Goal: Contribute content: Add original content to the website for others to see

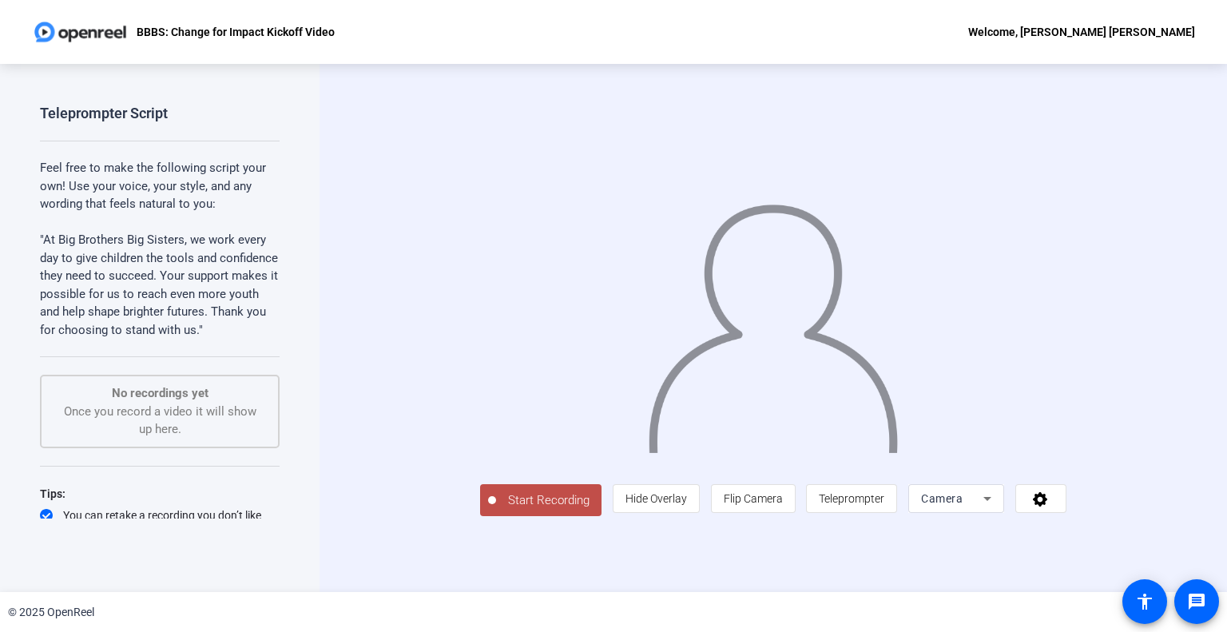
drag, startPoint x: 46, startPoint y: 238, endPoint x: 167, endPoint y: 335, distance: 154.6
click at [167, 335] on p ""At Big Brothers Big Sisters, we work every day to give children the tools and …" at bounding box center [160, 285] width 240 height 108
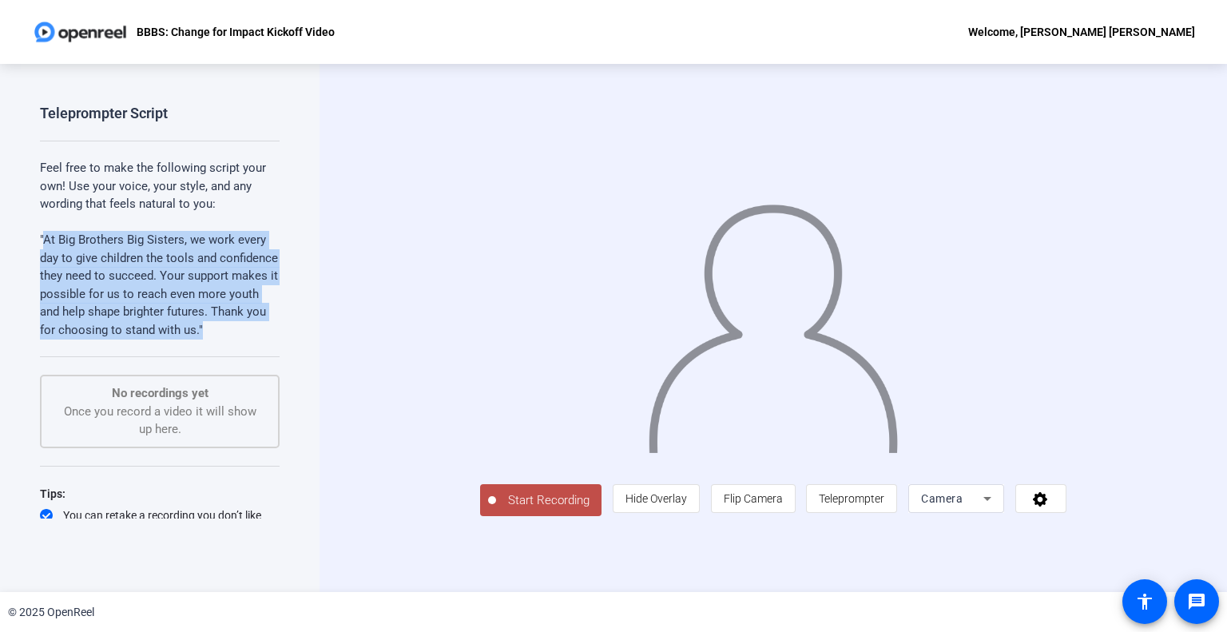
drag, startPoint x: 97, startPoint y: 344, endPoint x: 46, endPoint y: 244, distance: 112.6
click at [46, 244] on p ""At Big Brothers Big Sisters, we work every day to give children the tools and …" at bounding box center [160, 285] width 240 height 108
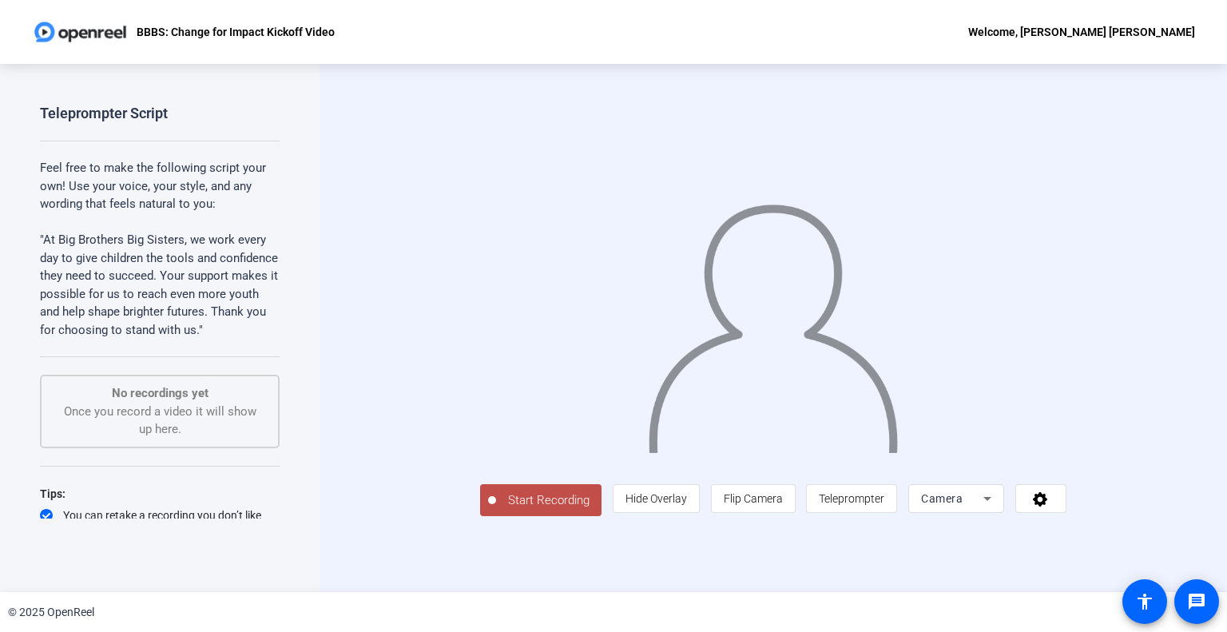
click at [963, 505] on span "Camera" at bounding box center [942, 498] width 42 height 13
click at [765, 281] on div at bounding box center [613, 316] width 1227 height 632
click at [765, 281] on img at bounding box center [772, 321] width 253 height 264
click at [767, 276] on img at bounding box center [772, 321] width 253 height 264
click at [496, 510] on span "Start Recording" at bounding box center [548, 500] width 105 height 18
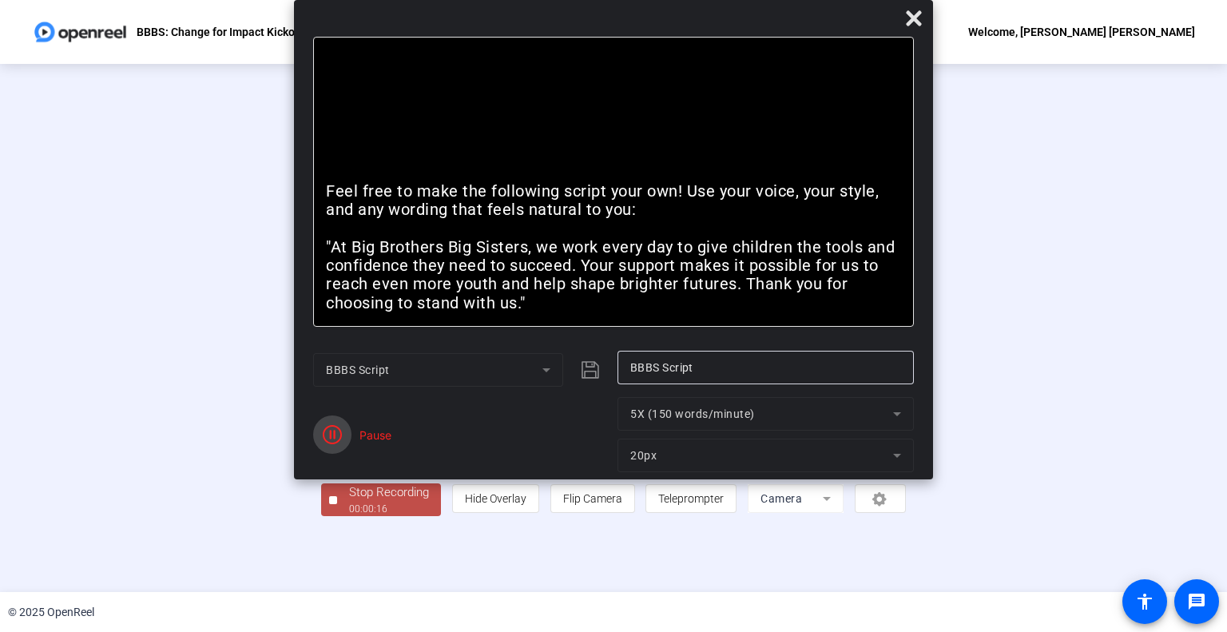
click at [328, 435] on icon "button" at bounding box center [332, 434] width 19 height 19
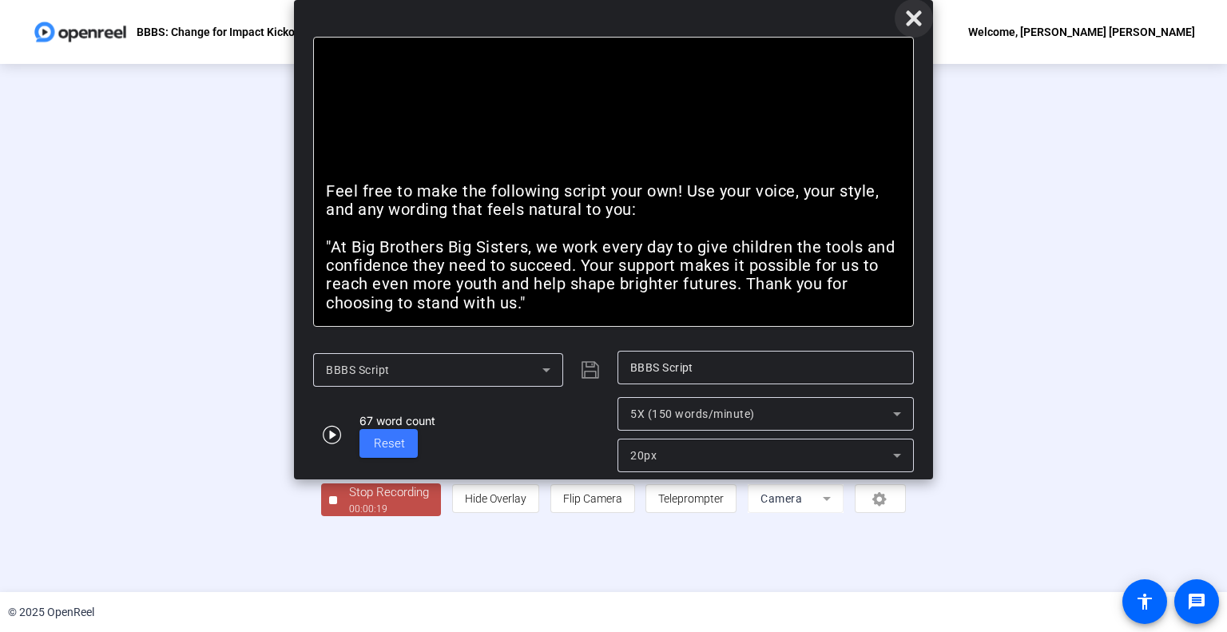
click at [920, 10] on icon at bounding box center [913, 18] width 19 height 19
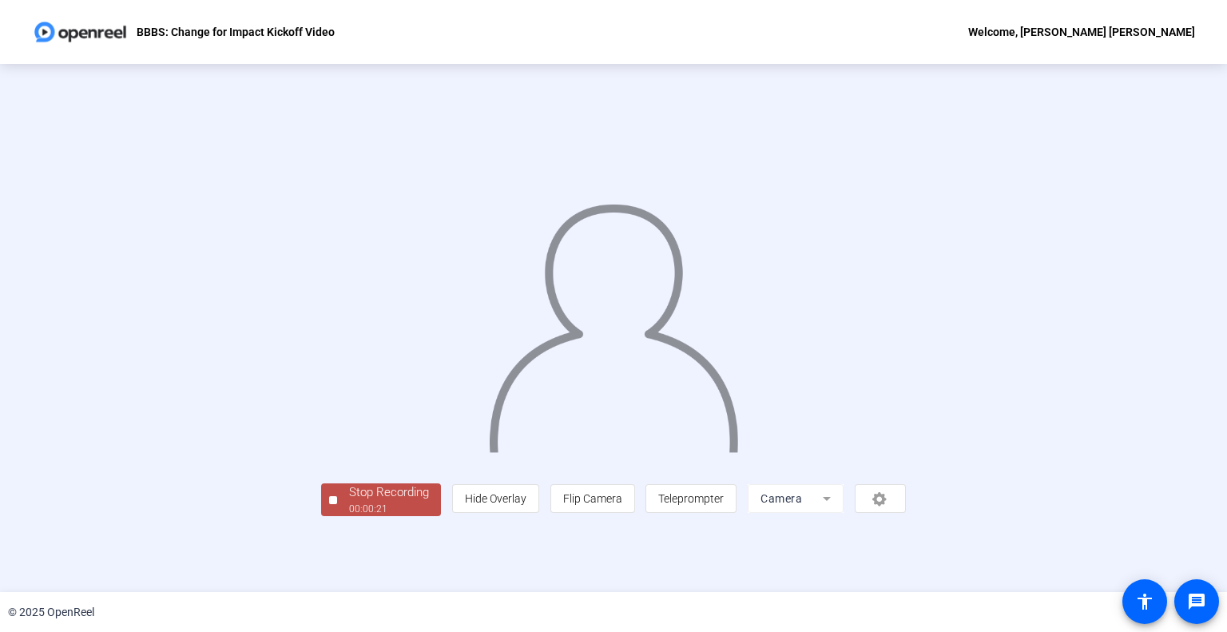
scroll to position [23, 0]
click at [349, 502] on div "Stop Recording" at bounding box center [389, 492] width 80 height 18
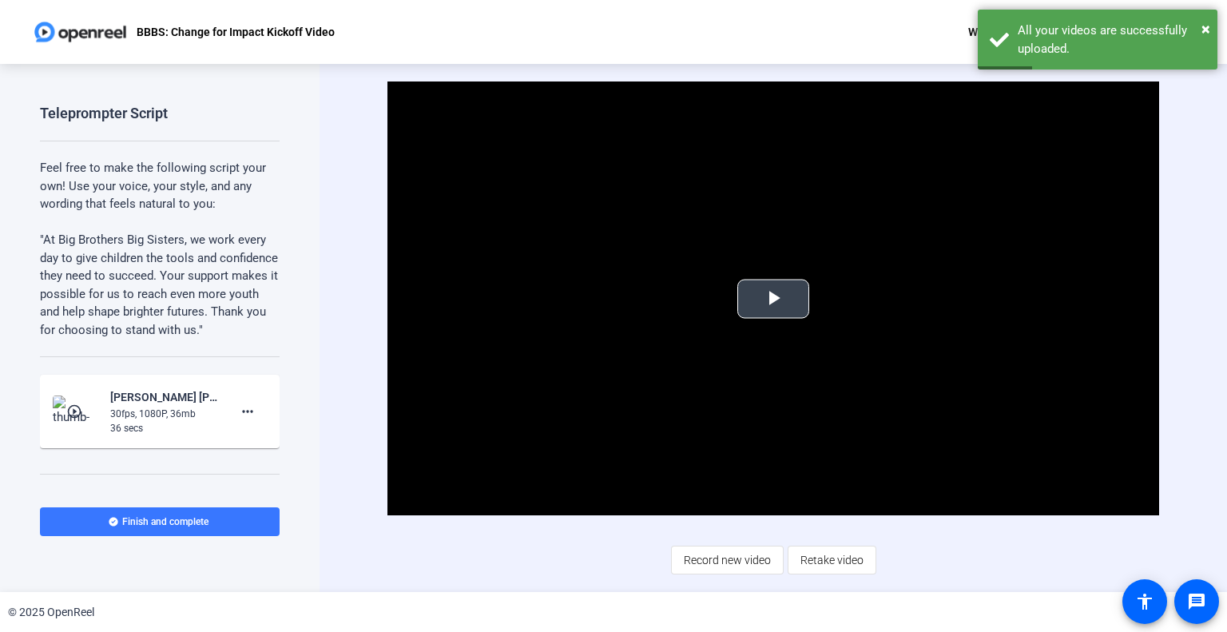
click at [773, 299] on span "Video Player" at bounding box center [773, 299] width 0 height 0
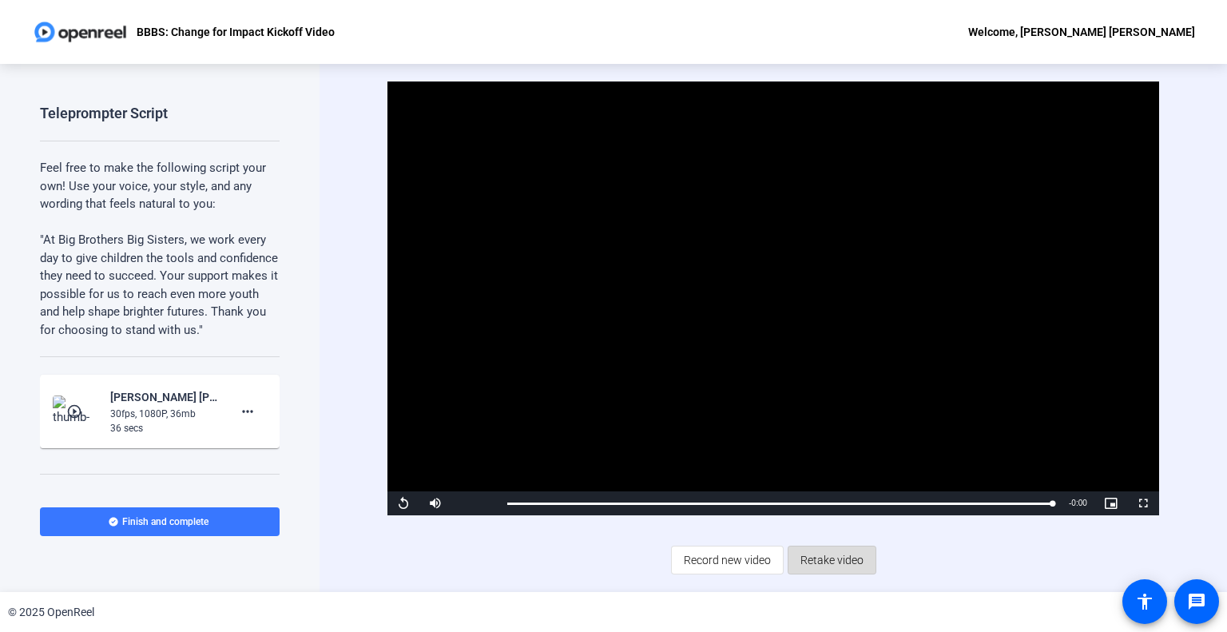
click at [833, 560] on span "Retake video" at bounding box center [832, 560] width 63 height 30
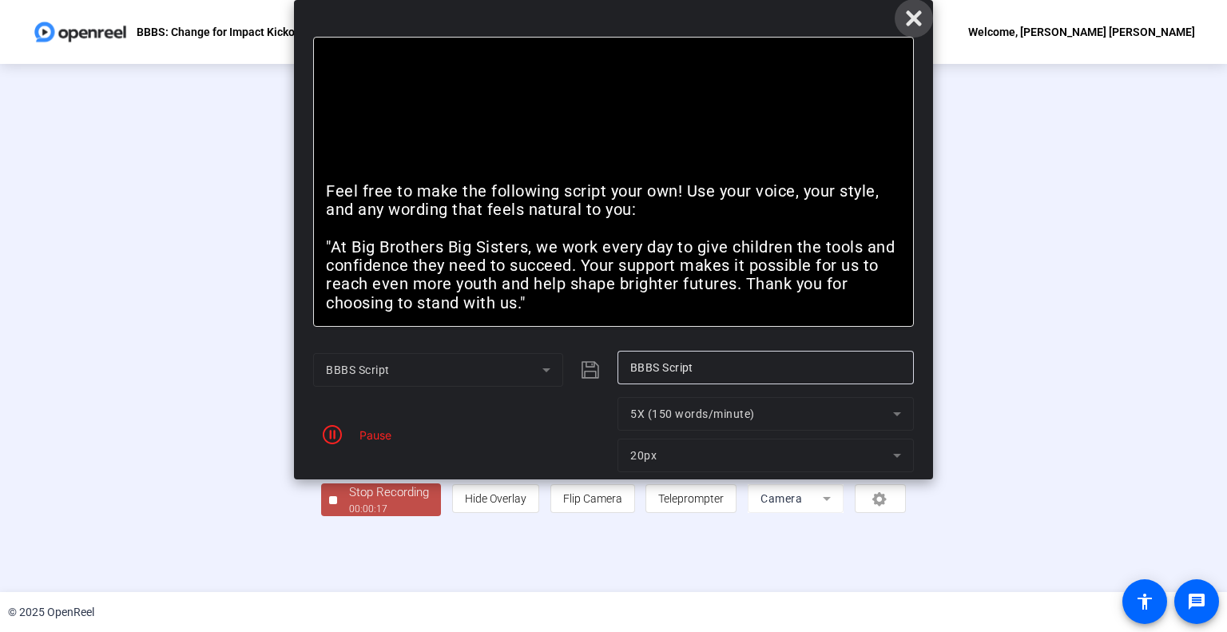
click at [927, 19] on span at bounding box center [914, 18] width 38 height 38
click at [337, 516] on span "Stop Recording 00:00:21" at bounding box center [389, 499] width 104 height 33
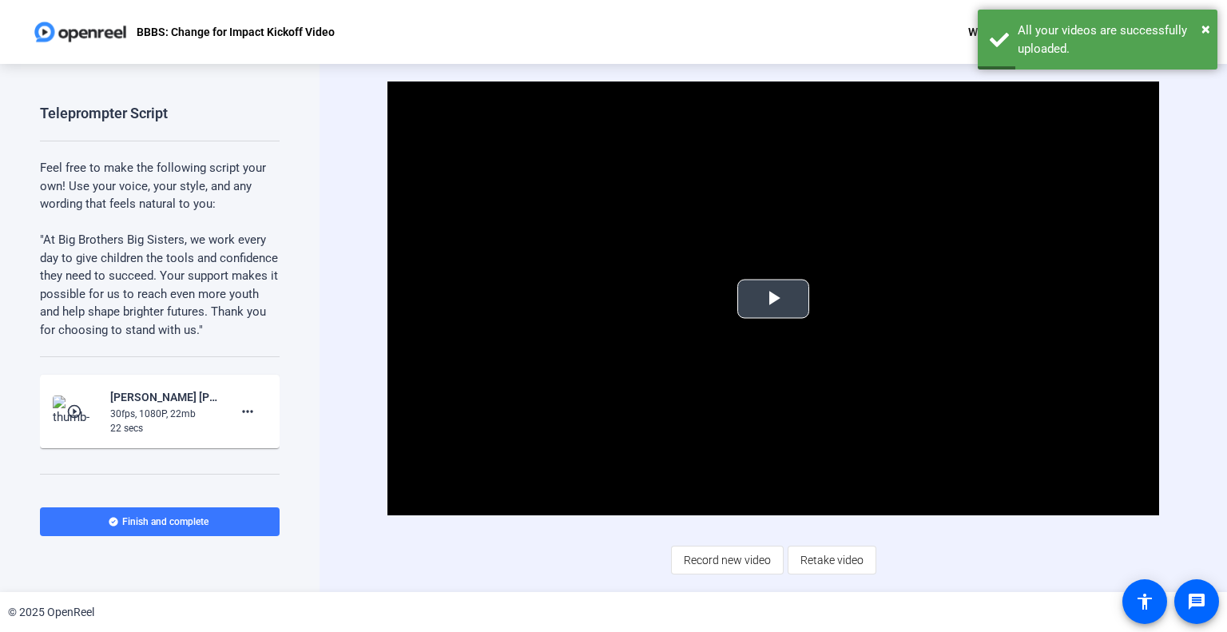
click at [773, 299] on span "Video Player" at bounding box center [773, 299] width 0 height 0
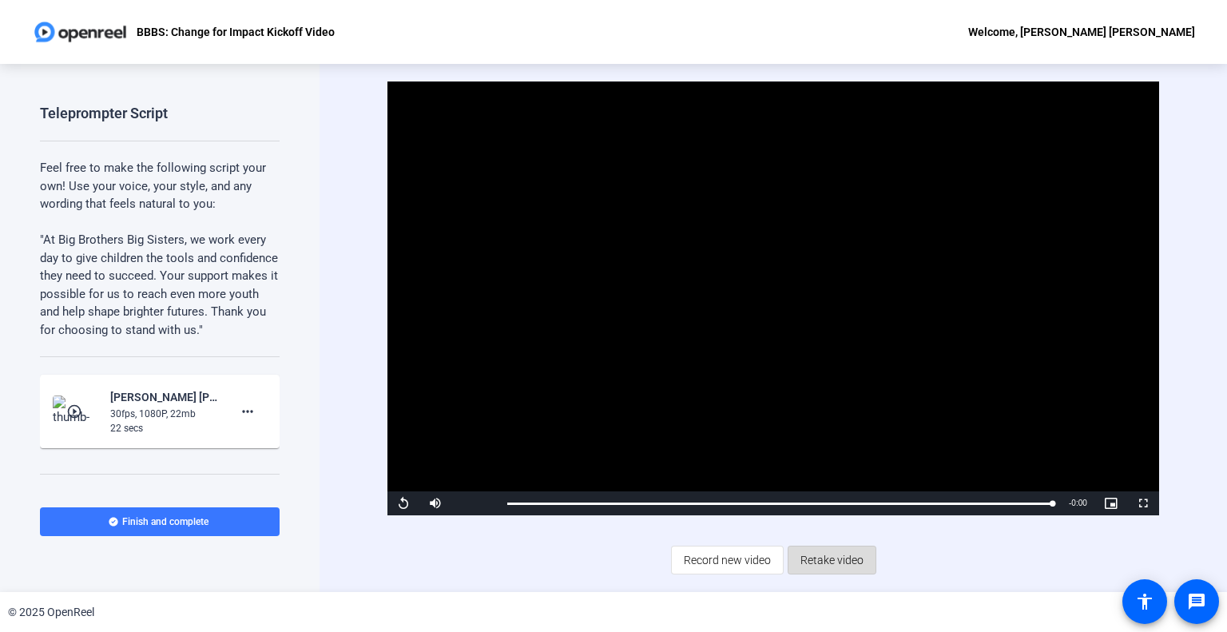
click at [849, 557] on span "Retake video" at bounding box center [832, 560] width 63 height 30
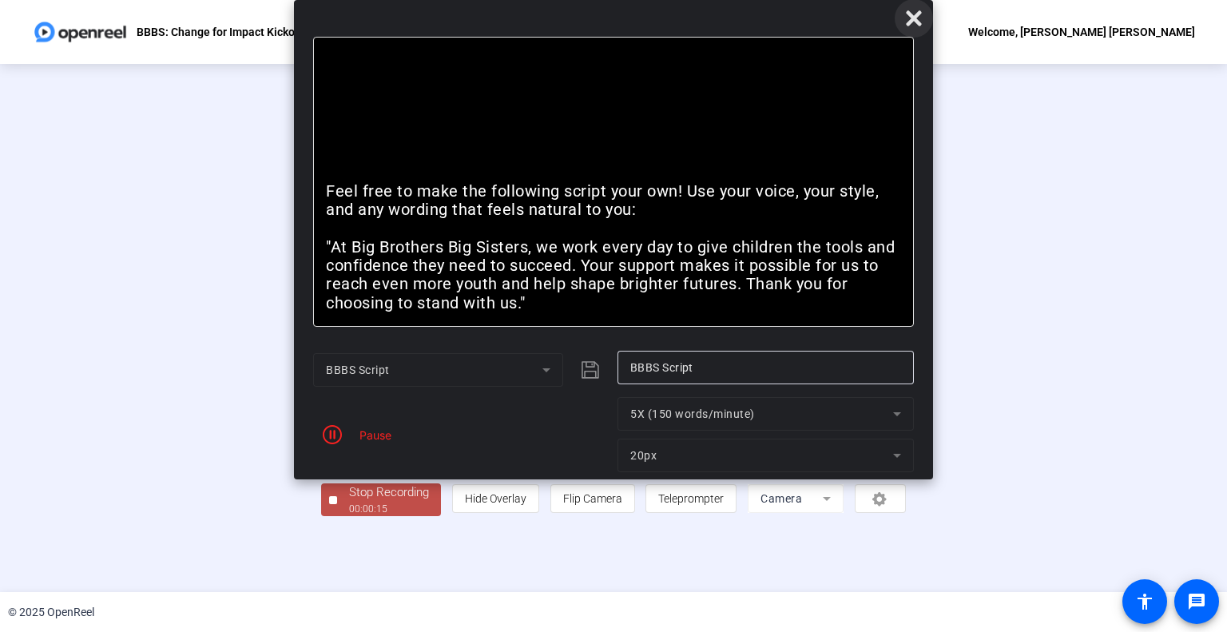
click at [920, 10] on icon at bounding box center [913, 18] width 19 height 19
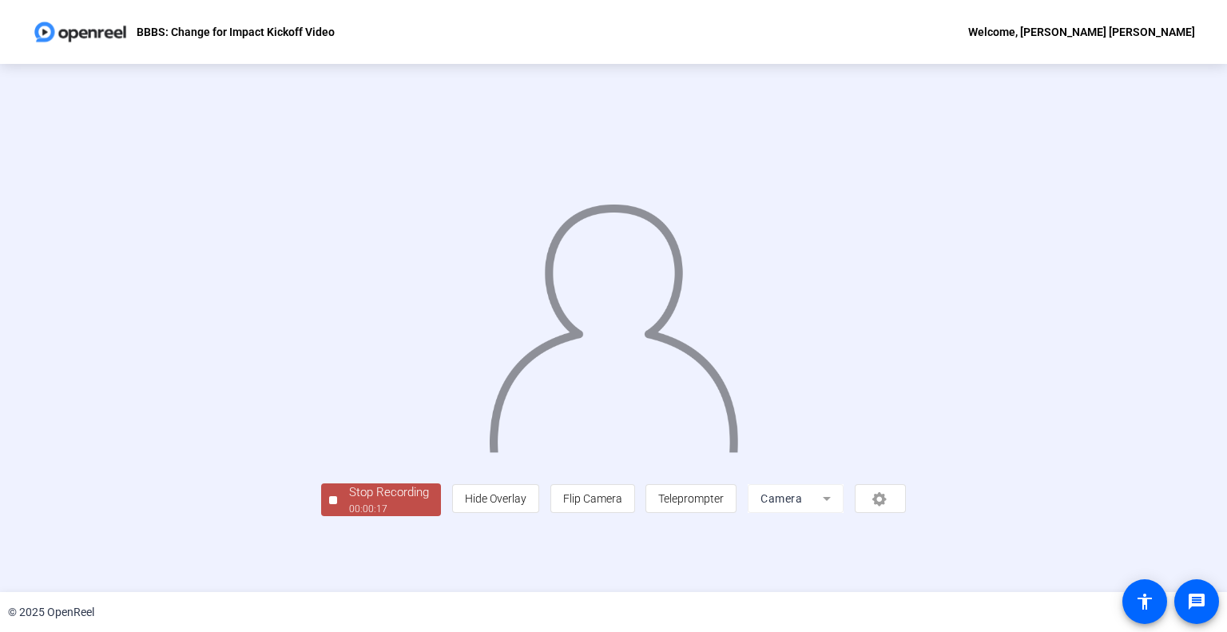
click at [349, 502] on div "Stop Recording" at bounding box center [389, 492] width 80 height 18
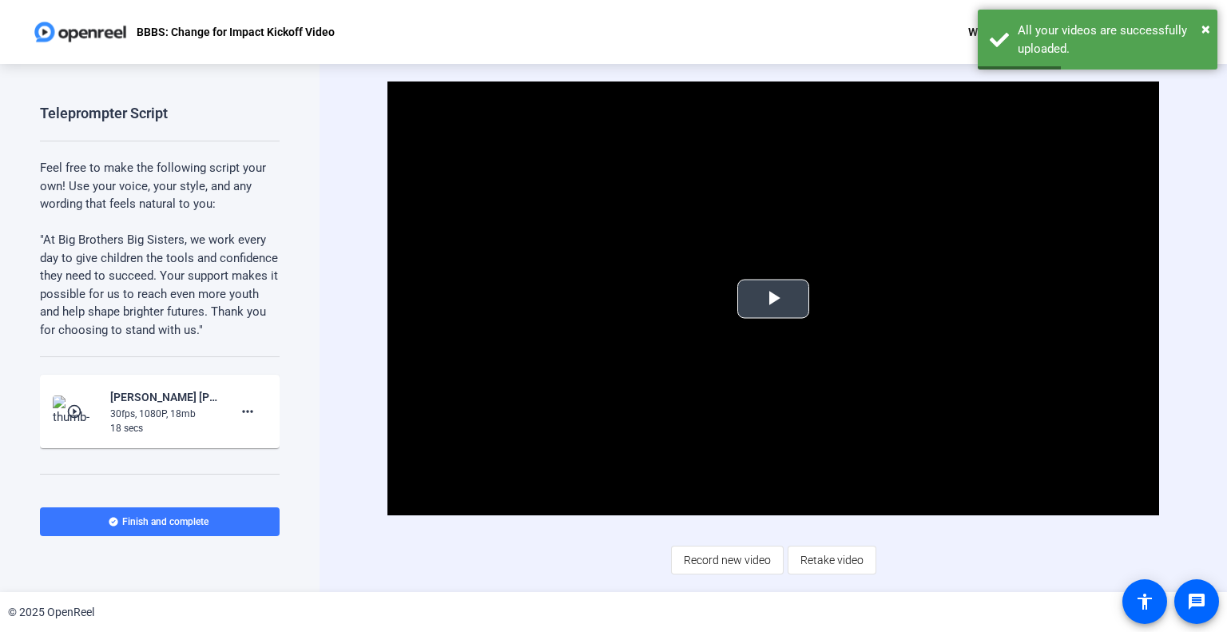
click at [773, 299] on span "Video Player" at bounding box center [773, 299] width 0 height 0
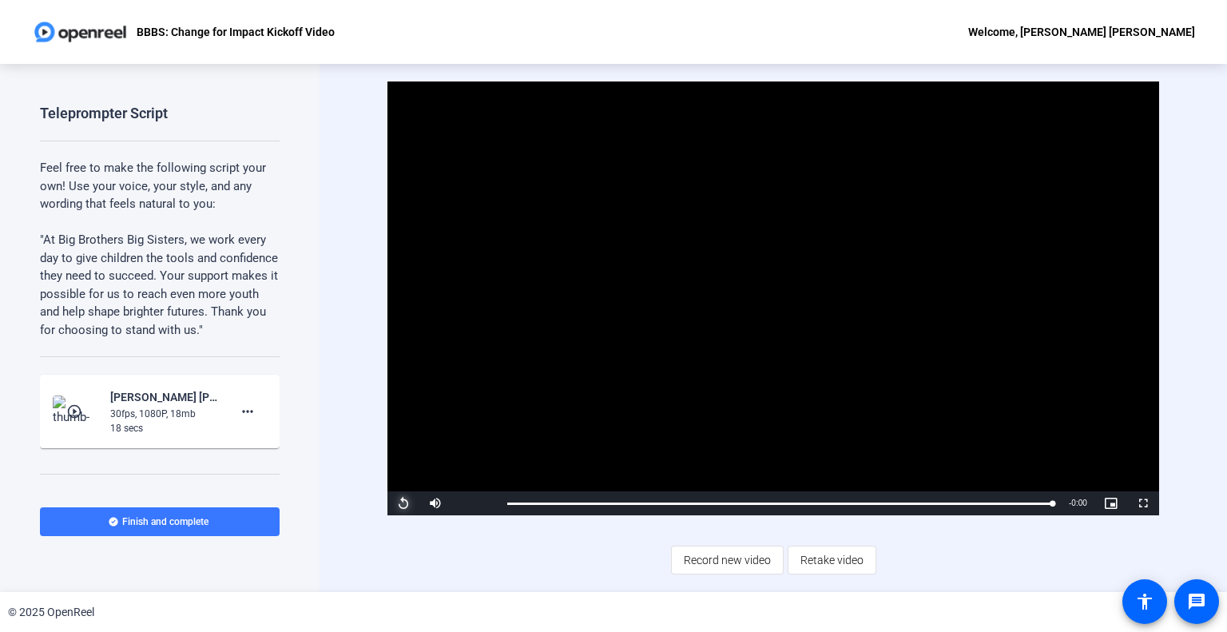
click at [401, 503] on span "Video Player" at bounding box center [404, 503] width 32 height 0
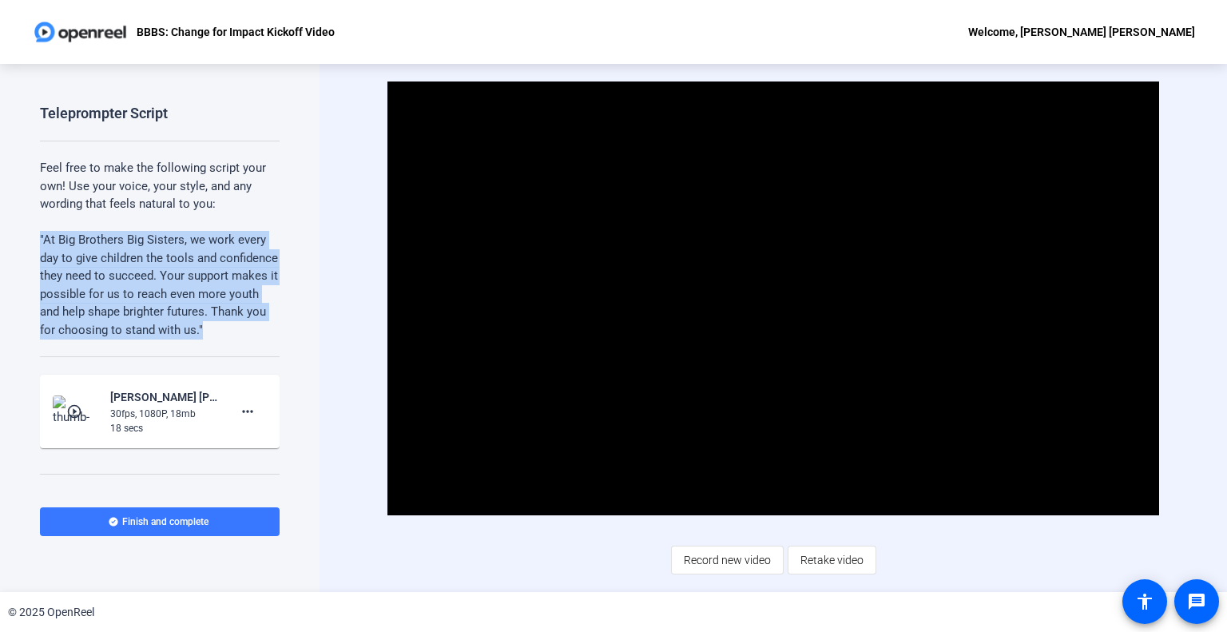
drag, startPoint x: 39, startPoint y: 238, endPoint x: 138, endPoint y: 356, distance: 153.7
click at [138, 339] on p ""At Big Brothers Big Sisters, we work every day to give children the tools and …" at bounding box center [160, 285] width 240 height 108
copy p ""At Big Brothers Big Sisters, we work every day to give children the tools and …"
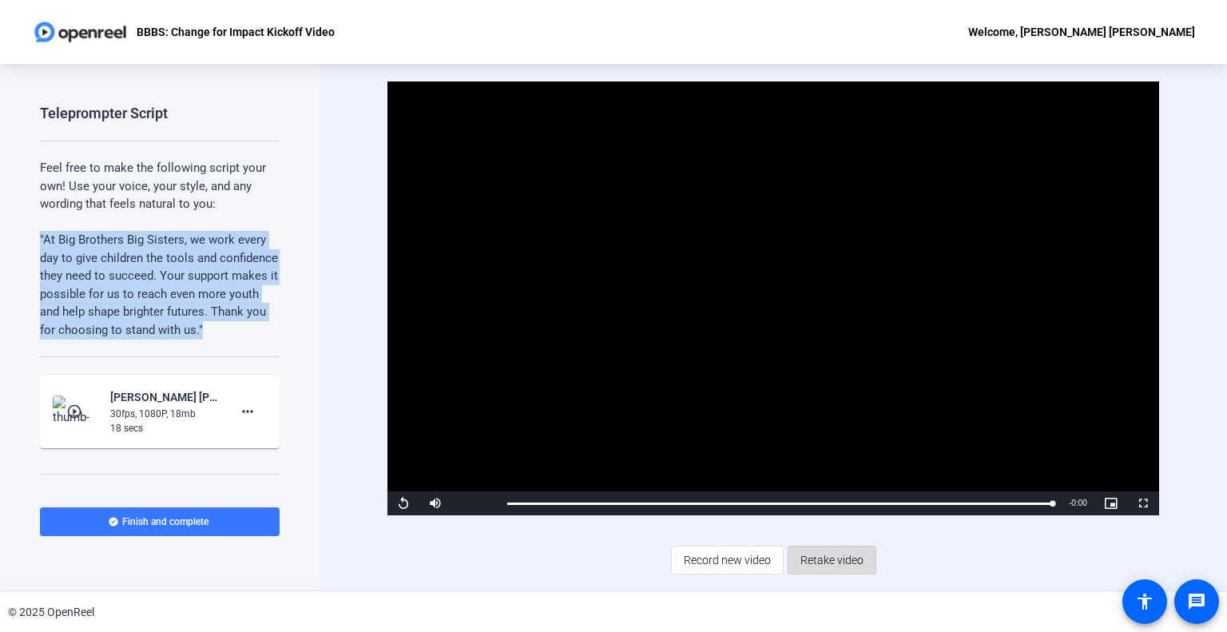
click at [819, 573] on span "Retake video" at bounding box center [832, 560] width 63 height 30
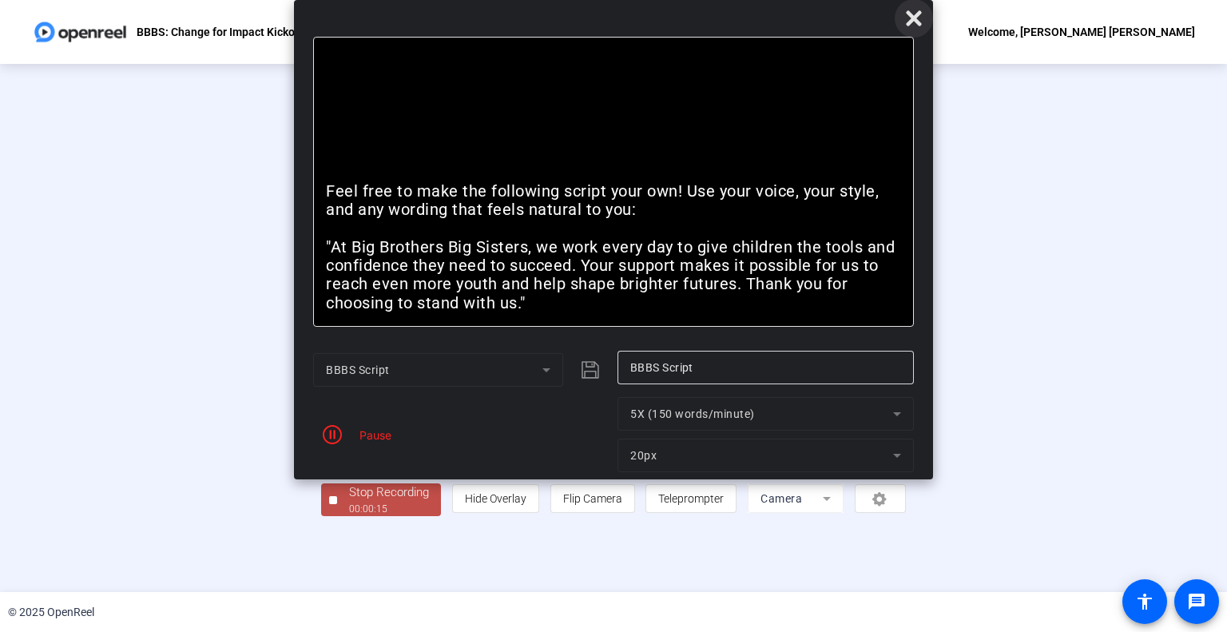
click at [911, 18] on icon at bounding box center [913, 18] width 19 height 19
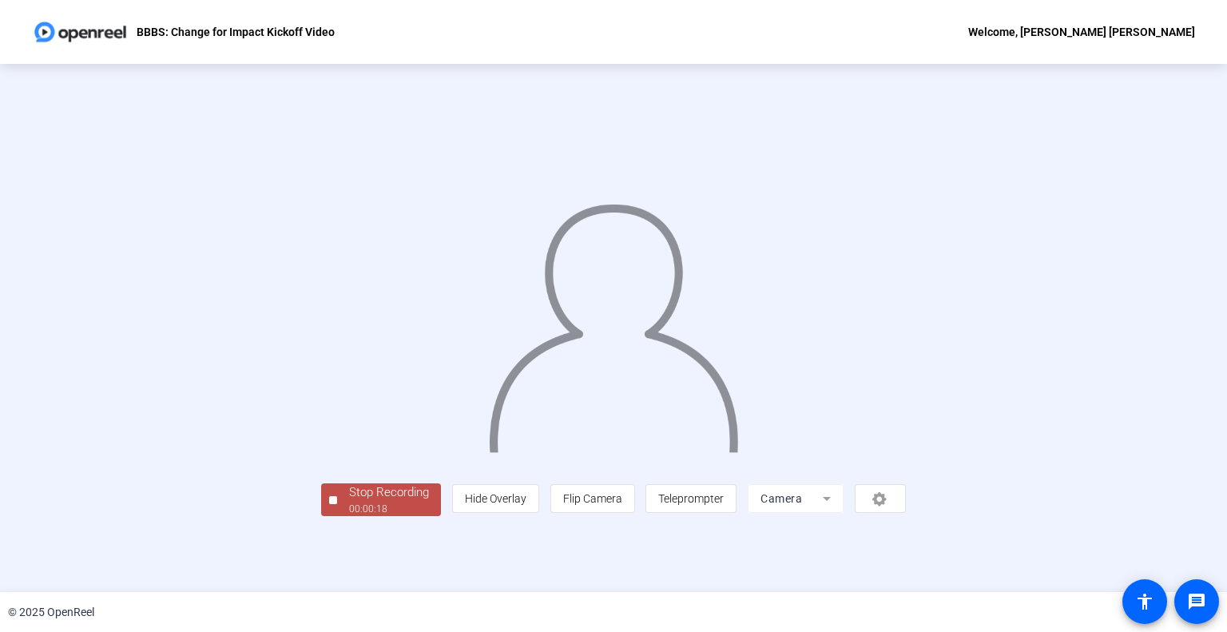
click at [349, 502] on div "Stop Recording" at bounding box center [389, 492] width 80 height 18
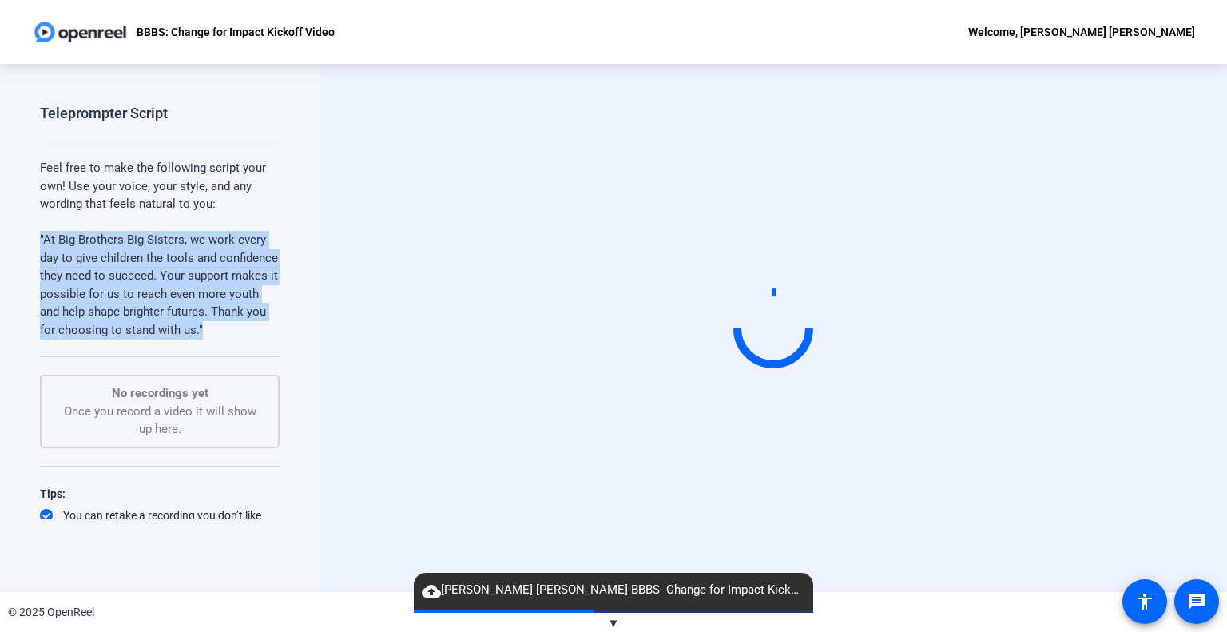
click at [201, 294] on p ""At Big Brothers Big Sisters, we work every day to give children the tools and …" at bounding box center [160, 285] width 240 height 108
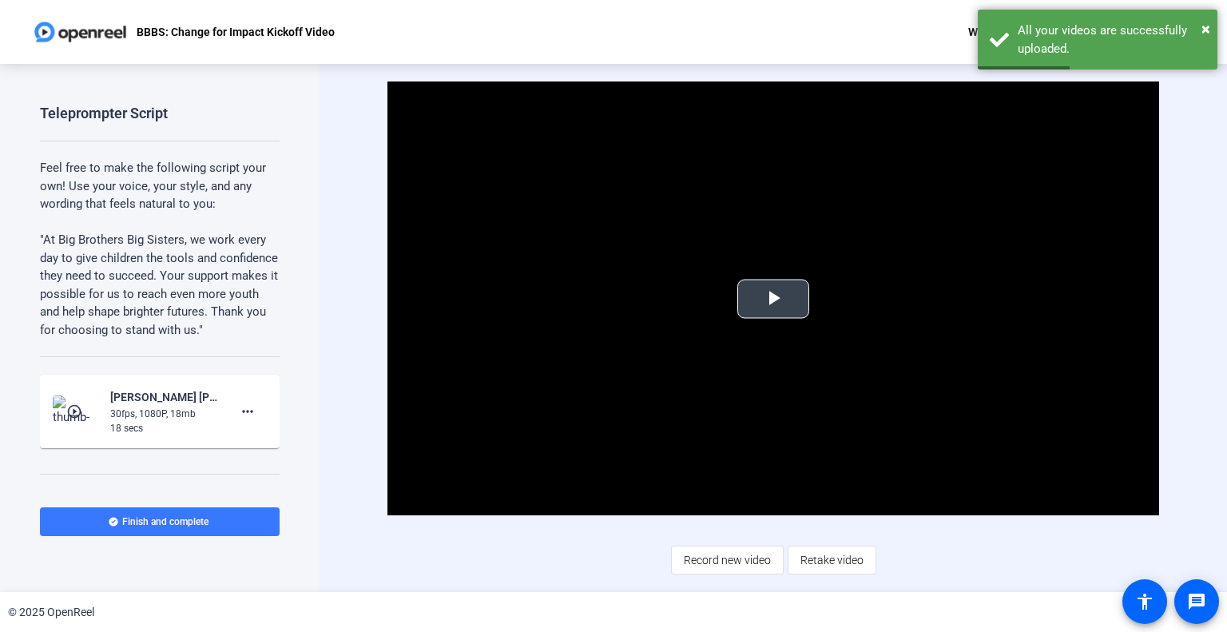
click at [773, 299] on span "Video Player" at bounding box center [773, 299] width 0 height 0
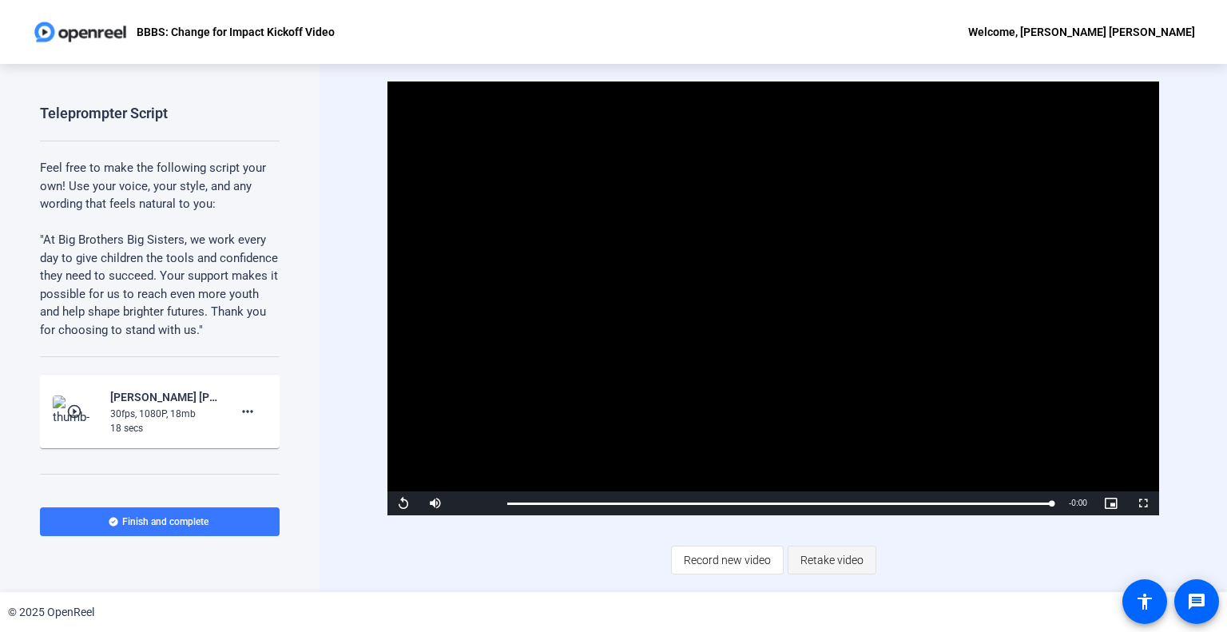
click at [833, 561] on span "Retake video" at bounding box center [832, 560] width 63 height 30
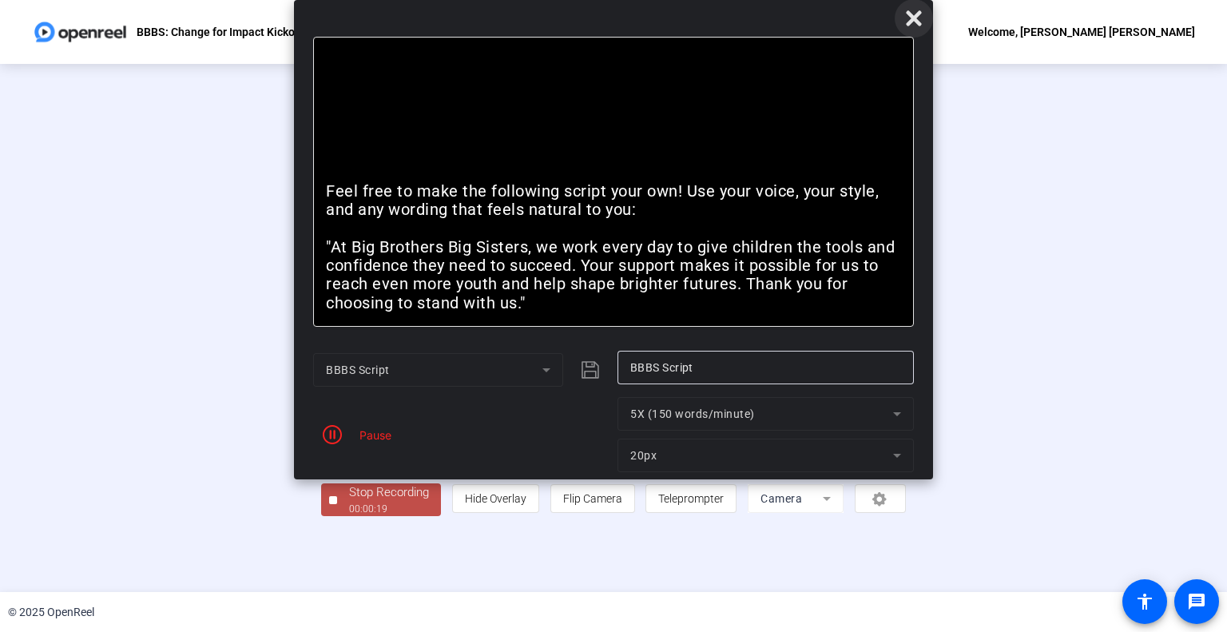
click at [917, 18] on icon at bounding box center [913, 18] width 19 height 19
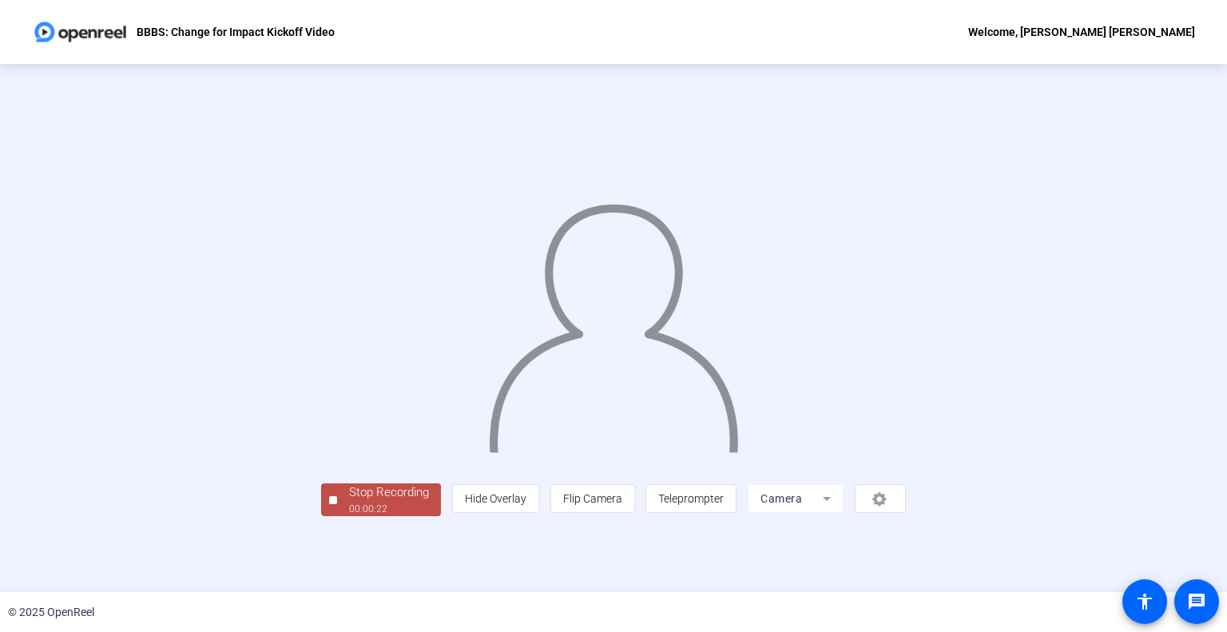
scroll to position [23, 0]
click at [349, 502] on div "Stop Recording" at bounding box center [389, 492] width 80 height 18
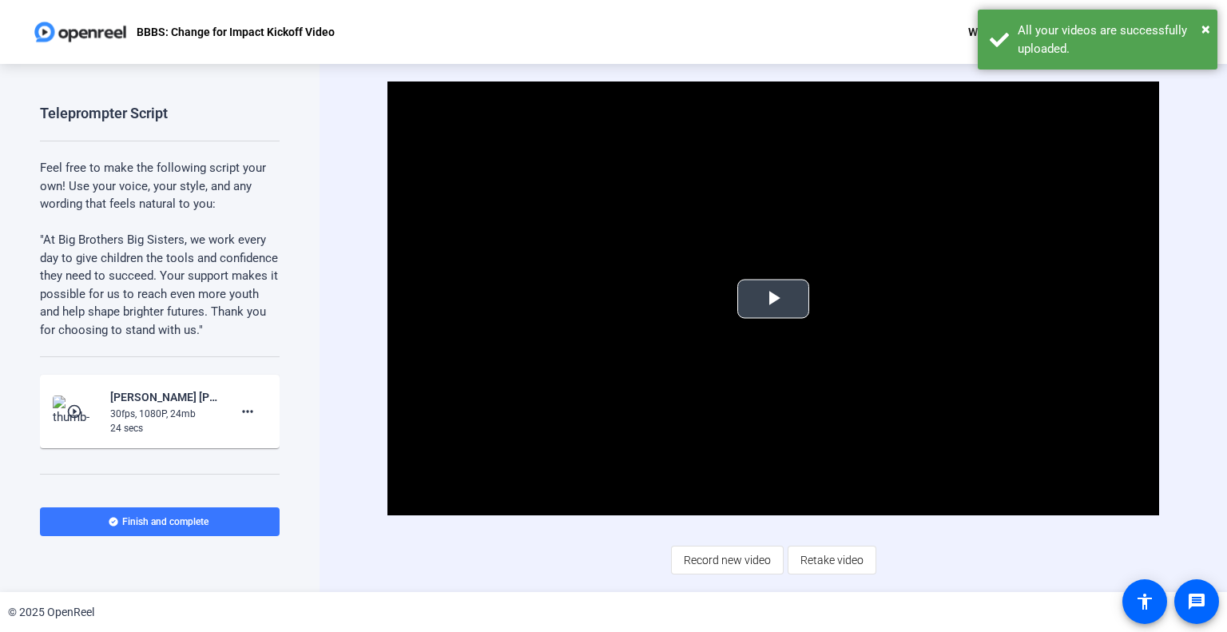
click at [773, 299] on span "Video Player" at bounding box center [773, 299] width 0 height 0
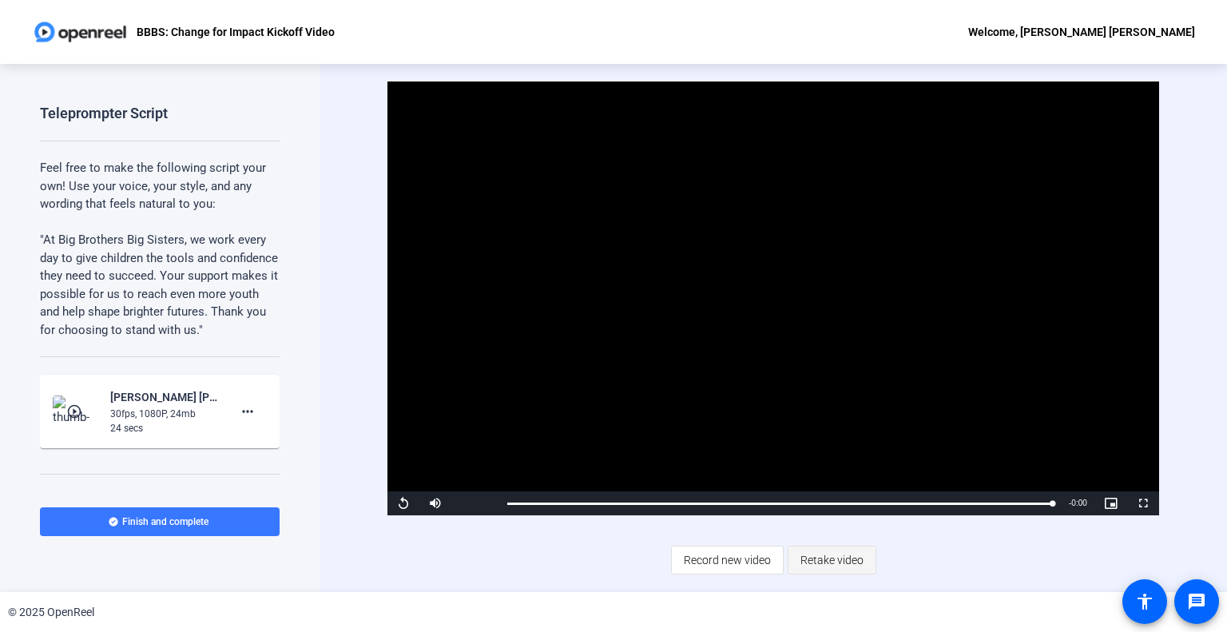
click at [826, 563] on span "Retake video" at bounding box center [832, 560] width 63 height 30
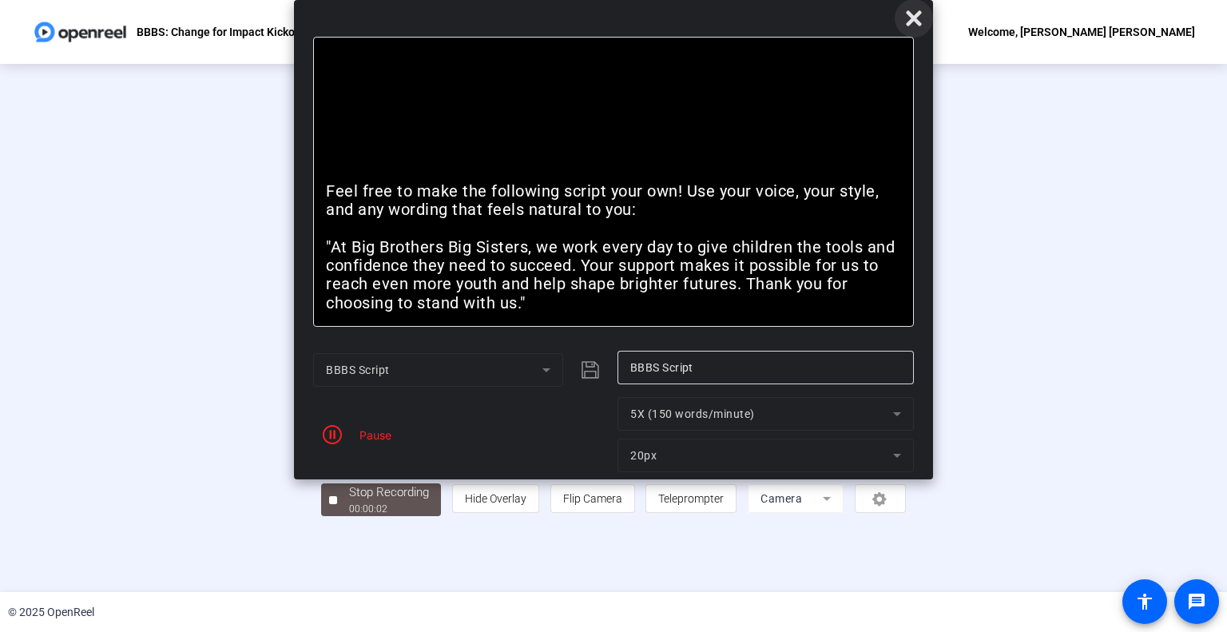
click at [913, 27] on button at bounding box center [914, 18] width 38 height 38
click at [339, 433] on icon "button" at bounding box center [332, 434] width 19 height 19
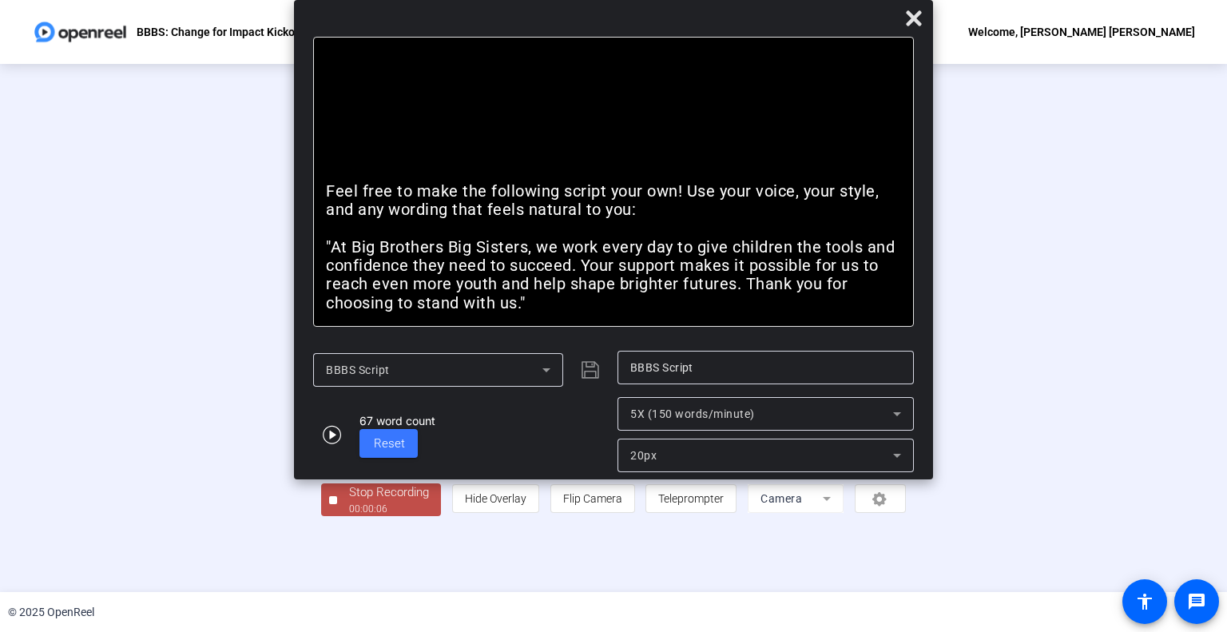
click at [349, 502] on div "Stop Recording" at bounding box center [389, 492] width 80 height 18
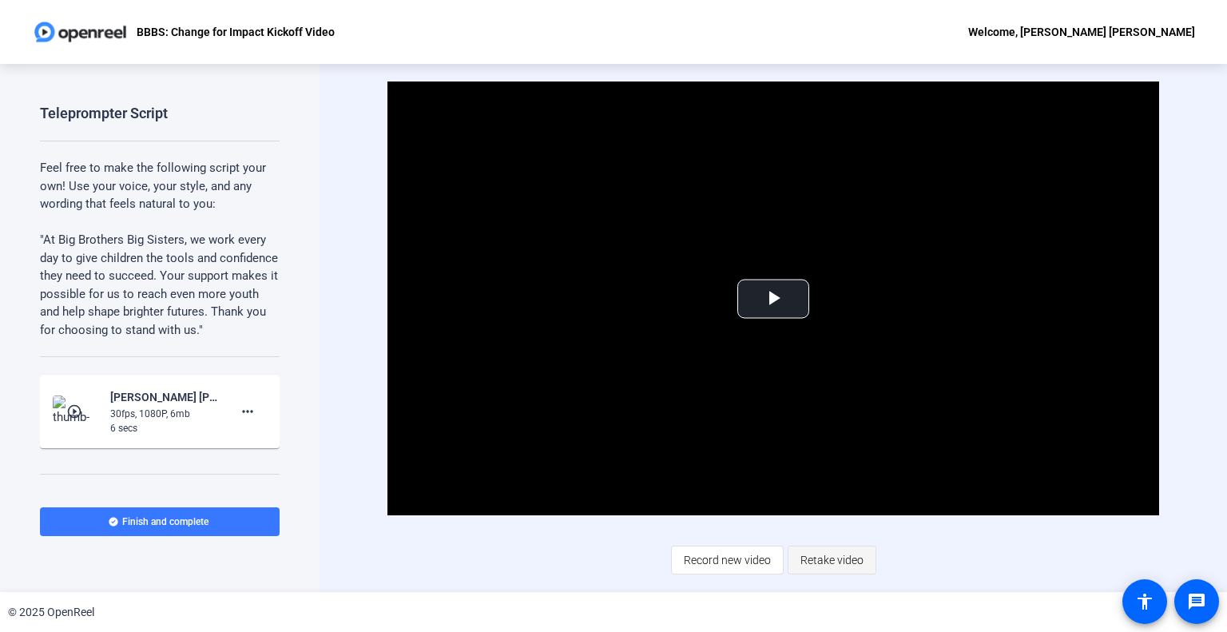
click at [841, 553] on span "Retake video" at bounding box center [832, 560] width 63 height 30
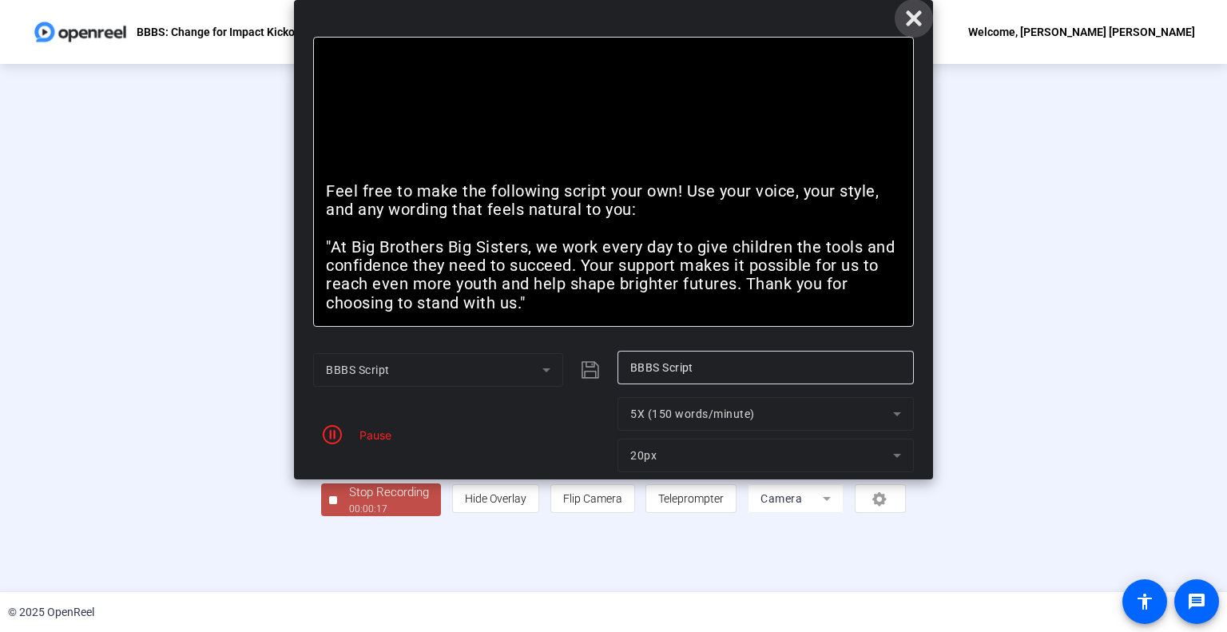
click at [908, 14] on icon at bounding box center [913, 17] width 15 height 15
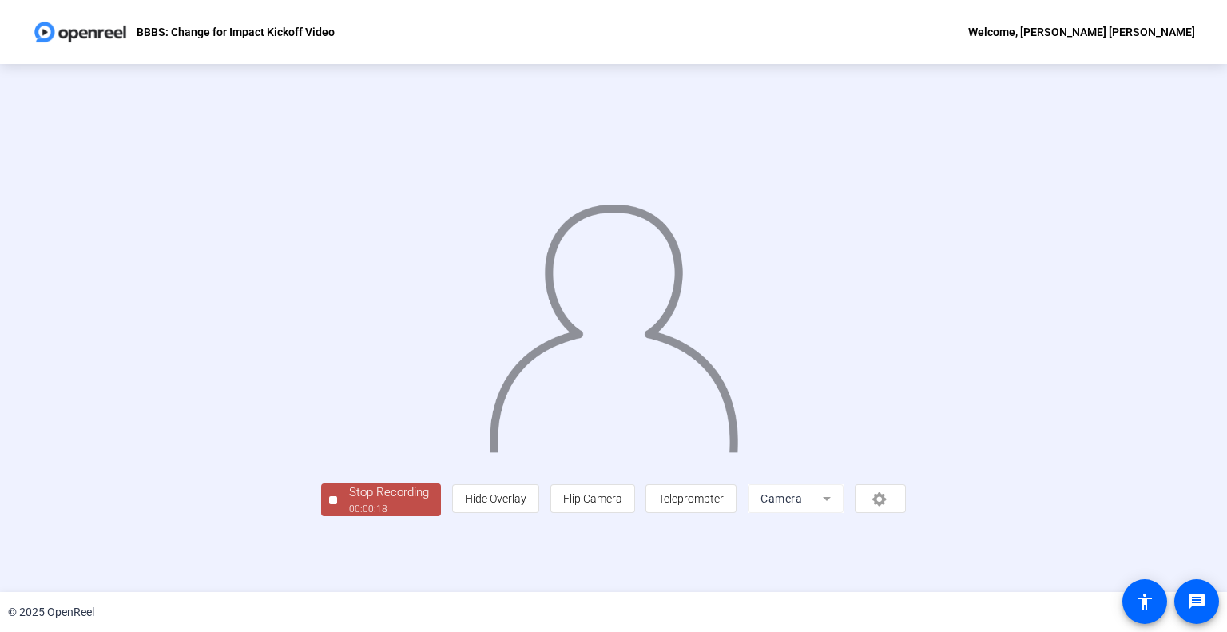
click at [349, 502] on div "Stop Recording" at bounding box center [389, 492] width 80 height 18
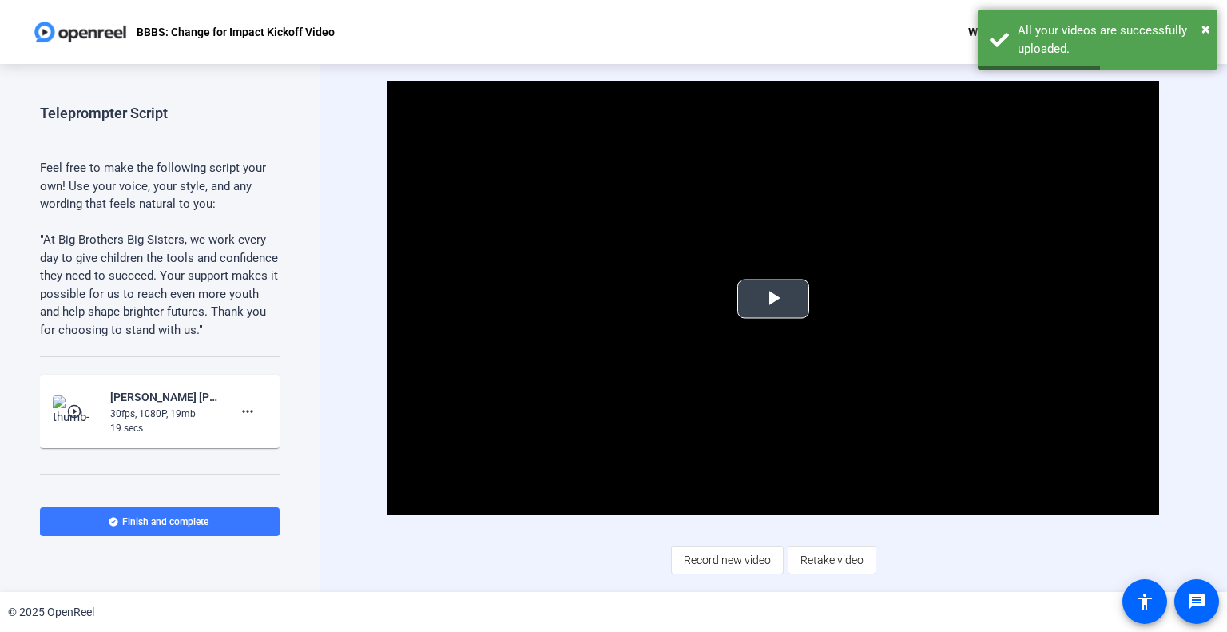
click at [773, 299] on span "Video Player" at bounding box center [773, 299] width 0 height 0
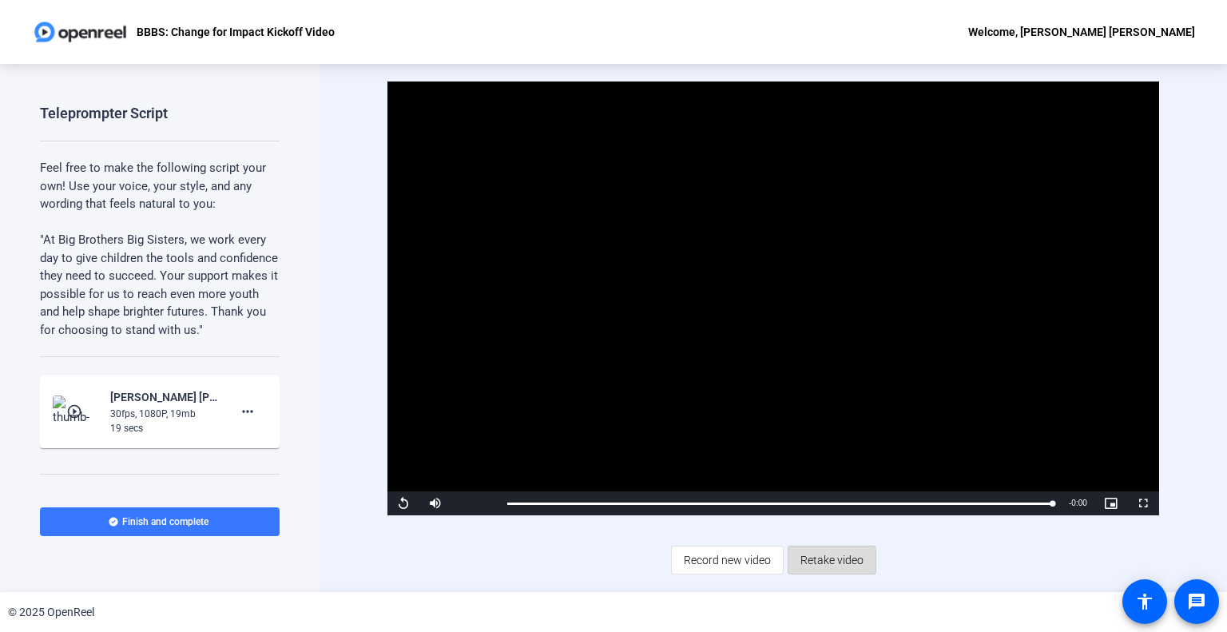
click at [809, 562] on span "Retake video" at bounding box center [832, 560] width 63 height 30
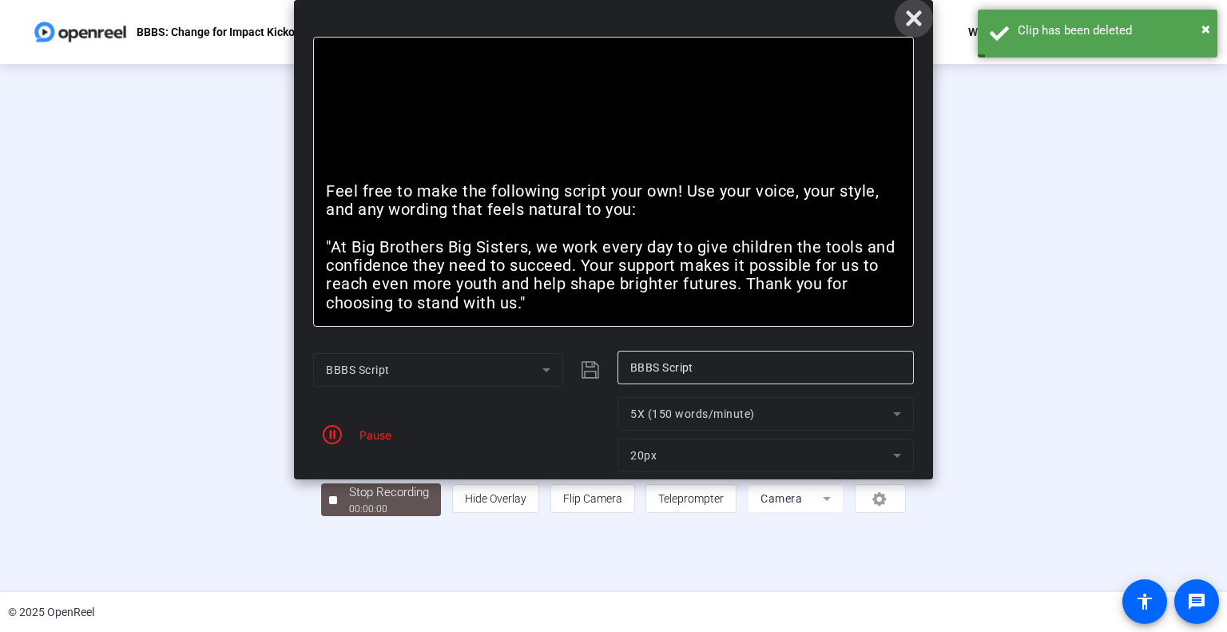
click at [914, 12] on icon at bounding box center [913, 18] width 19 height 19
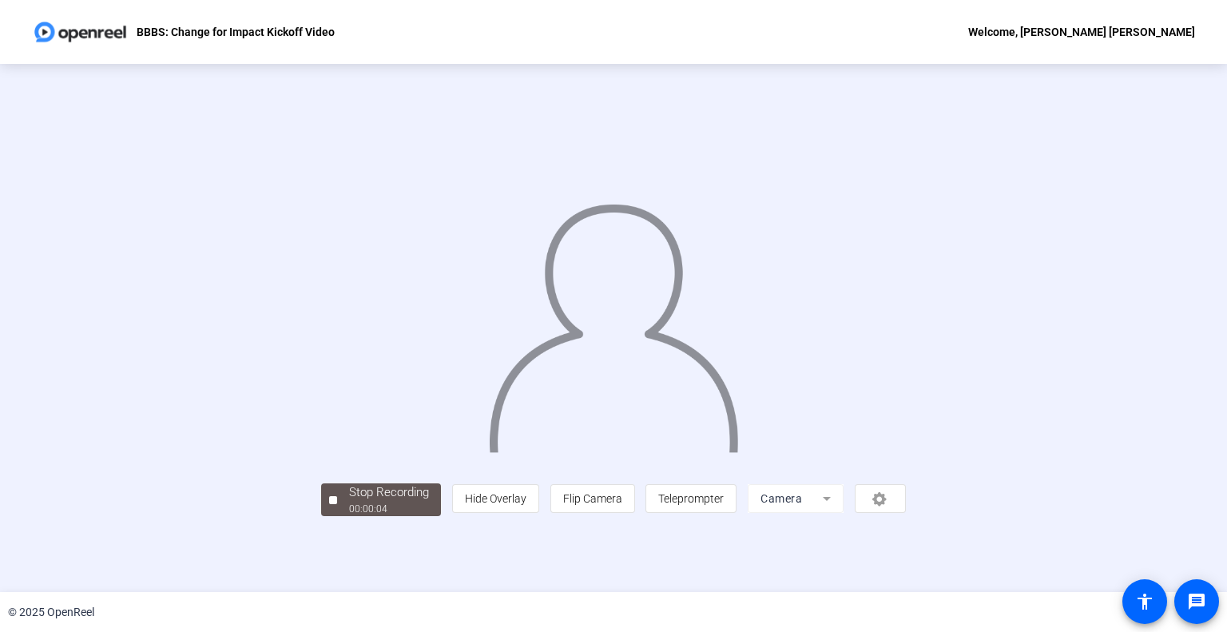
scroll to position [23, 0]
click at [329, 504] on div at bounding box center [333, 500] width 8 height 8
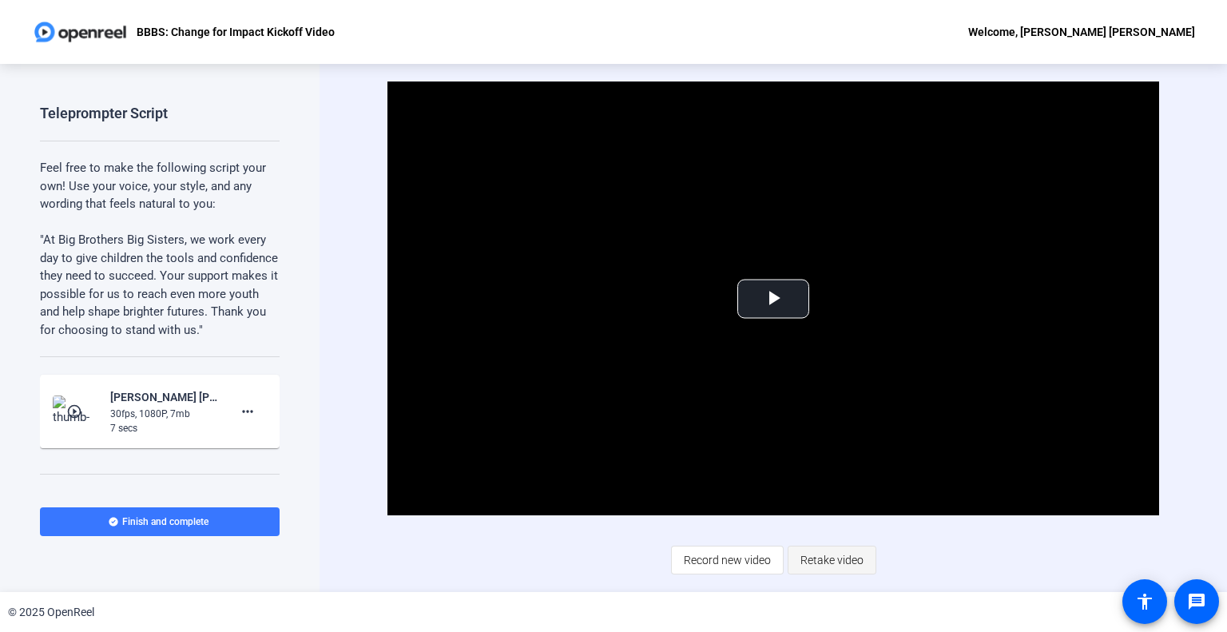
click at [829, 555] on span "Retake video" at bounding box center [832, 560] width 63 height 30
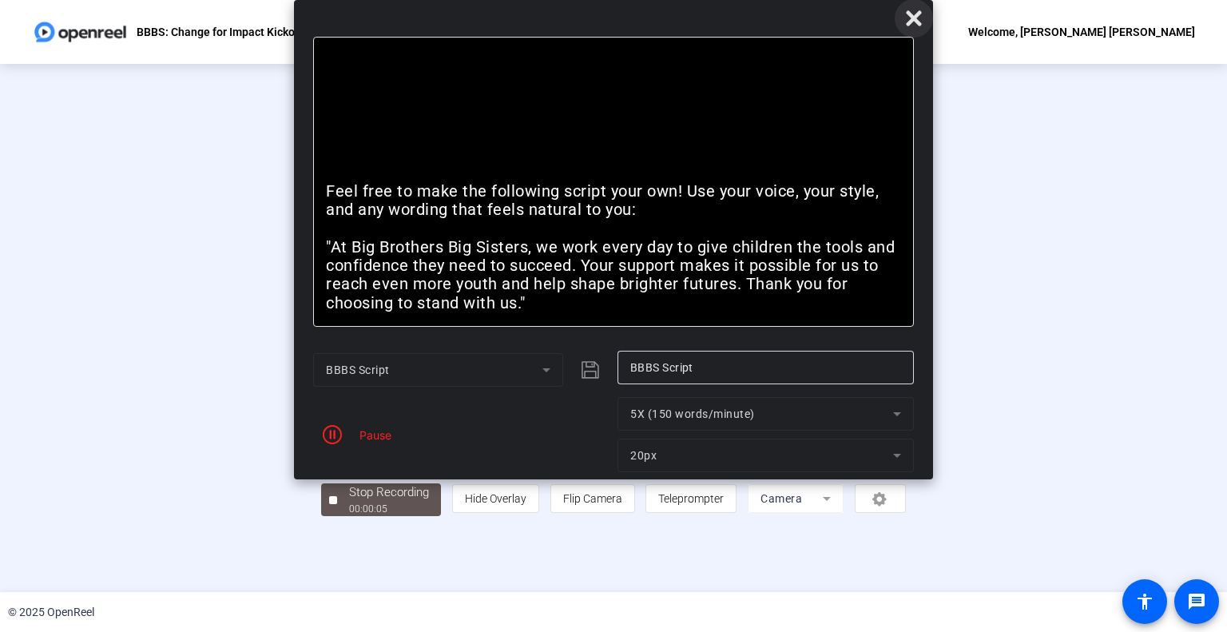
click at [920, 15] on icon at bounding box center [913, 18] width 19 height 19
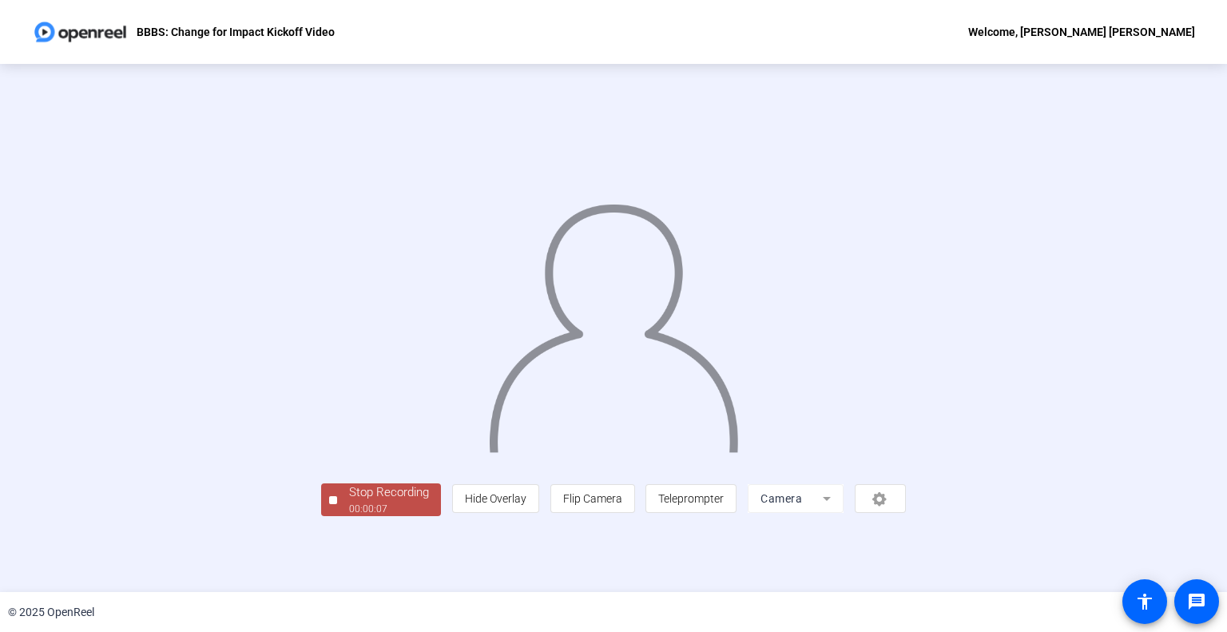
click at [349, 502] on div "Stop Recording" at bounding box center [389, 492] width 80 height 18
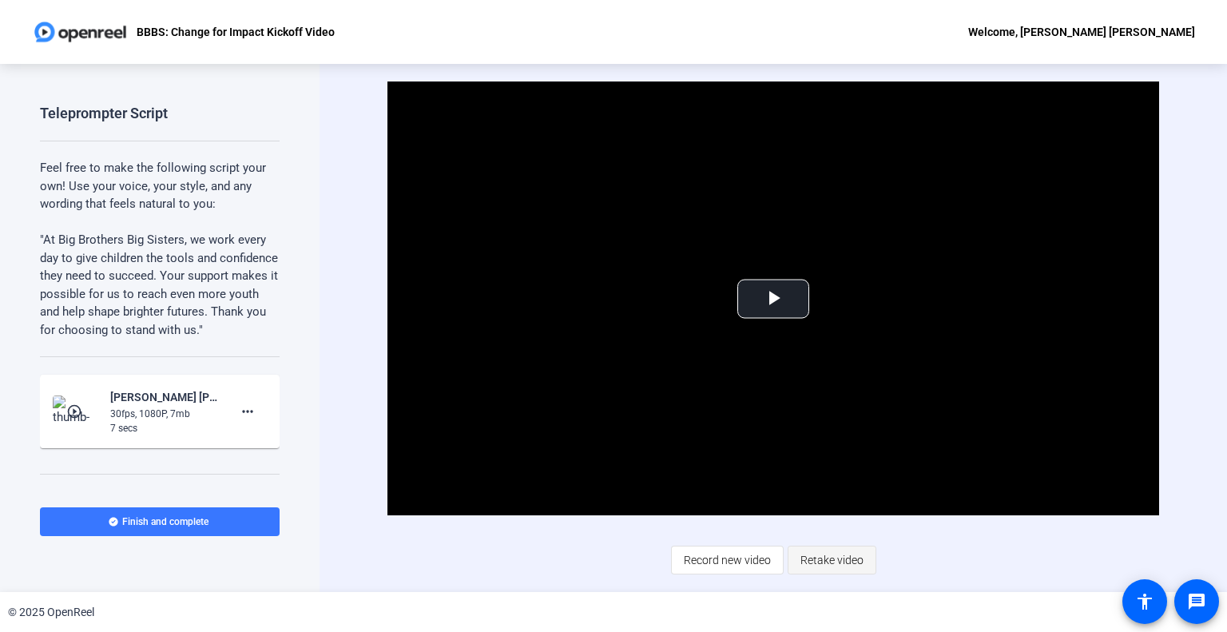
click at [832, 559] on span "Retake video" at bounding box center [832, 560] width 63 height 30
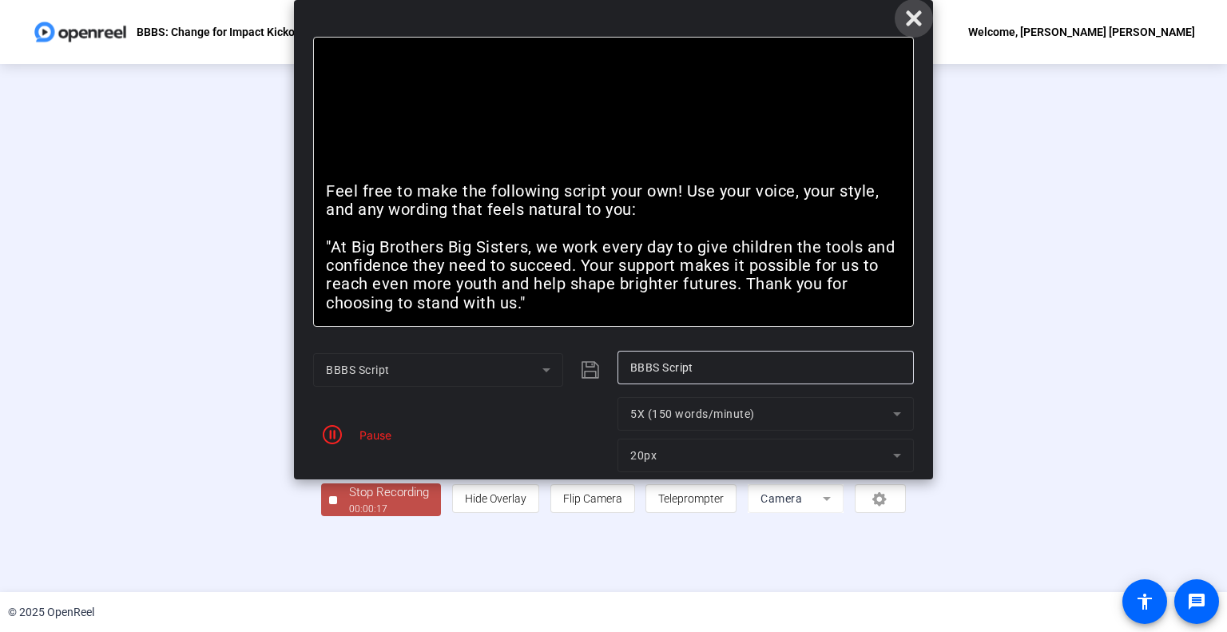
click at [911, 14] on icon at bounding box center [913, 18] width 19 height 19
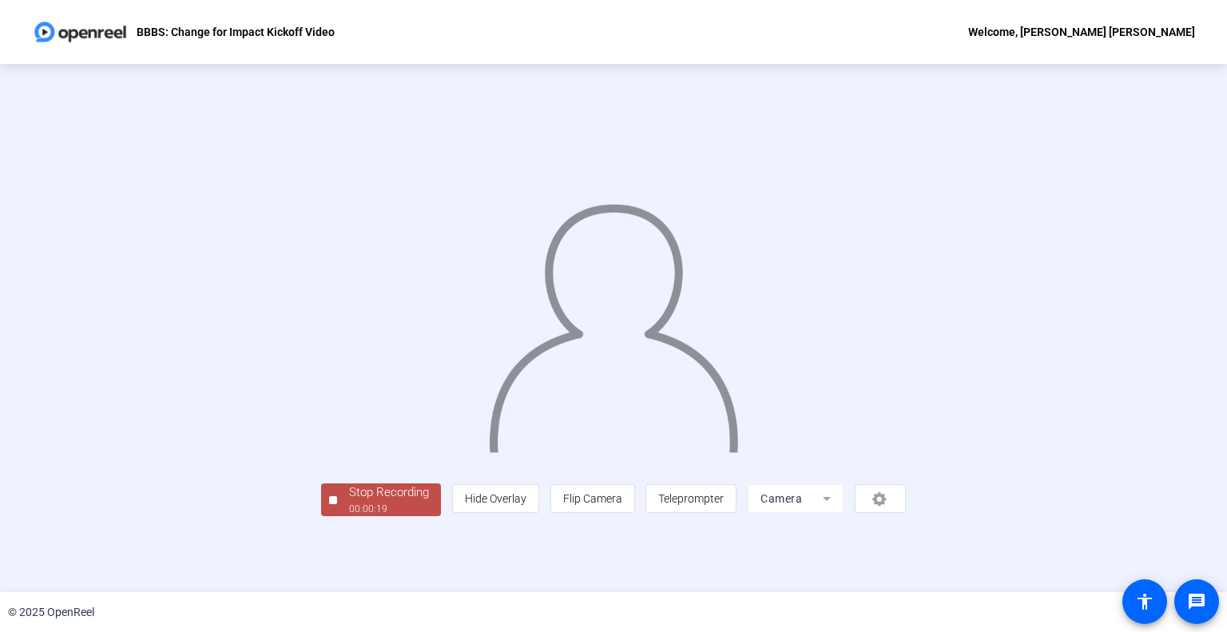
click at [349, 502] on div "Stop Recording" at bounding box center [389, 492] width 80 height 18
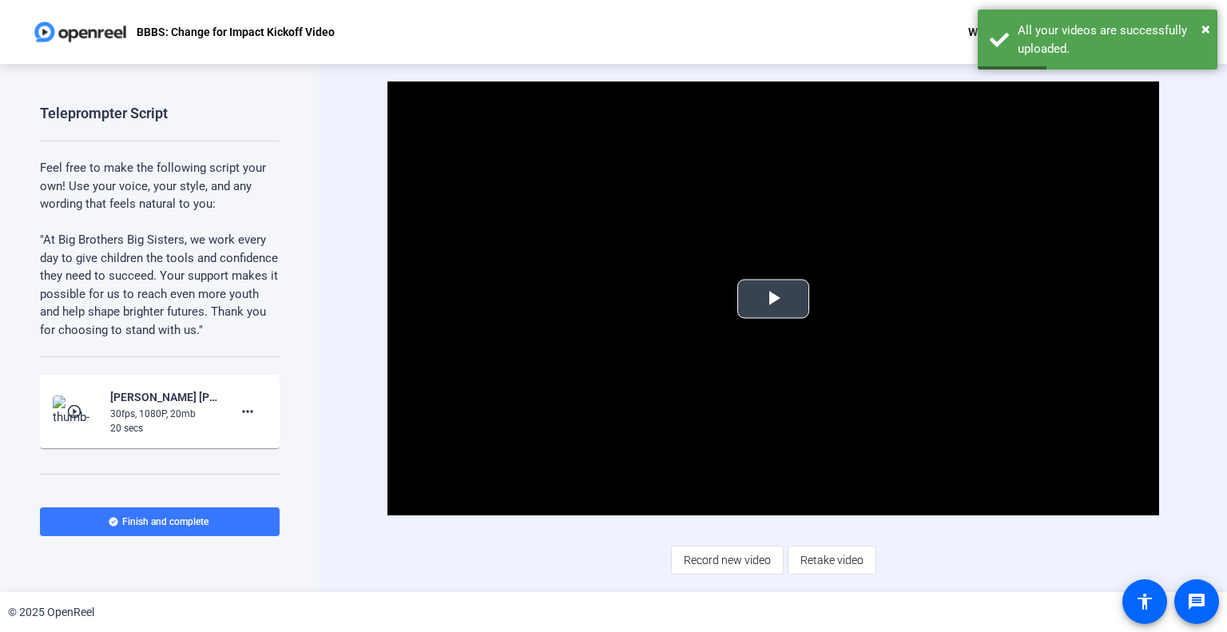
click at [773, 299] on span "Video Player" at bounding box center [773, 299] width 0 height 0
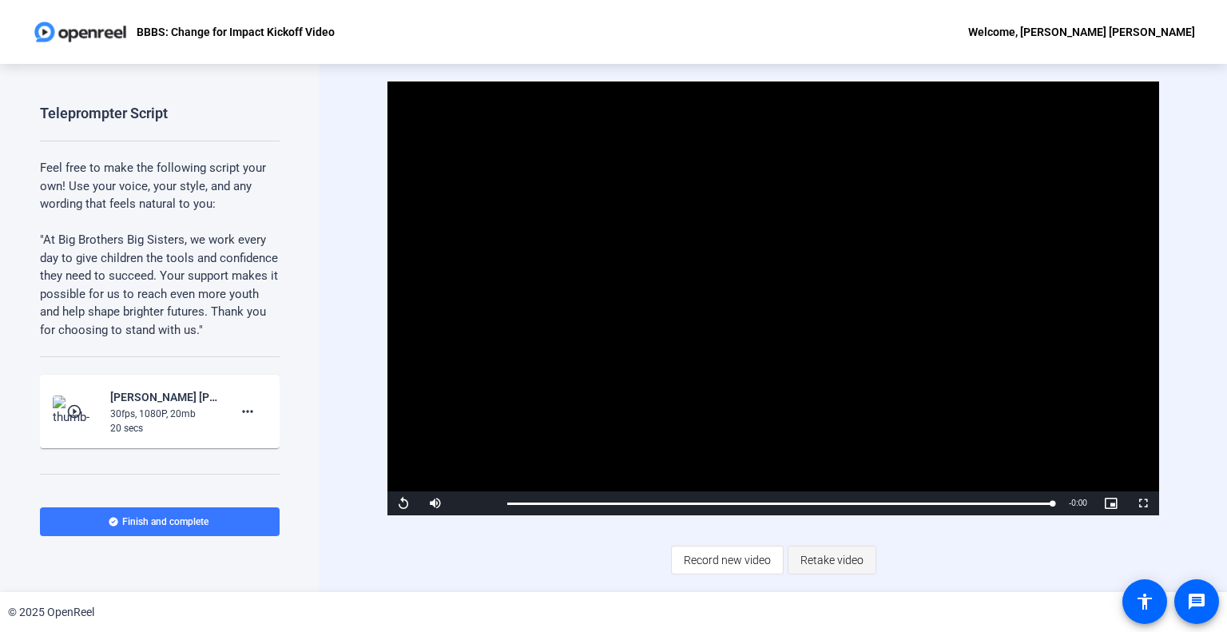
click at [834, 549] on span "Retake video" at bounding box center [832, 560] width 63 height 30
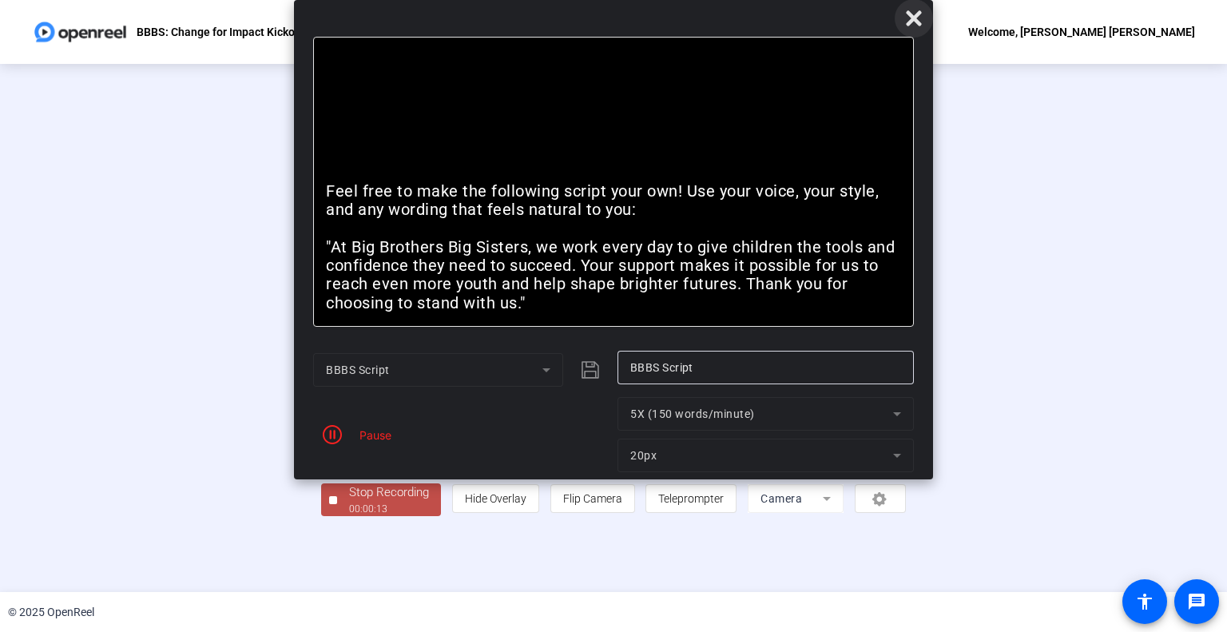
click at [917, 23] on icon at bounding box center [913, 17] width 15 height 15
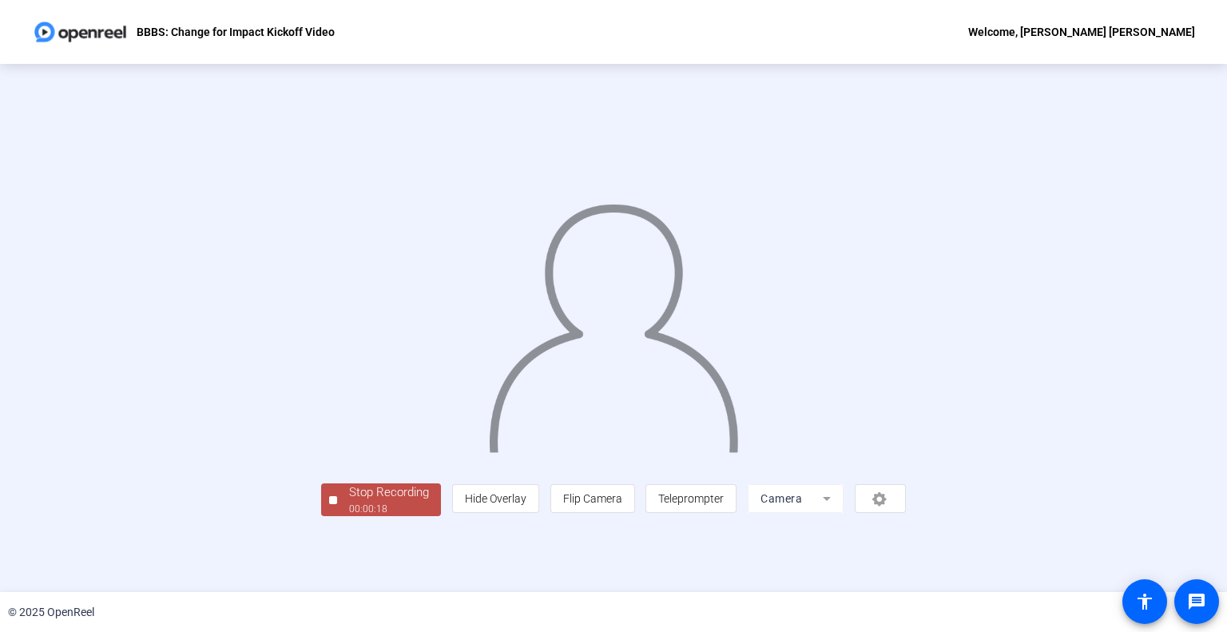
click at [349, 502] on div "Stop Recording" at bounding box center [389, 492] width 80 height 18
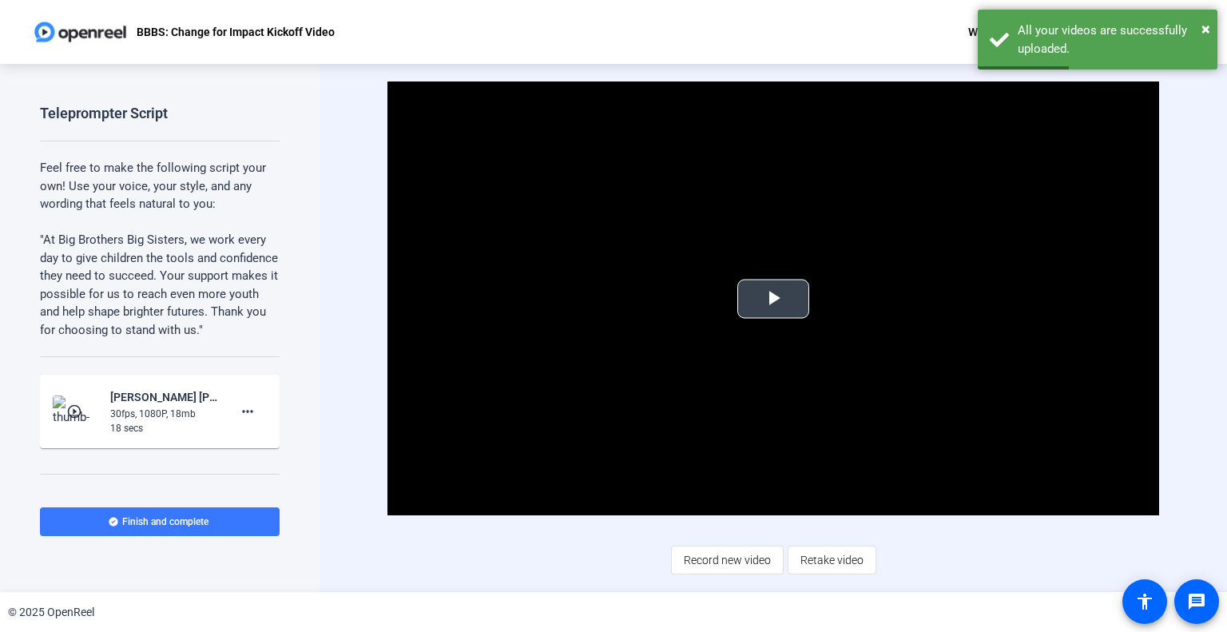
click at [773, 299] on span "Video Player" at bounding box center [773, 299] width 0 height 0
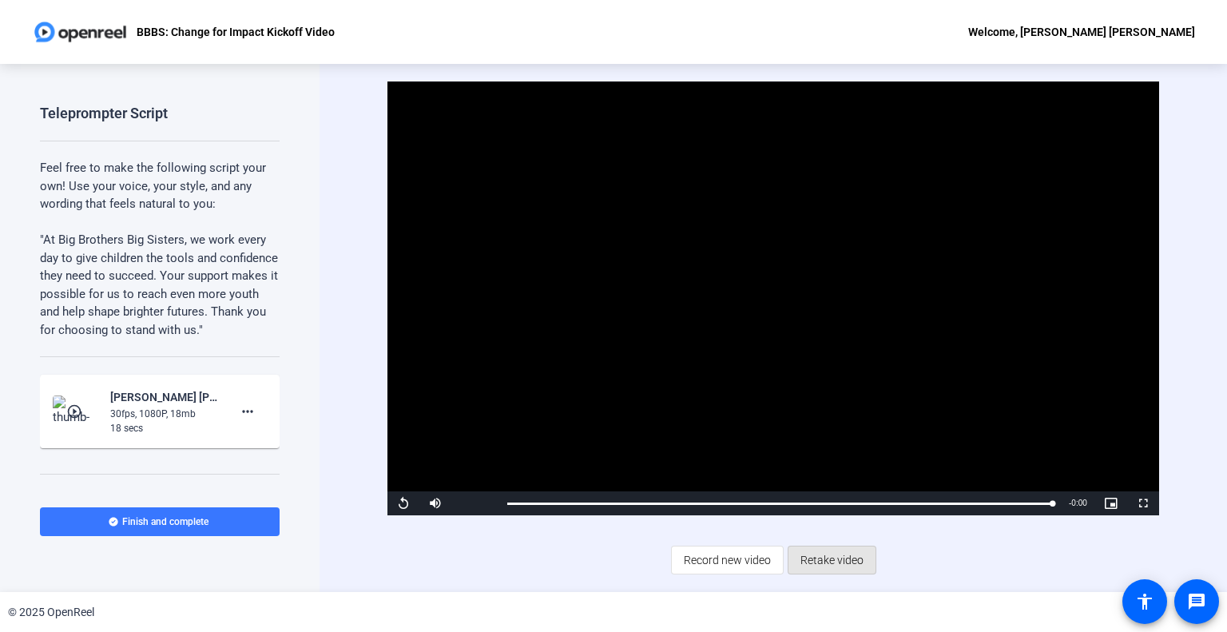
click at [832, 552] on span "Retake video" at bounding box center [832, 560] width 63 height 30
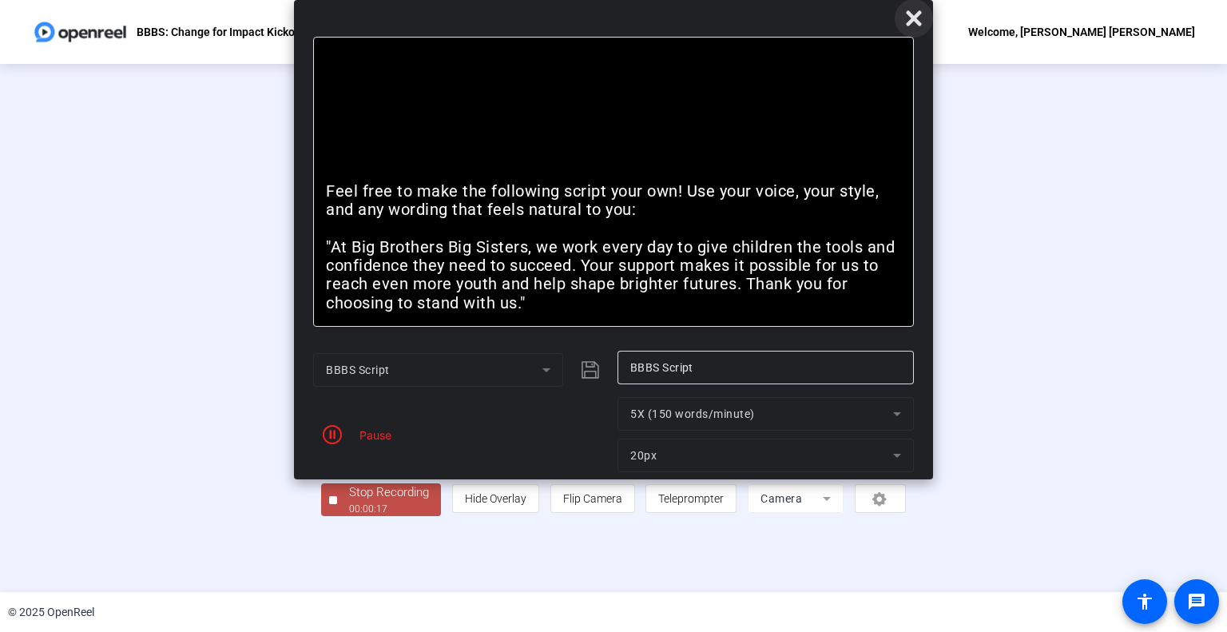
click at [917, 21] on icon at bounding box center [913, 17] width 15 height 15
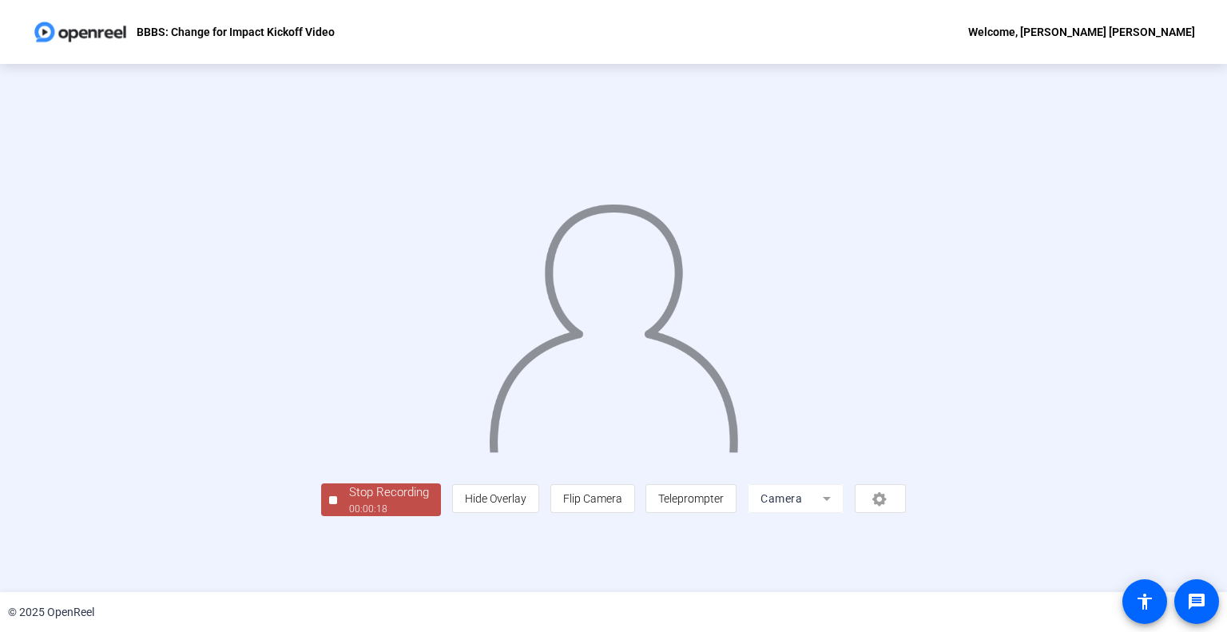
click at [349, 516] on div "00:00:18" at bounding box center [389, 509] width 80 height 14
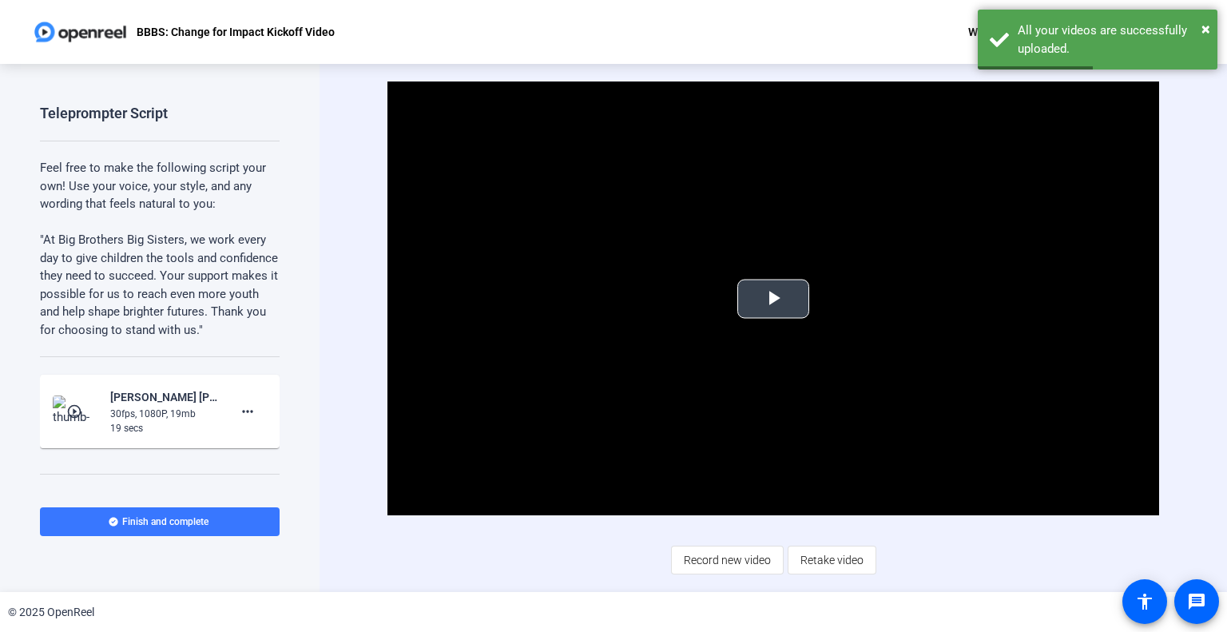
click at [773, 299] on span "Video Player" at bounding box center [773, 299] width 0 height 0
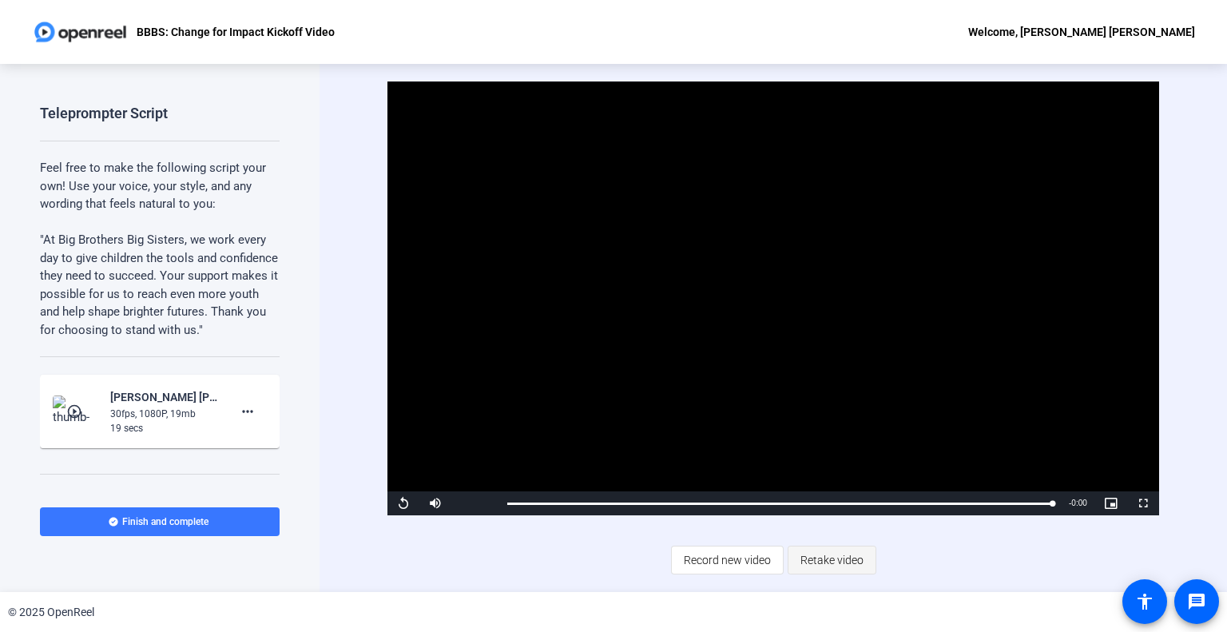
click at [817, 571] on span "Retake video" at bounding box center [832, 560] width 63 height 30
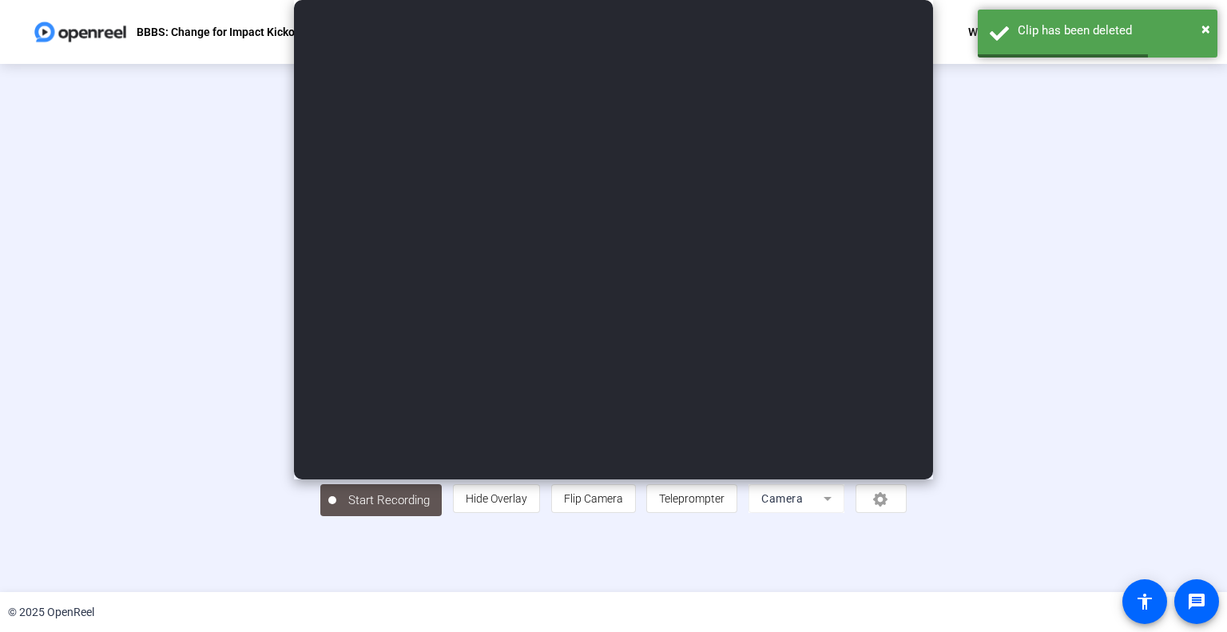
type input "BBBS Script"
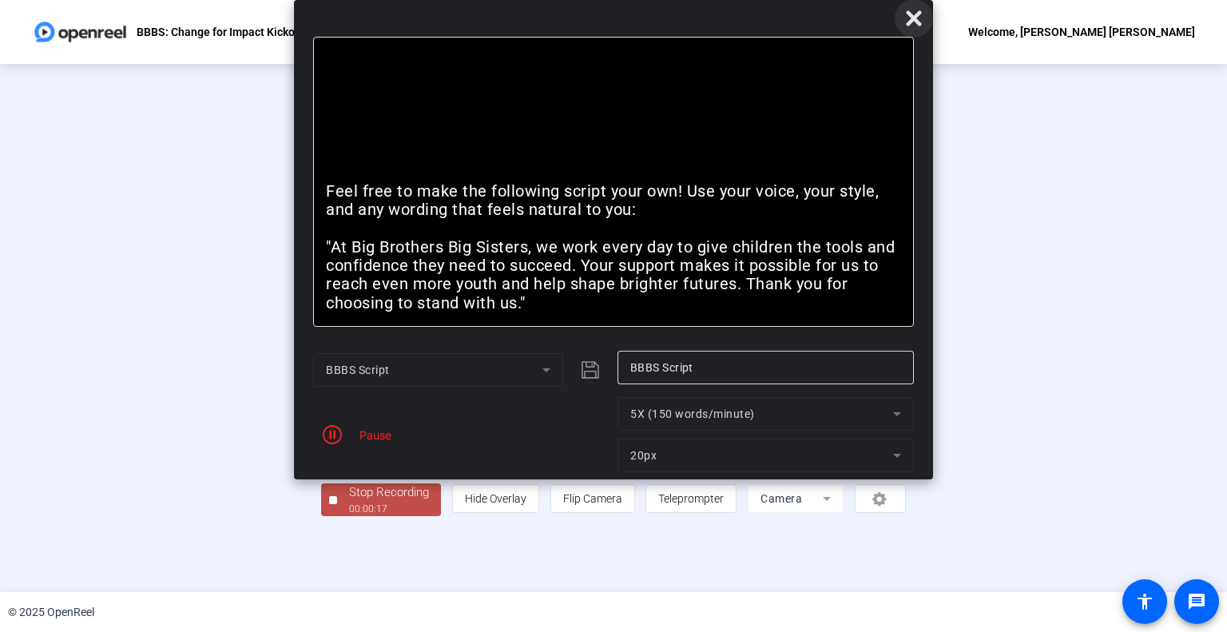
click at [920, 27] on icon at bounding box center [913, 18] width 19 height 19
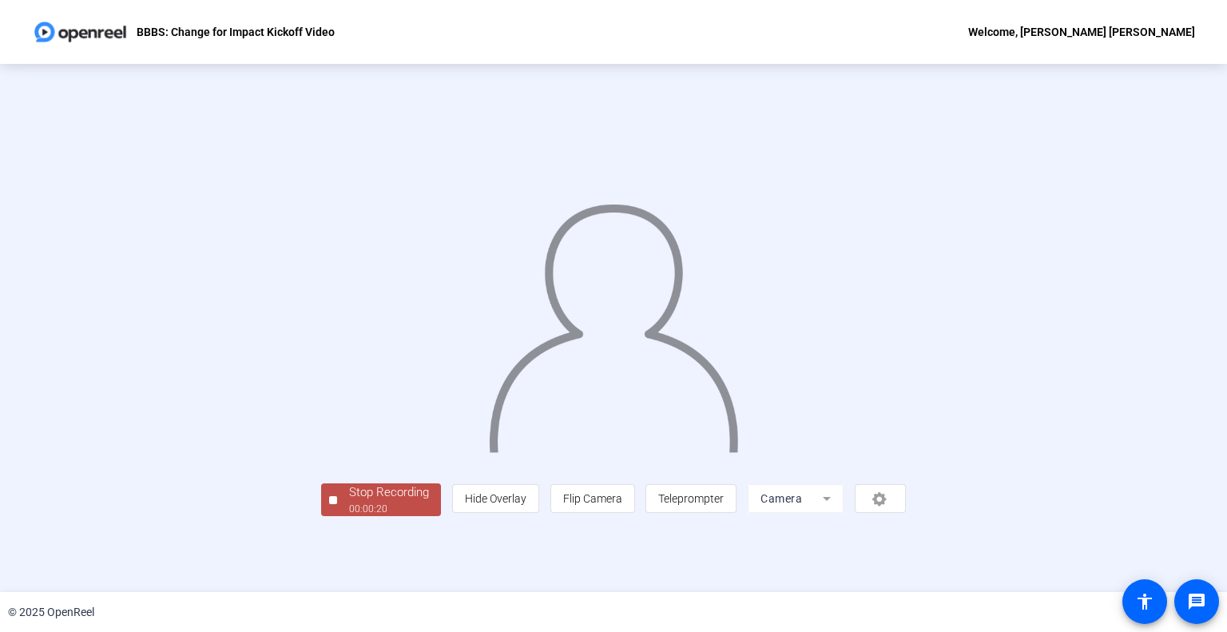
click at [349, 502] on div "Stop Recording" at bounding box center [389, 492] width 80 height 18
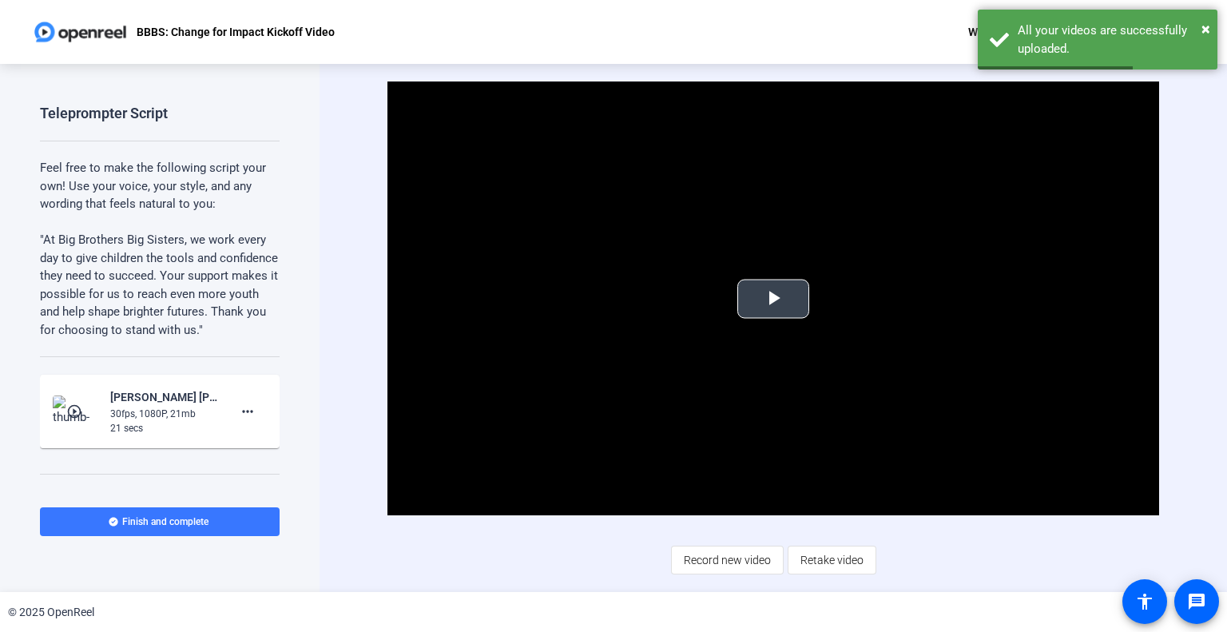
click at [773, 299] on span "Video Player" at bounding box center [773, 299] width 0 height 0
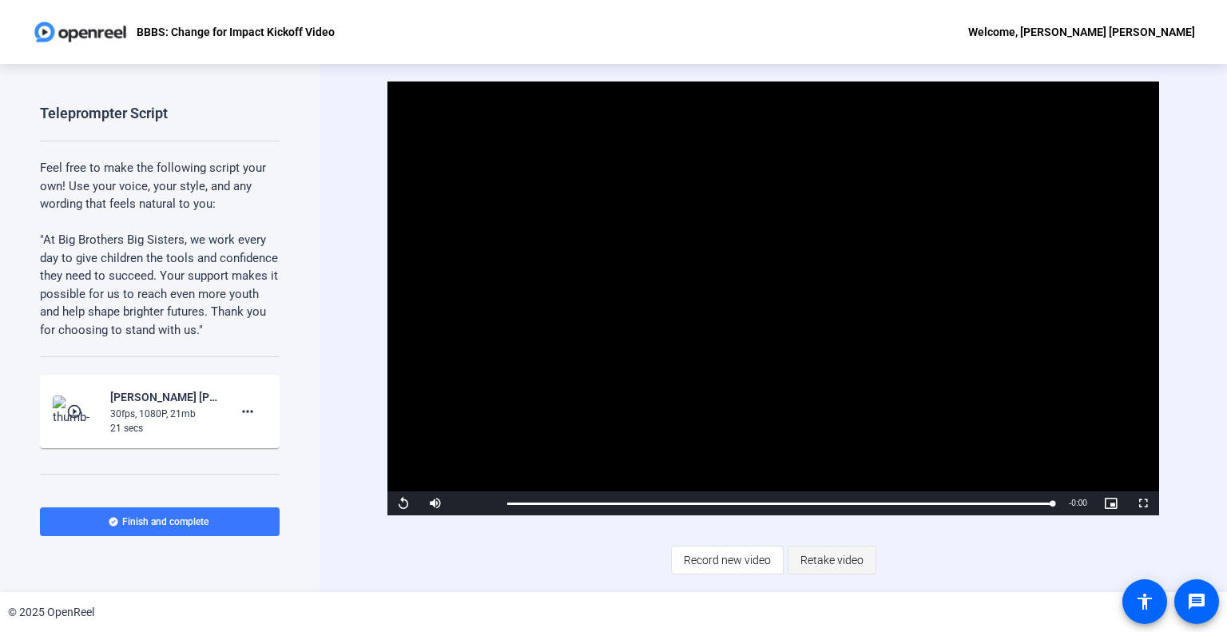
click at [818, 561] on span "Retake video" at bounding box center [832, 560] width 63 height 30
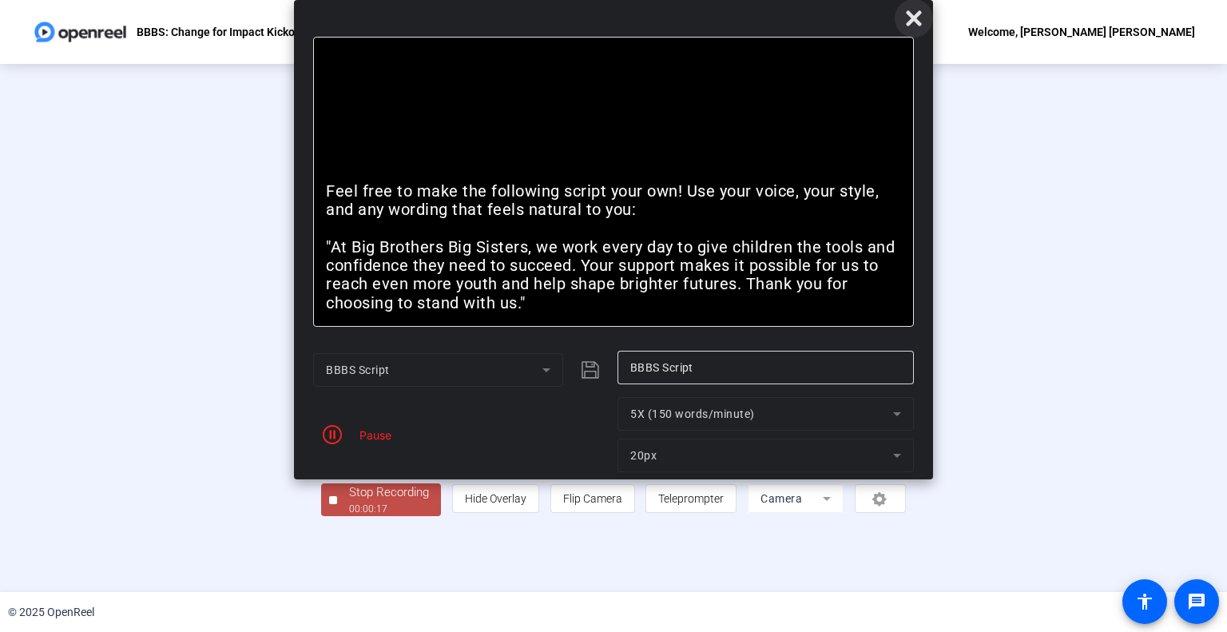
click at [904, 14] on icon at bounding box center [913, 18] width 19 height 19
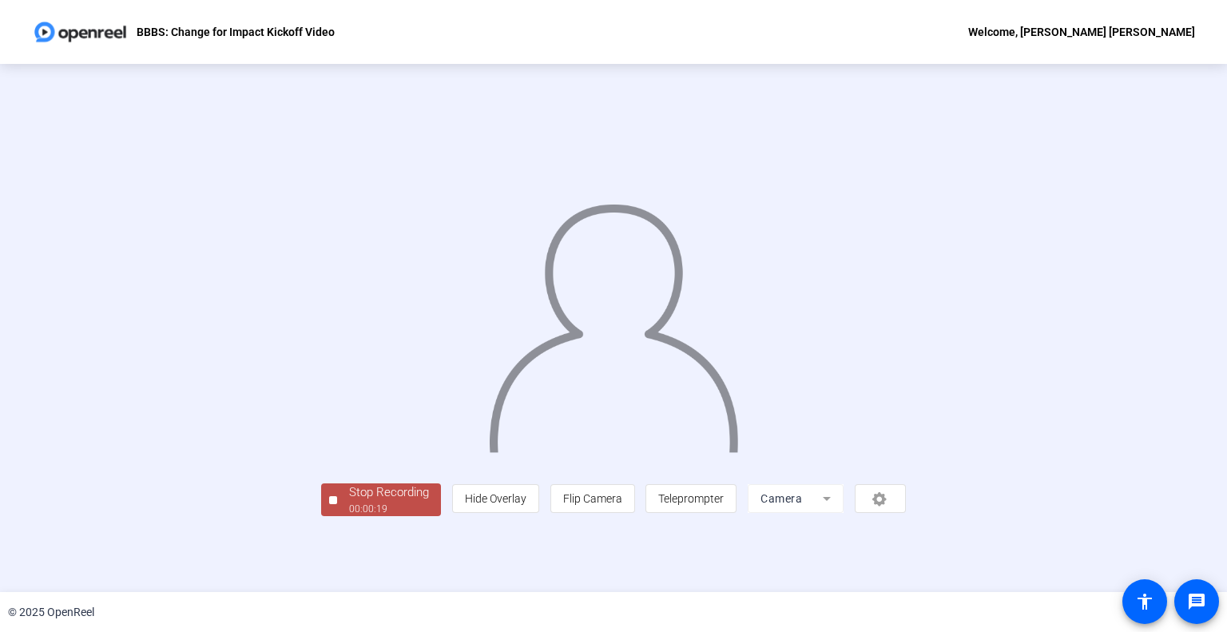
click at [349, 502] on div "Stop Recording" at bounding box center [389, 492] width 80 height 18
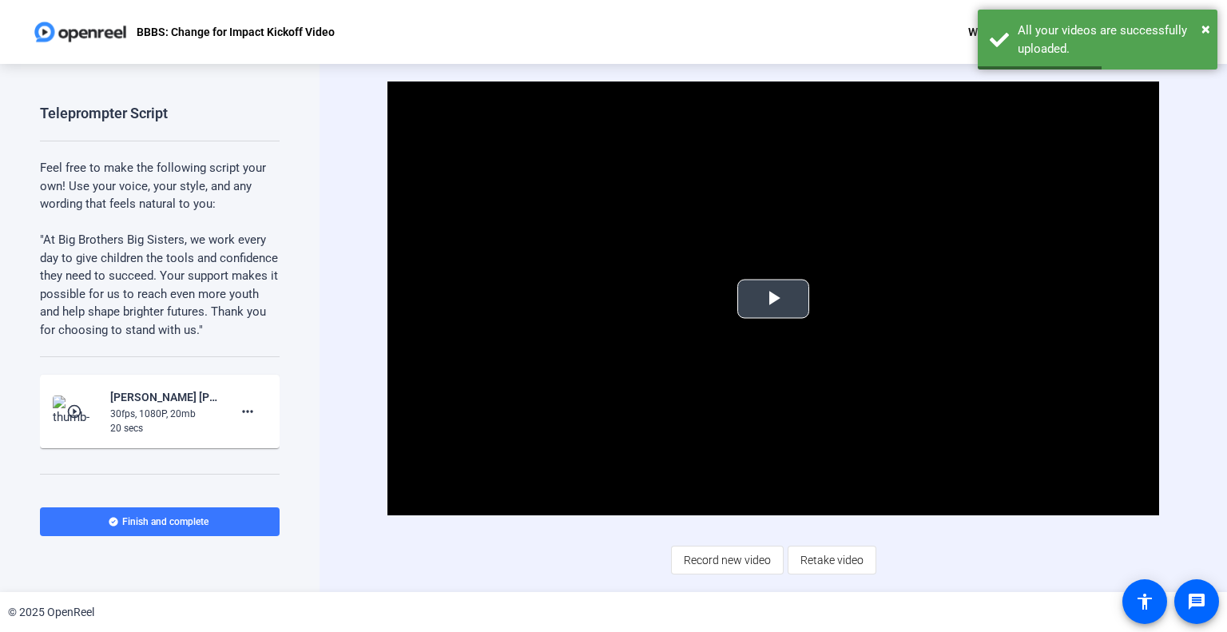
click at [773, 299] on span "Video Player" at bounding box center [773, 299] width 0 height 0
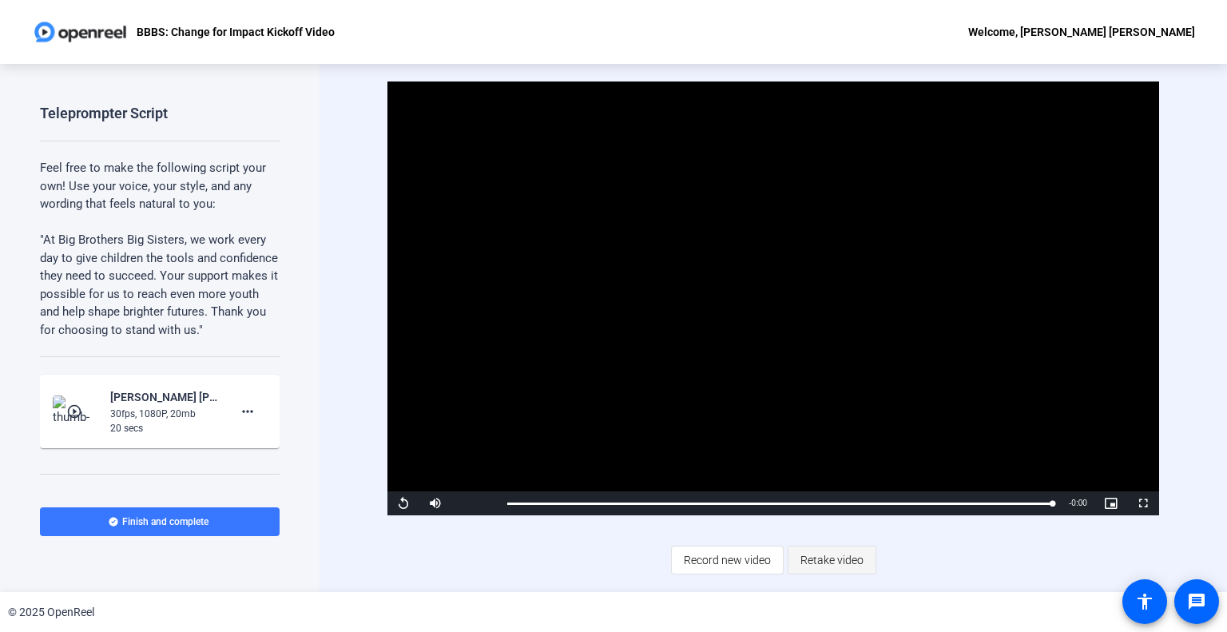
click at [834, 555] on span "Retake video" at bounding box center [832, 560] width 63 height 30
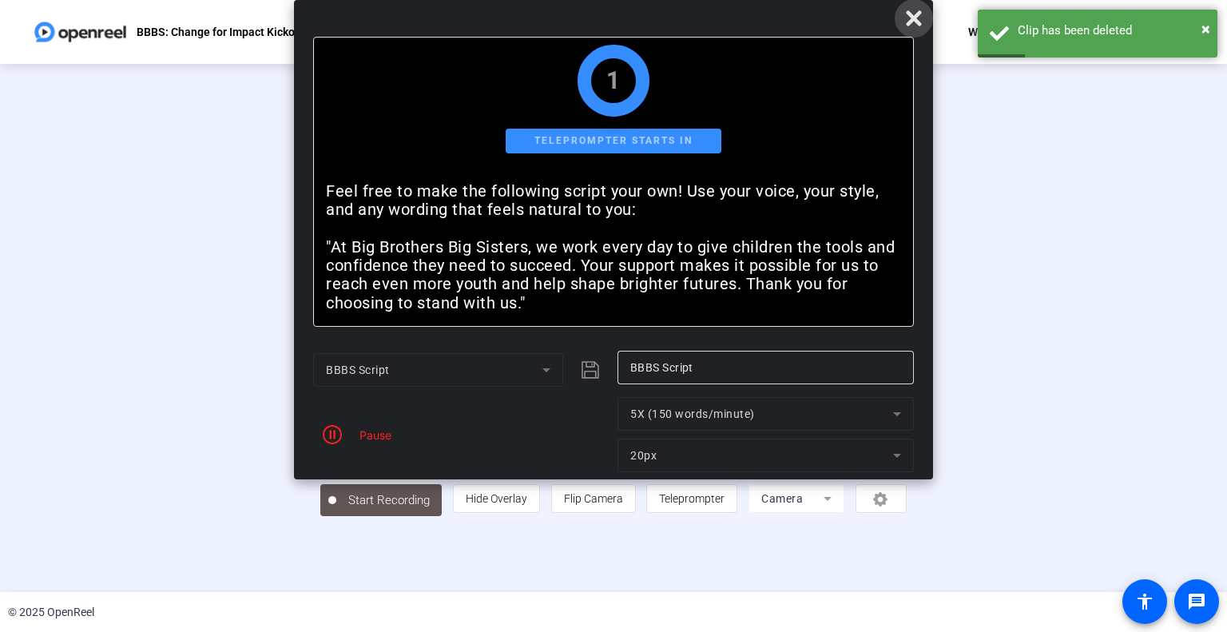
click at [914, 12] on icon at bounding box center [913, 18] width 19 height 19
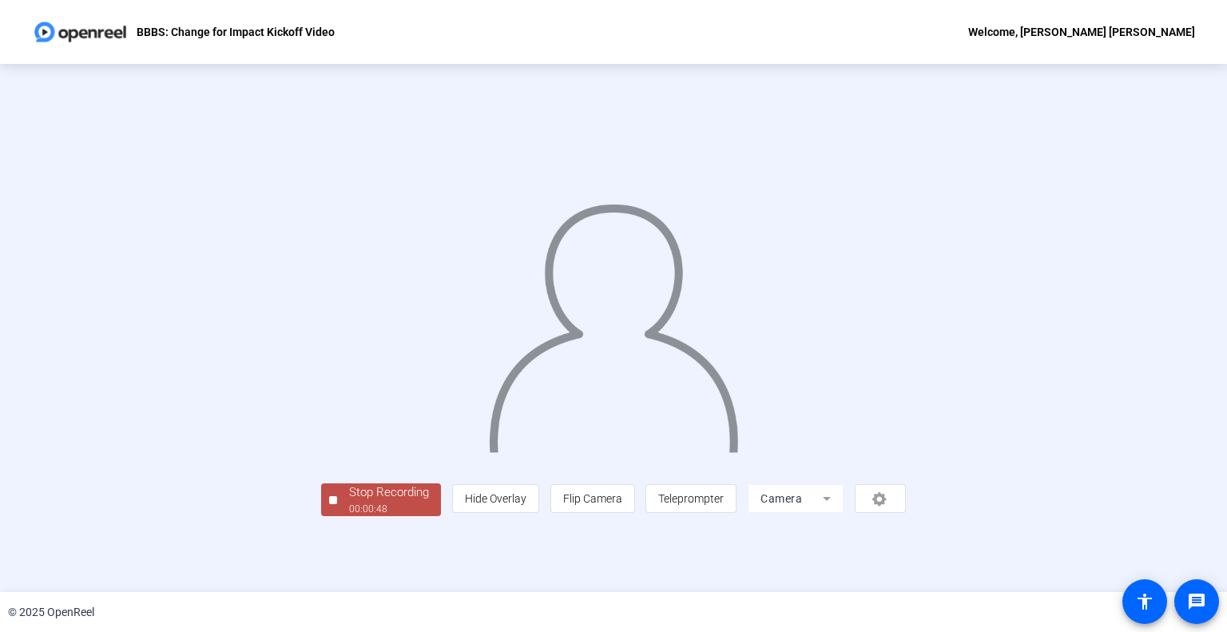
click at [228, 593] on div "© 2025 OpenReel" at bounding box center [613, 612] width 1227 height 40
click at [349, 502] on div "Stop Recording" at bounding box center [389, 492] width 80 height 18
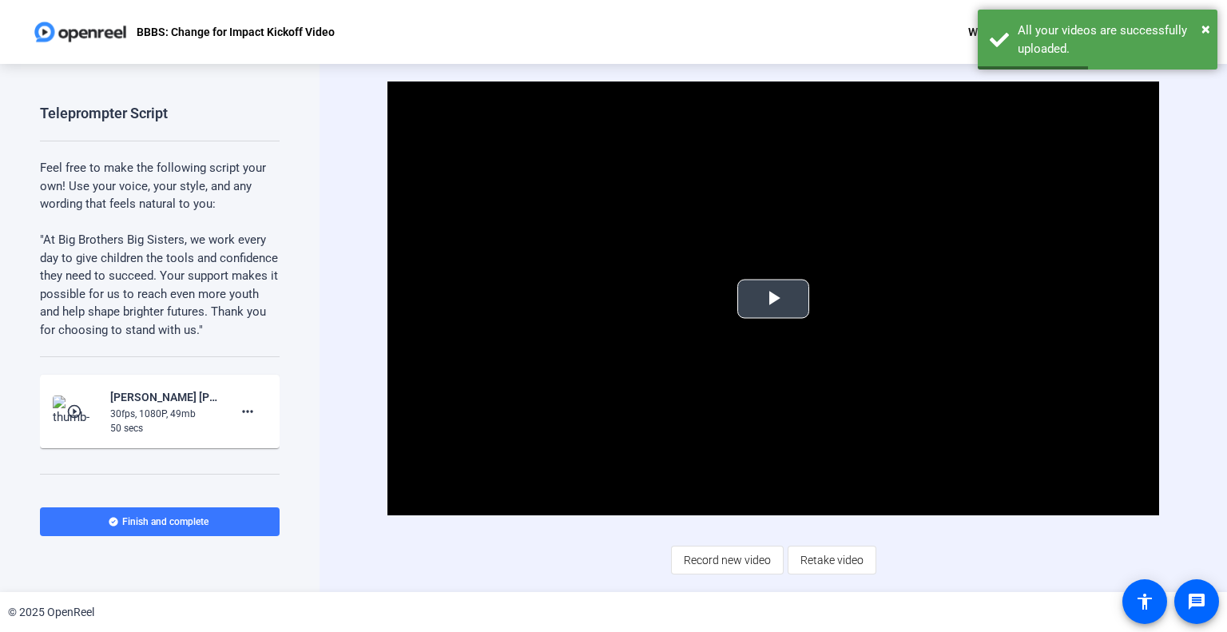
click at [773, 299] on span "Video Player" at bounding box center [773, 299] width 0 height 0
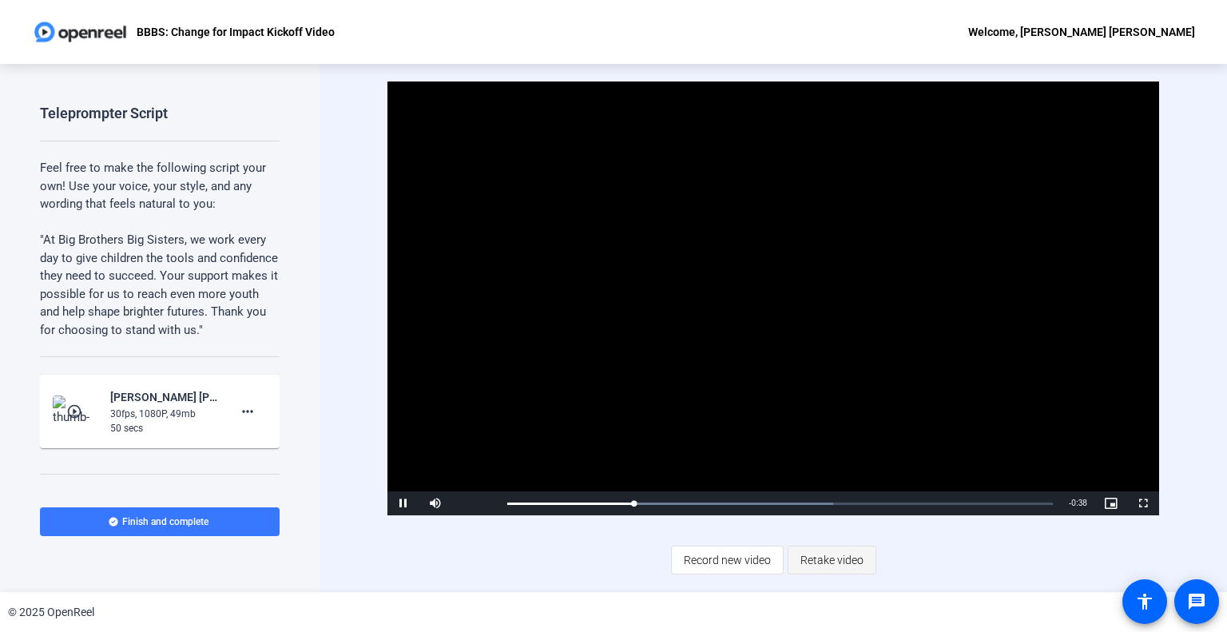
click at [837, 554] on span "Retake video" at bounding box center [832, 560] width 63 height 30
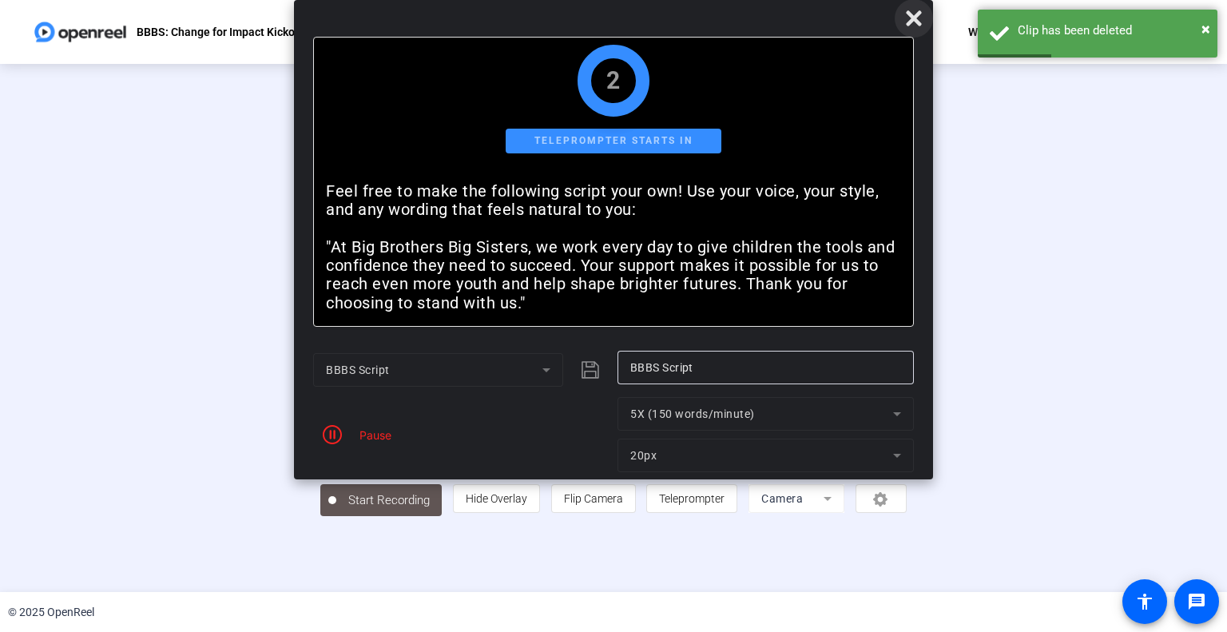
click at [908, 21] on icon at bounding box center [913, 18] width 19 height 19
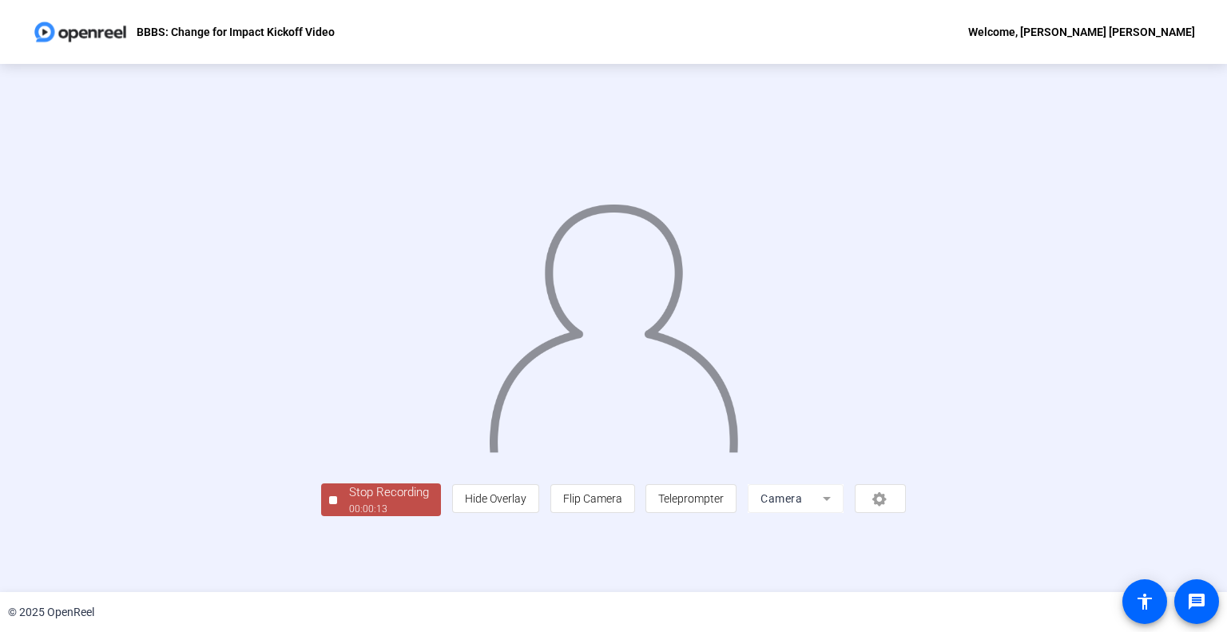
click at [349, 502] on div "Stop Recording" at bounding box center [389, 492] width 80 height 18
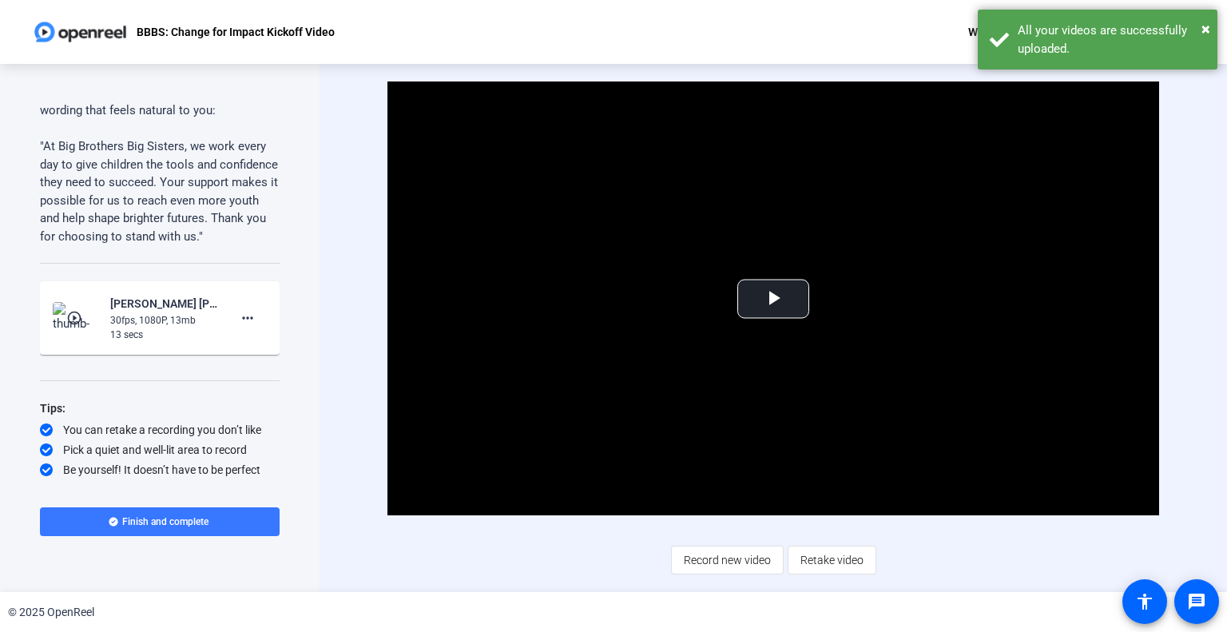
scroll to position [85, 0]
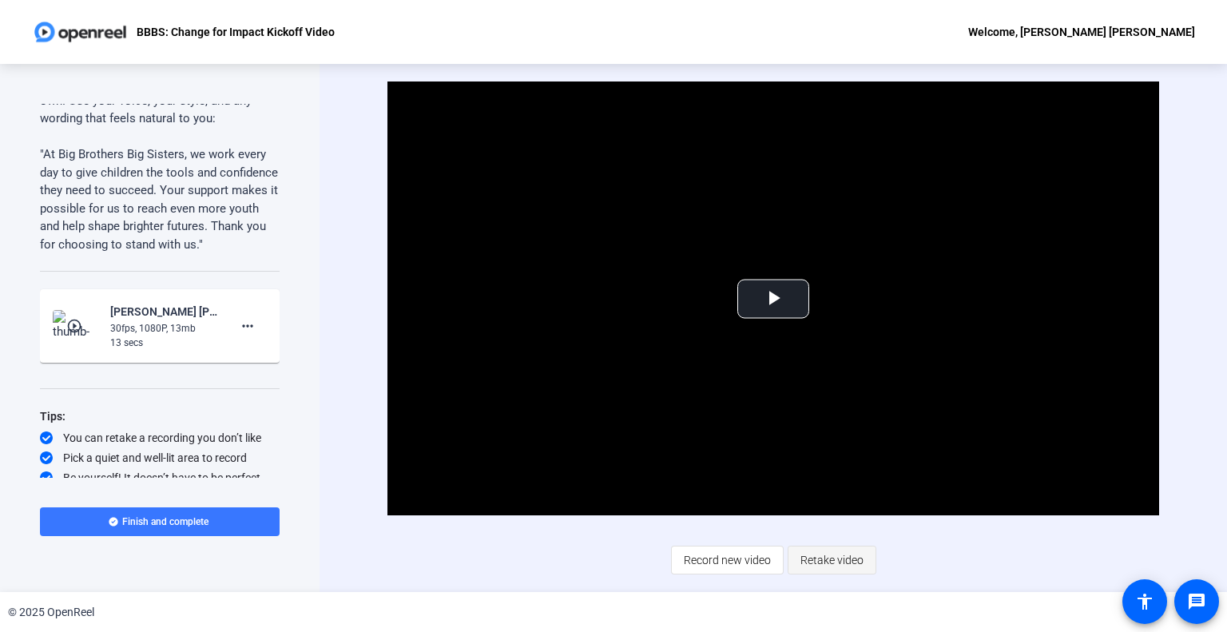
click at [830, 562] on span "Retake video" at bounding box center [832, 560] width 63 height 30
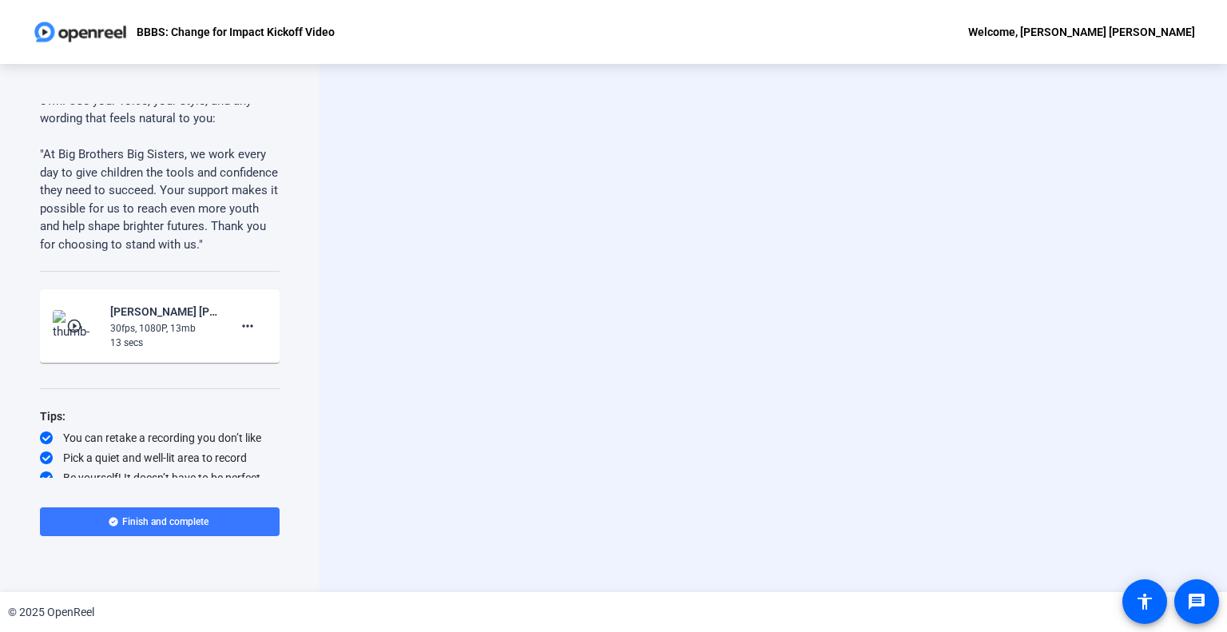
scroll to position [61, 0]
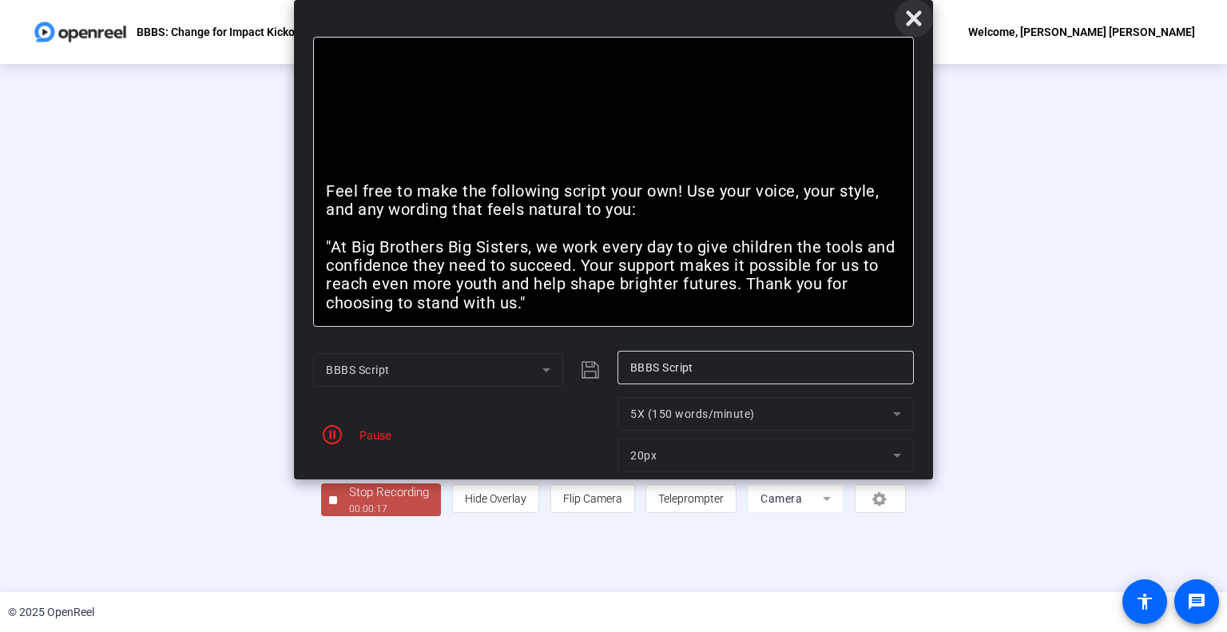
click at [907, 15] on icon at bounding box center [913, 18] width 19 height 19
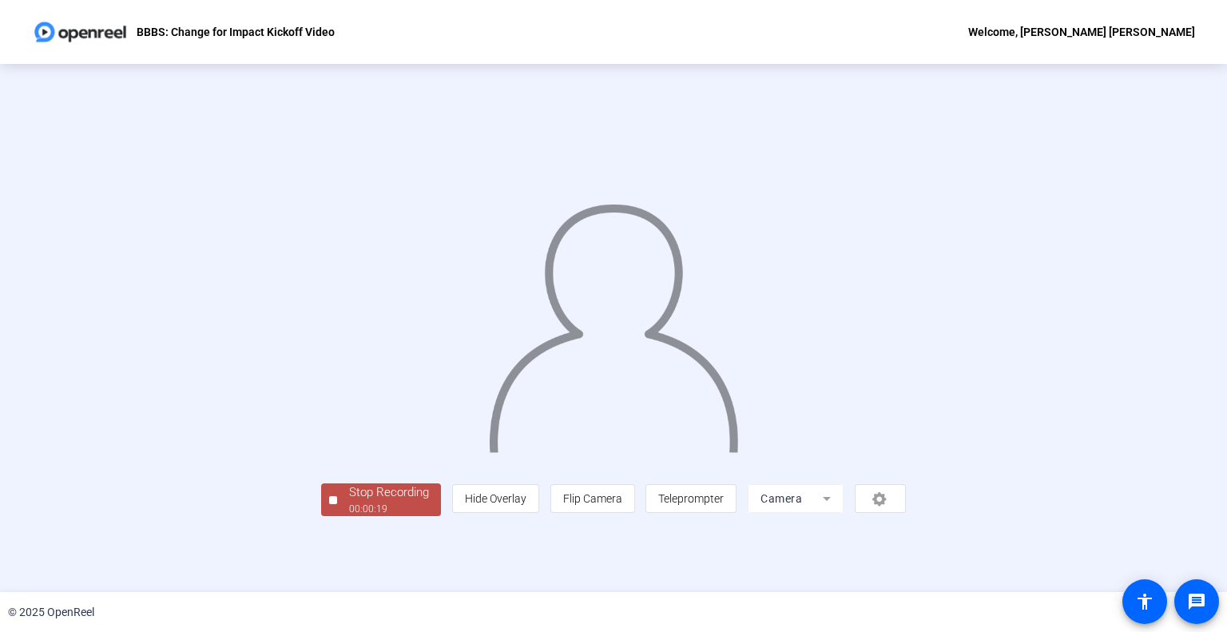
click at [349, 502] on div "Stop Recording" at bounding box center [389, 492] width 80 height 18
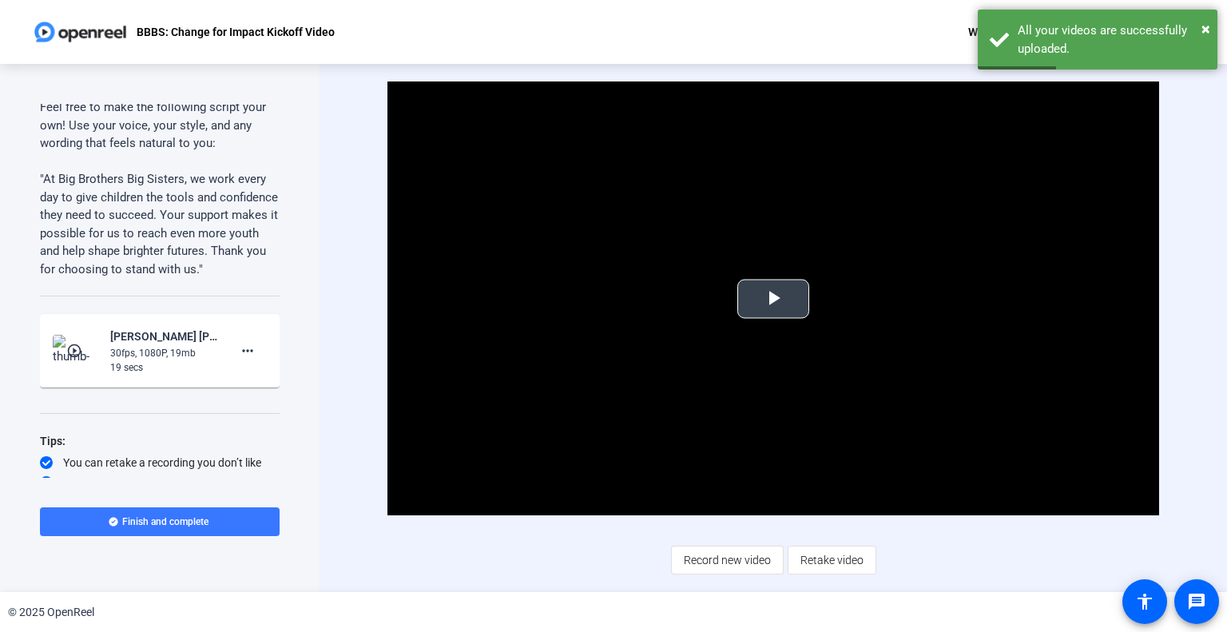
click at [773, 299] on span "Video Player" at bounding box center [773, 299] width 0 height 0
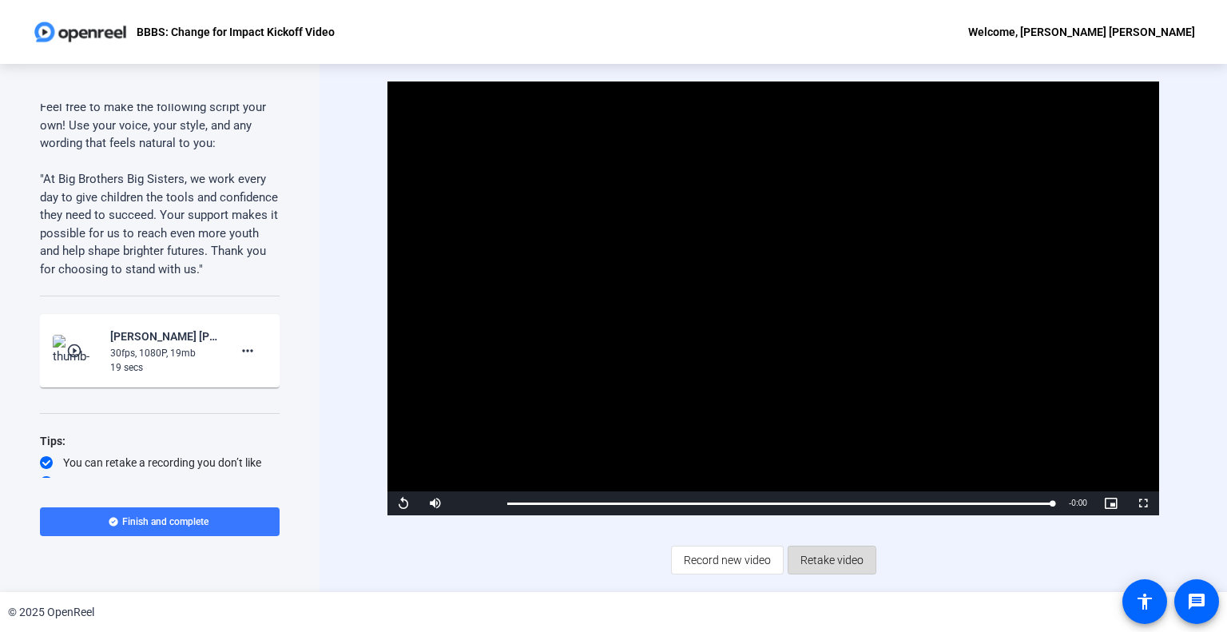
click at [822, 562] on span "Retake video" at bounding box center [832, 560] width 63 height 30
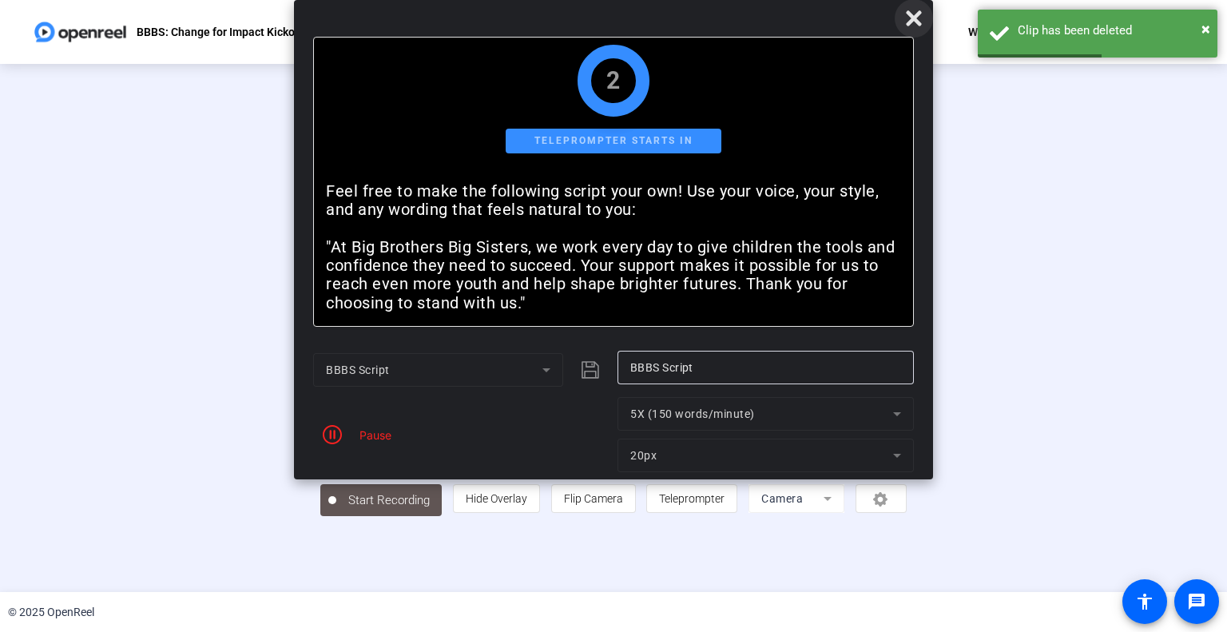
click at [914, 25] on icon at bounding box center [913, 18] width 19 height 19
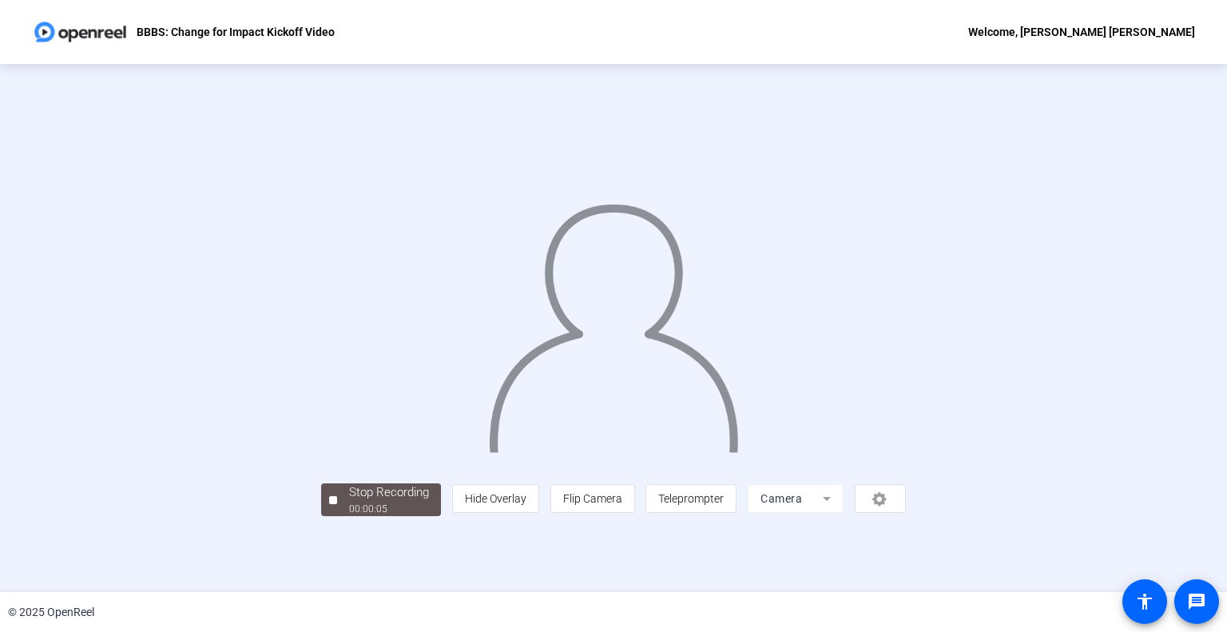
scroll to position [23, 0]
click at [349, 516] on div "00:00:06" at bounding box center [389, 509] width 80 height 14
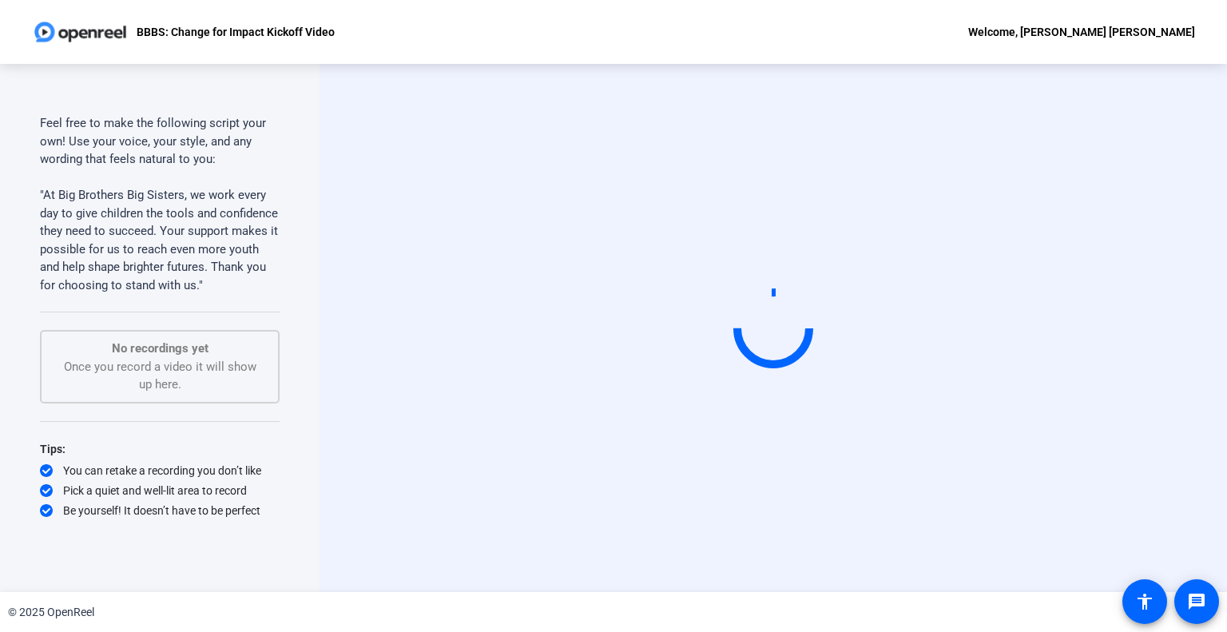
scroll to position [0, 0]
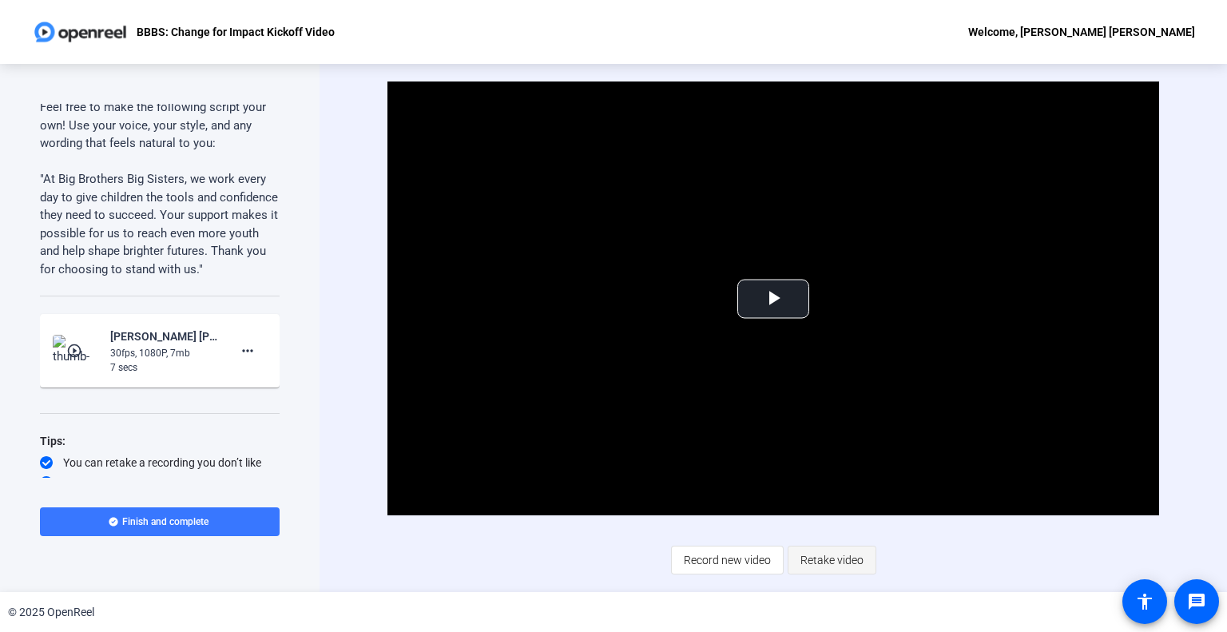
click at [821, 551] on span "Retake video" at bounding box center [832, 560] width 63 height 30
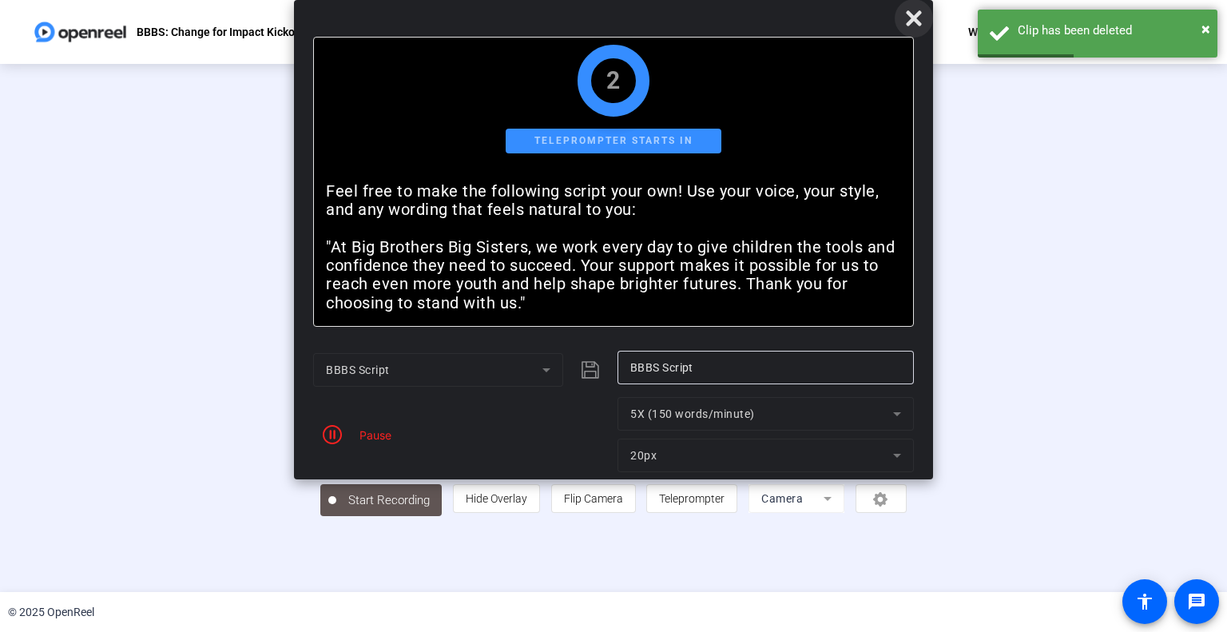
click at [909, 23] on icon at bounding box center [913, 17] width 15 height 15
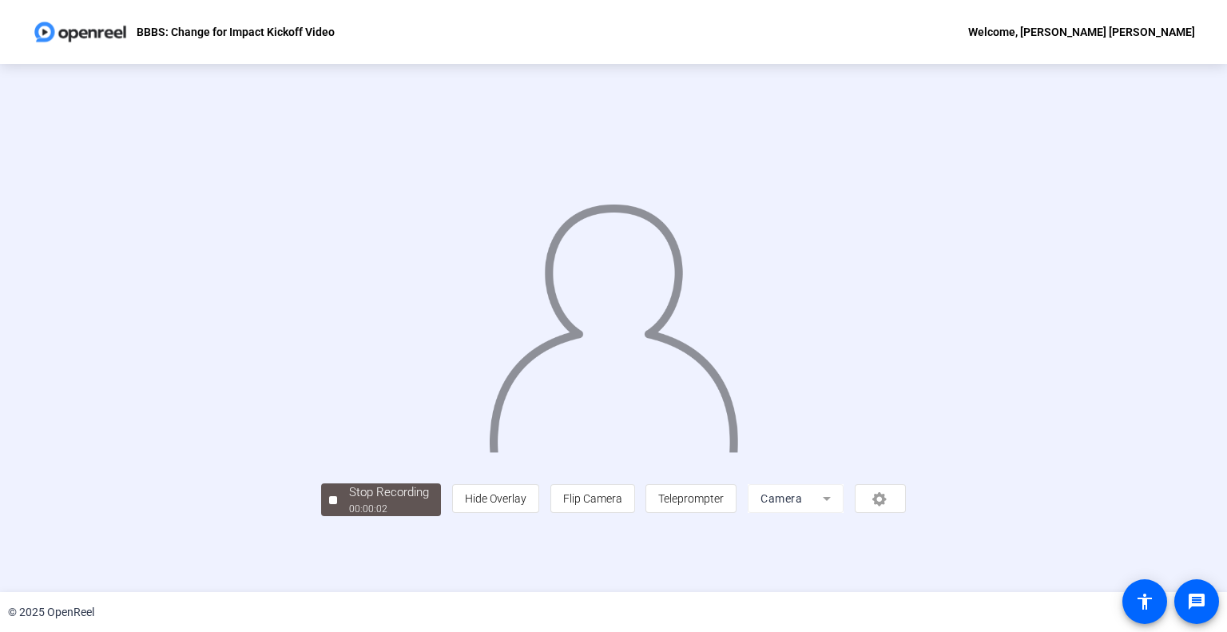
scroll to position [23, 0]
click at [349, 516] on div "00:00:07" at bounding box center [389, 509] width 80 height 14
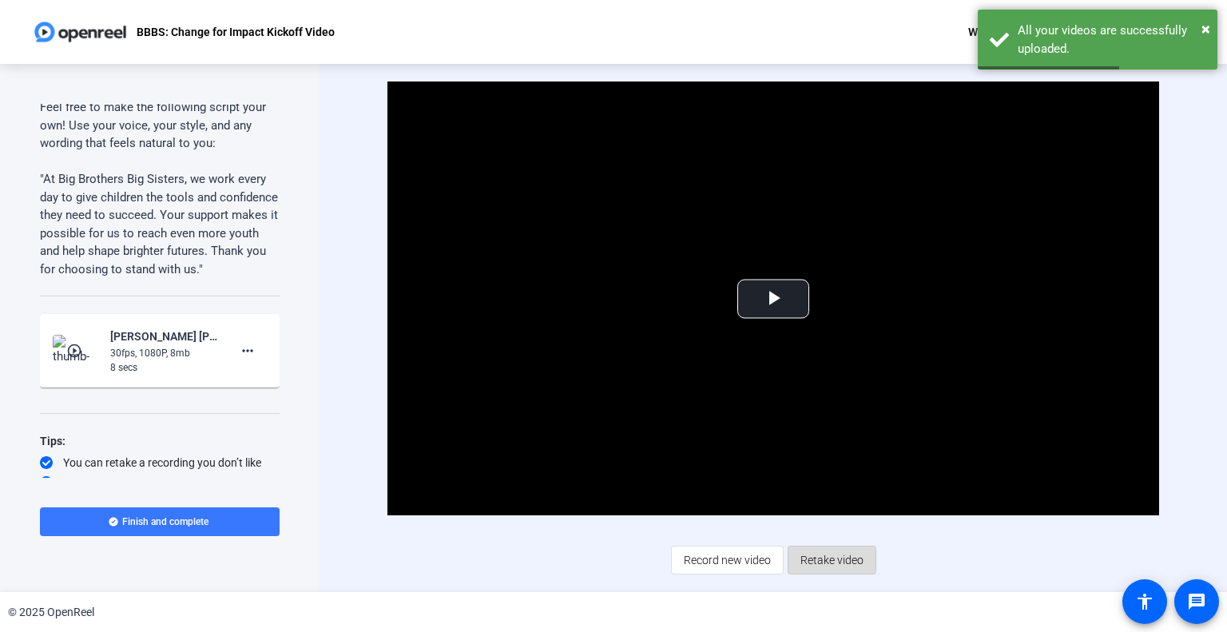
click at [823, 559] on span "Retake video" at bounding box center [832, 560] width 63 height 30
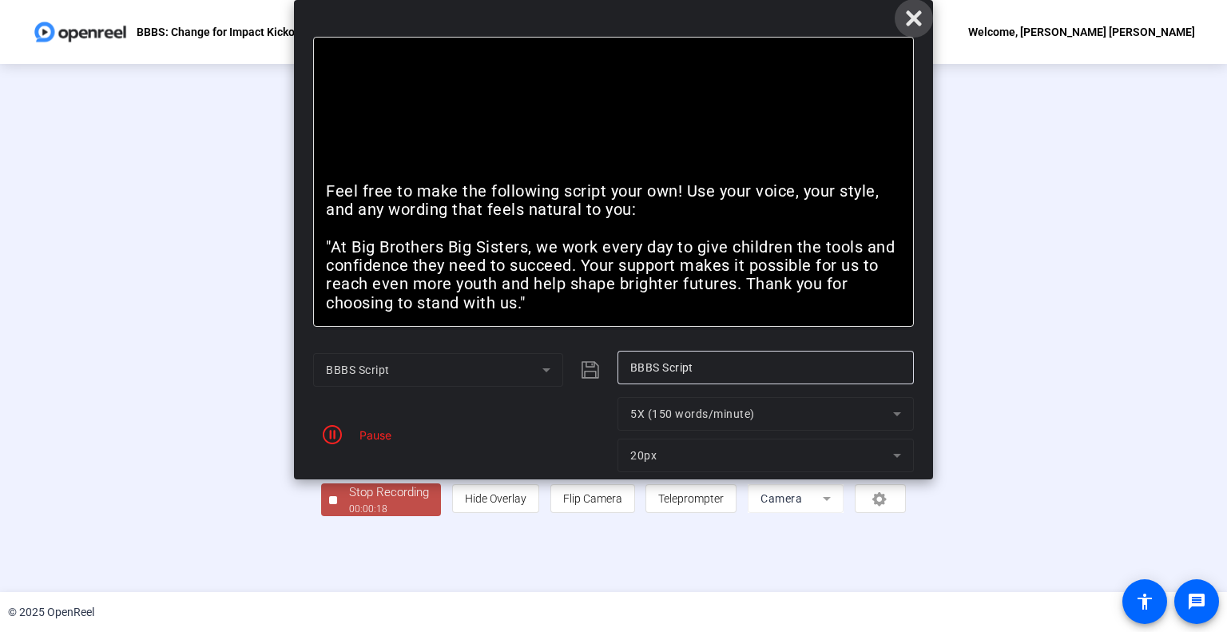
click at [912, 22] on icon at bounding box center [913, 18] width 19 height 19
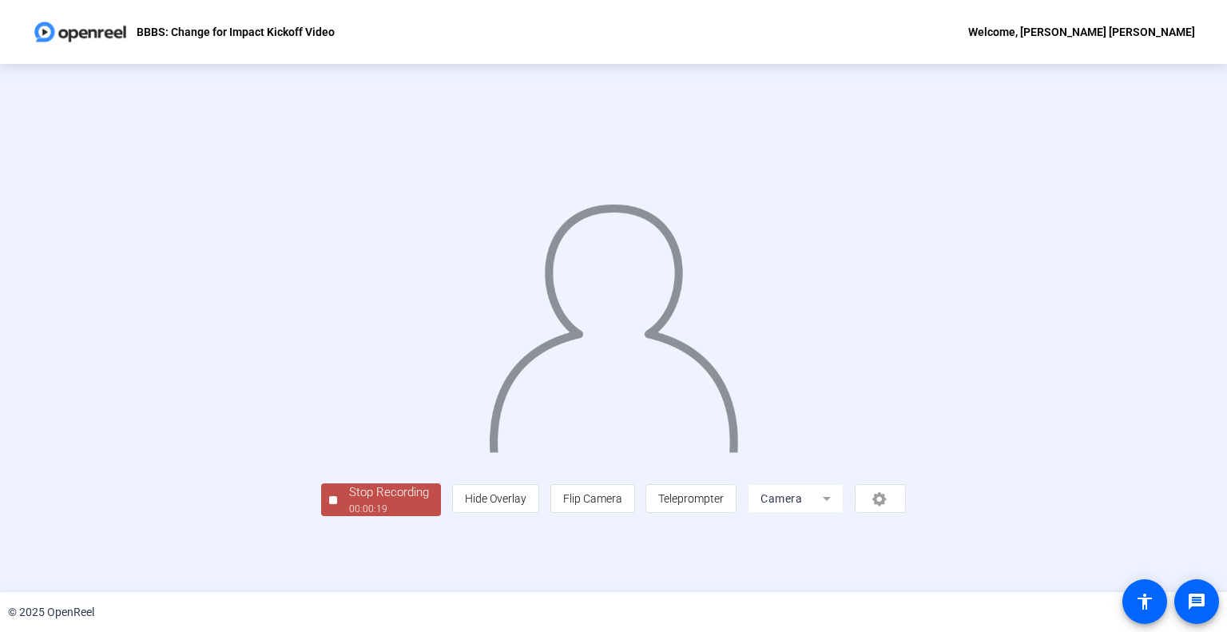
click at [349, 502] on div "Stop Recording" at bounding box center [389, 492] width 80 height 18
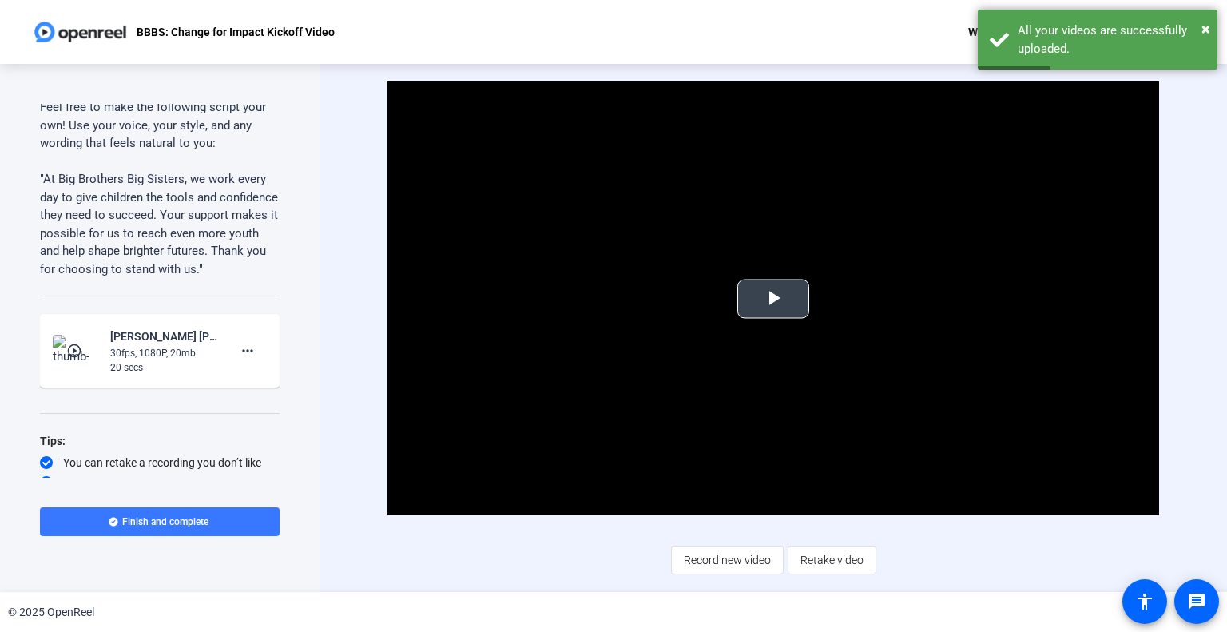
click at [773, 299] on span "Video Player" at bounding box center [773, 299] width 0 height 0
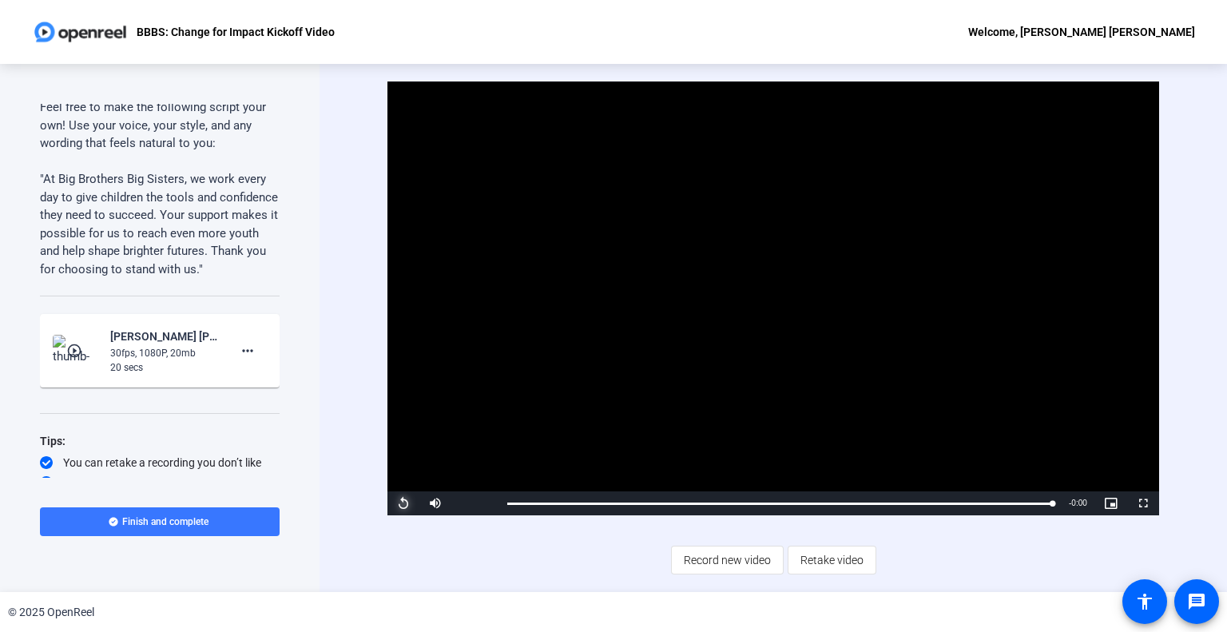
click at [401, 503] on span "Video Player" at bounding box center [404, 503] width 32 height 0
click at [825, 559] on span "Retake video" at bounding box center [832, 560] width 63 height 30
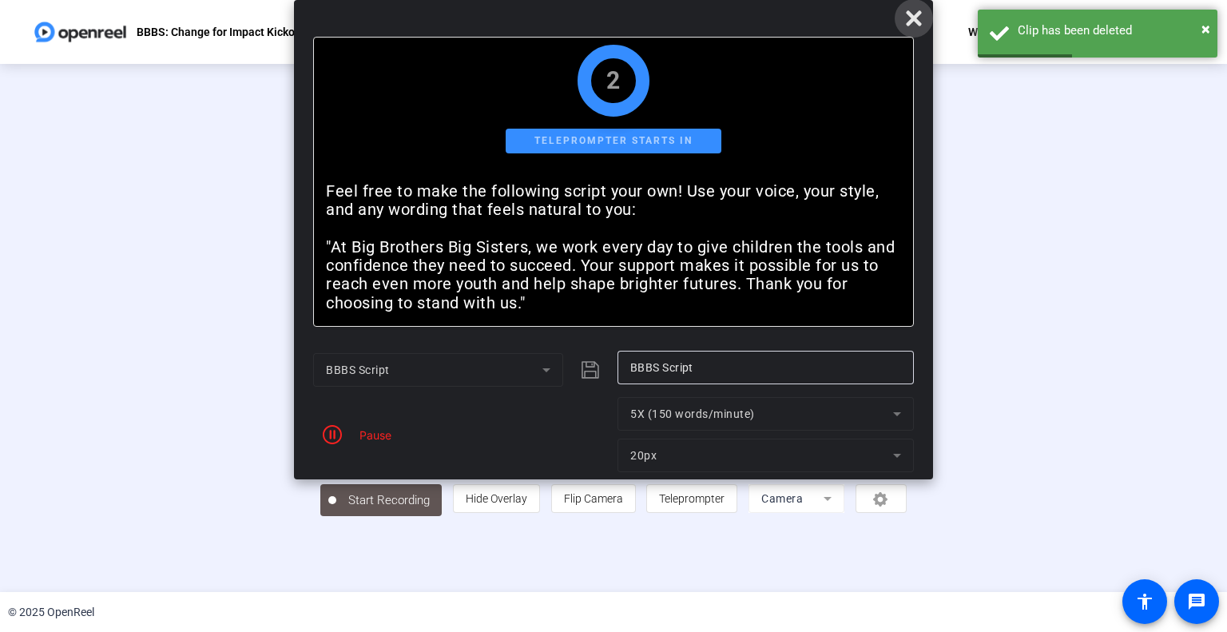
click at [920, 12] on icon at bounding box center [913, 17] width 15 height 15
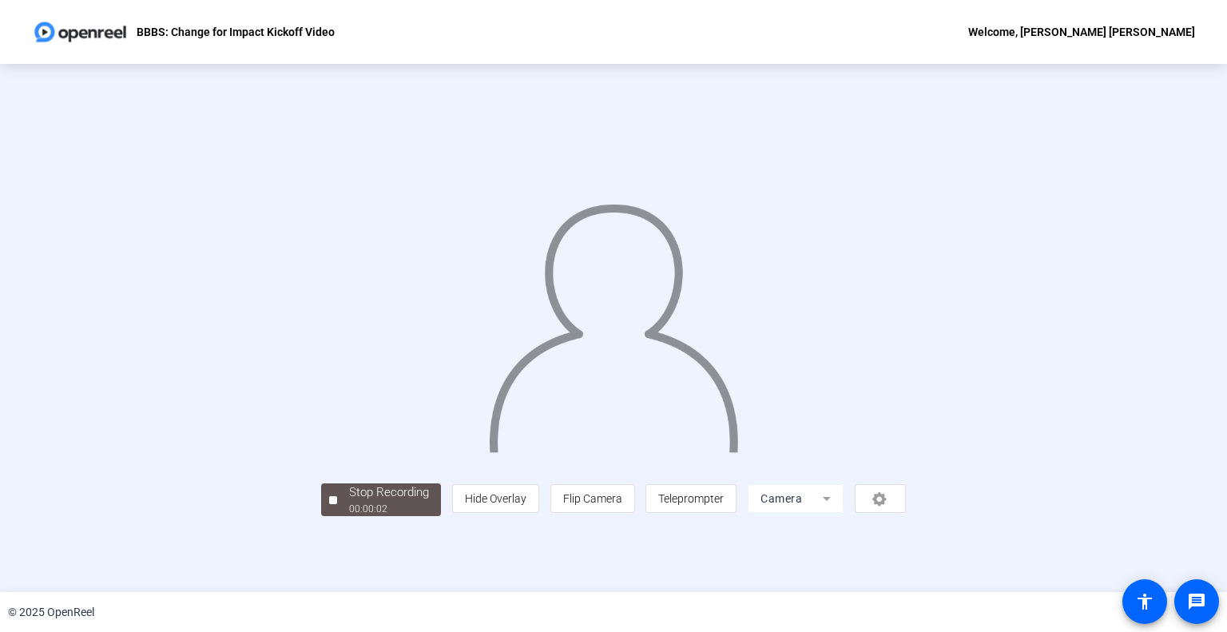
scroll to position [23, 0]
click at [349, 516] on div "00:00:06" at bounding box center [389, 509] width 80 height 14
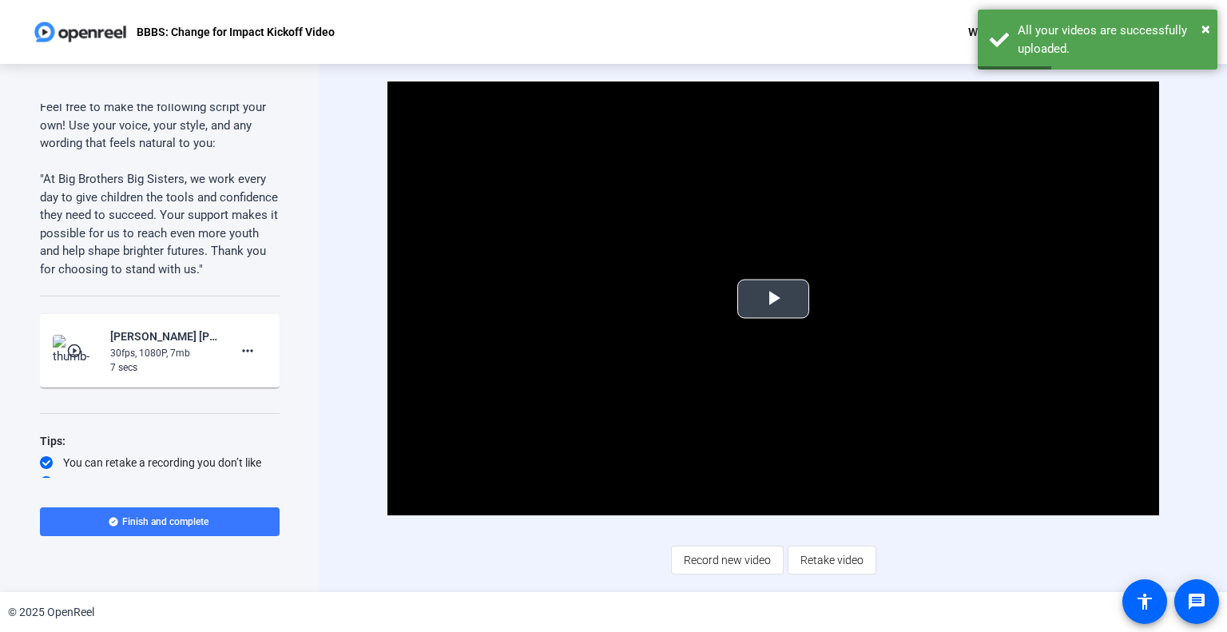
click at [773, 299] on span "Video Player" at bounding box center [773, 299] width 0 height 0
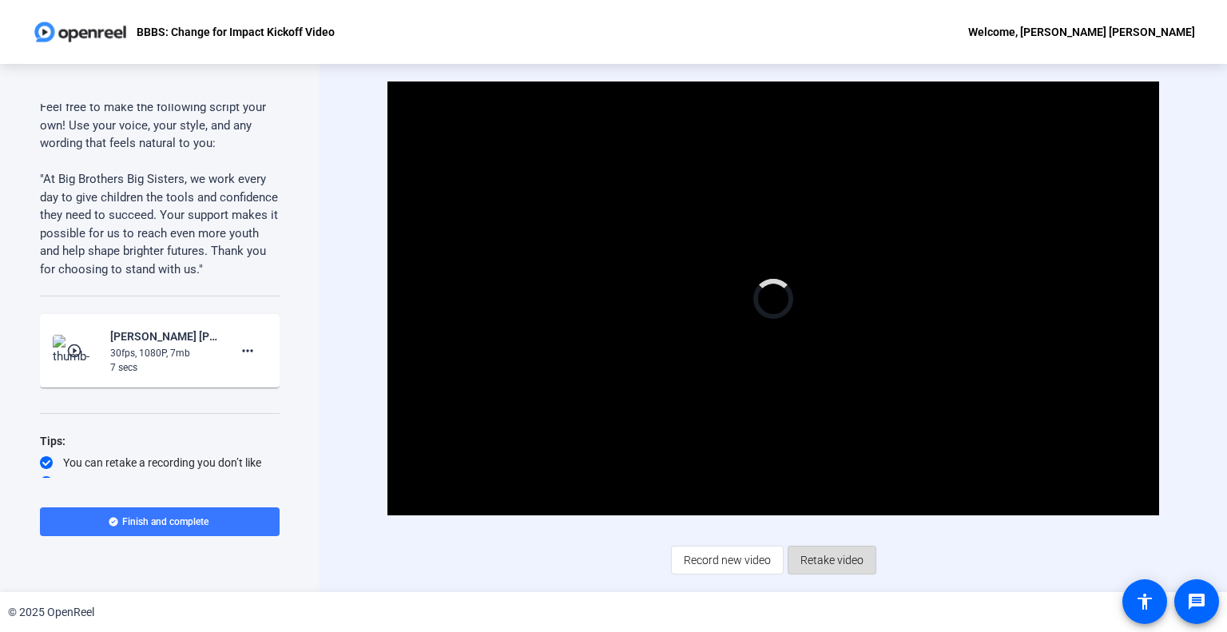
click at [833, 562] on span "Retake video" at bounding box center [832, 560] width 63 height 30
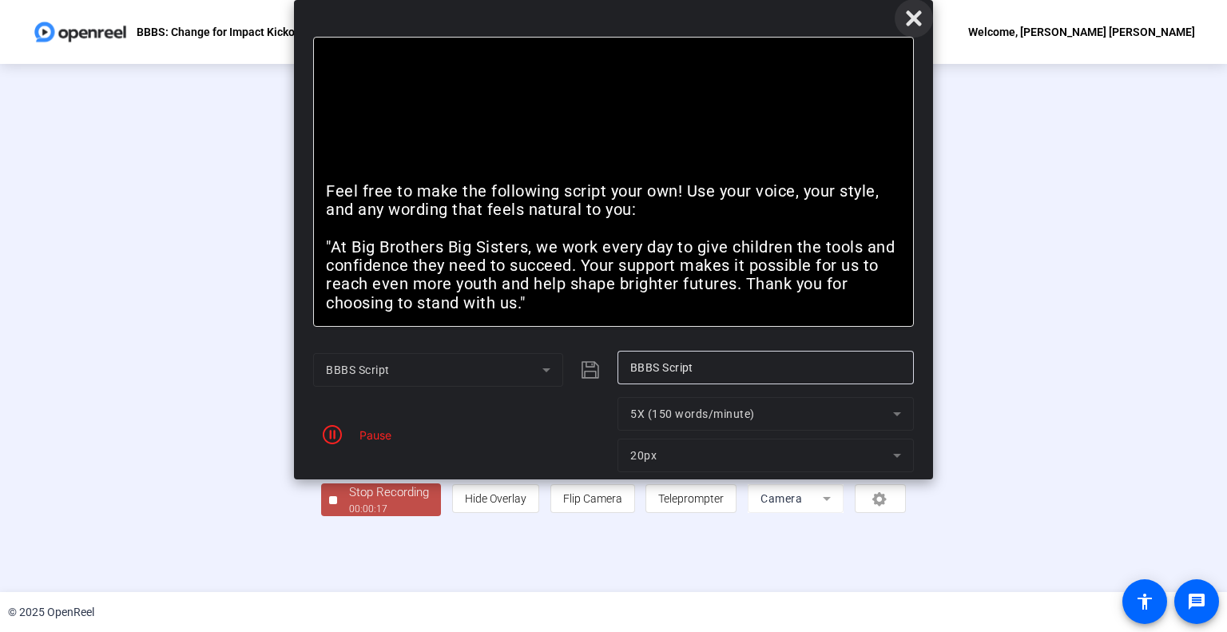
click at [909, 18] on icon at bounding box center [913, 18] width 19 height 19
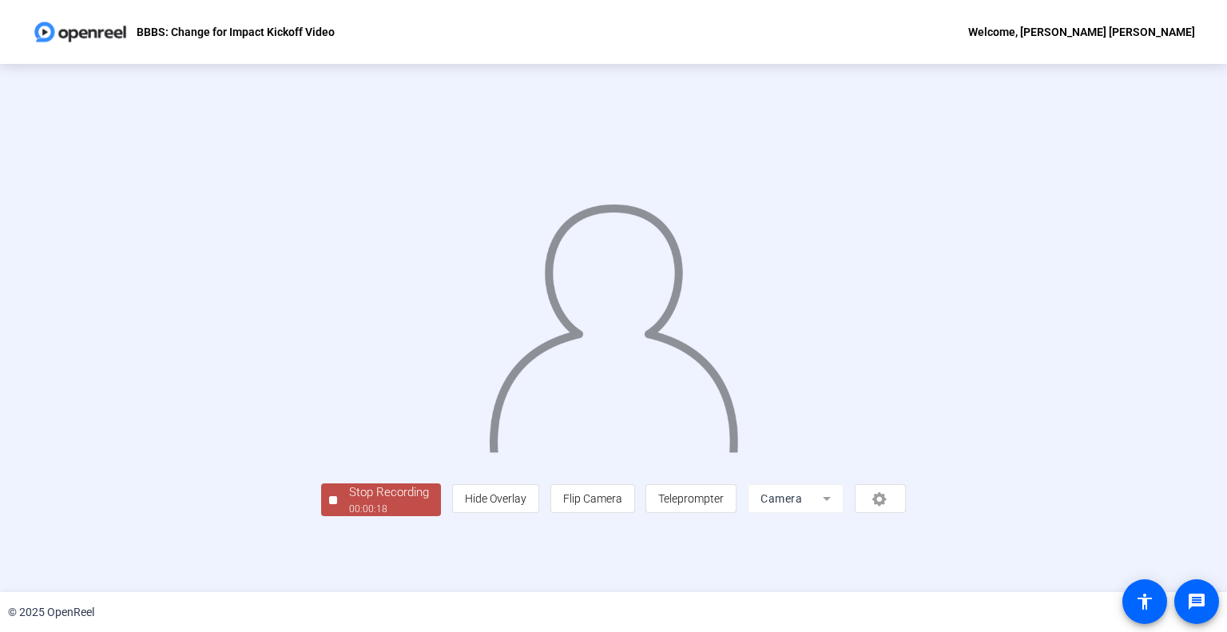
click at [349, 502] on div "Stop Recording" at bounding box center [389, 492] width 80 height 18
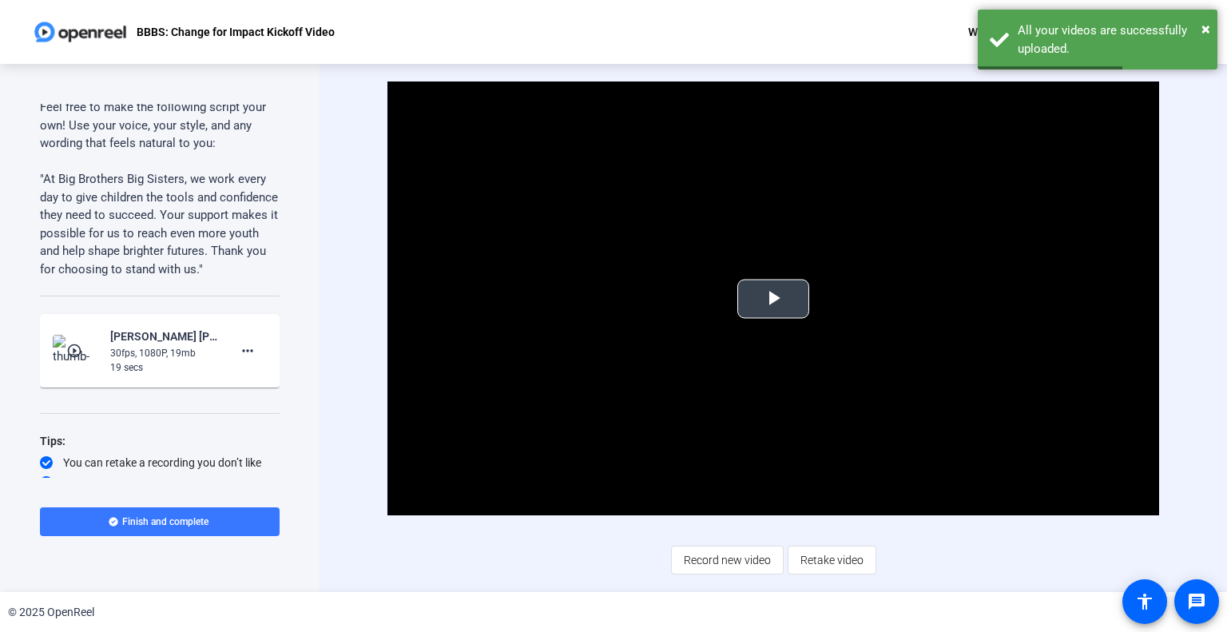
click at [773, 299] on span "Video Player" at bounding box center [773, 299] width 0 height 0
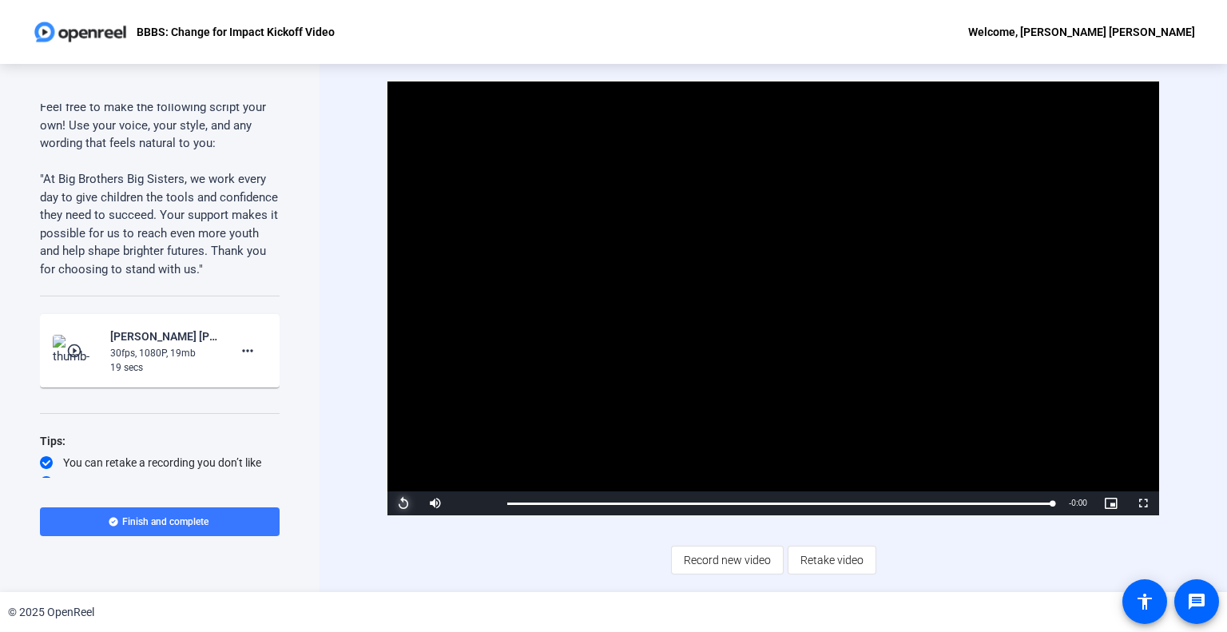
click at [396, 503] on span "Video Player" at bounding box center [404, 503] width 32 height 0
click at [151, 520] on span "Finish and complete" at bounding box center [165, 521] width 86 height 13
